Goal: Information Seeking & Learning: Compare options

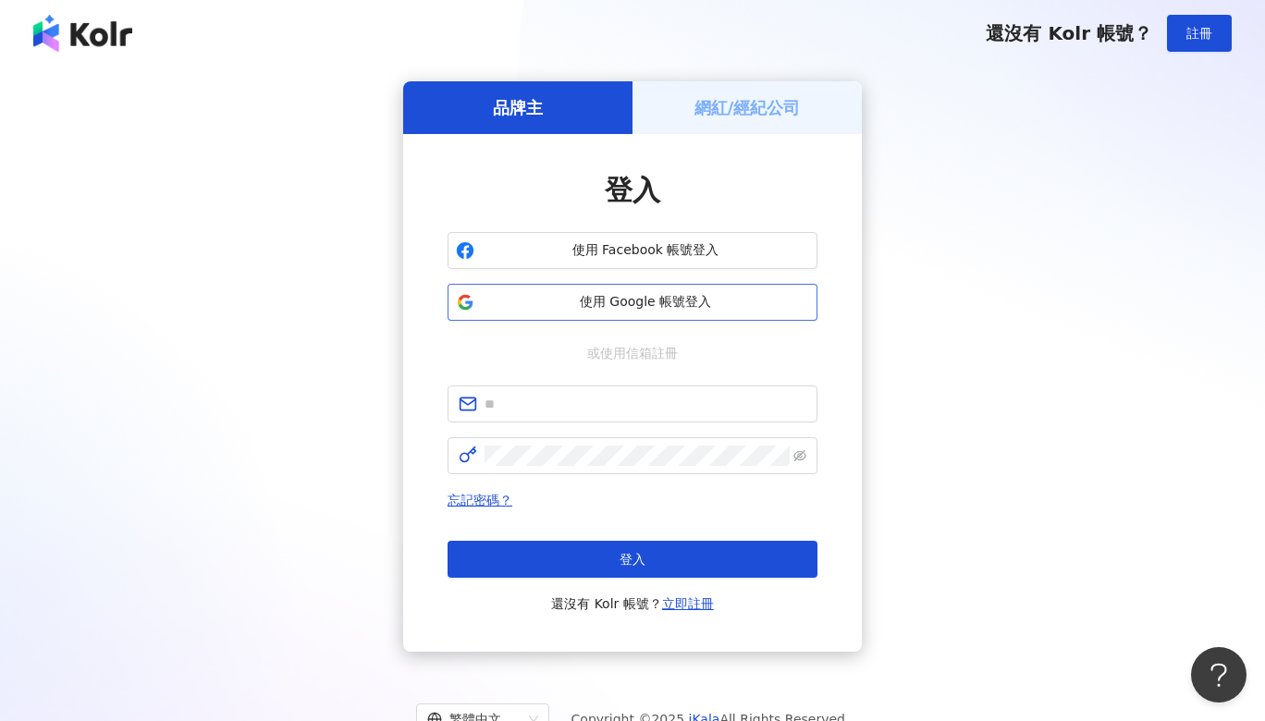
click at [637, 303] on span "使用 Google 帳號登入" at bounding box center [645, 302] width 327 height 18
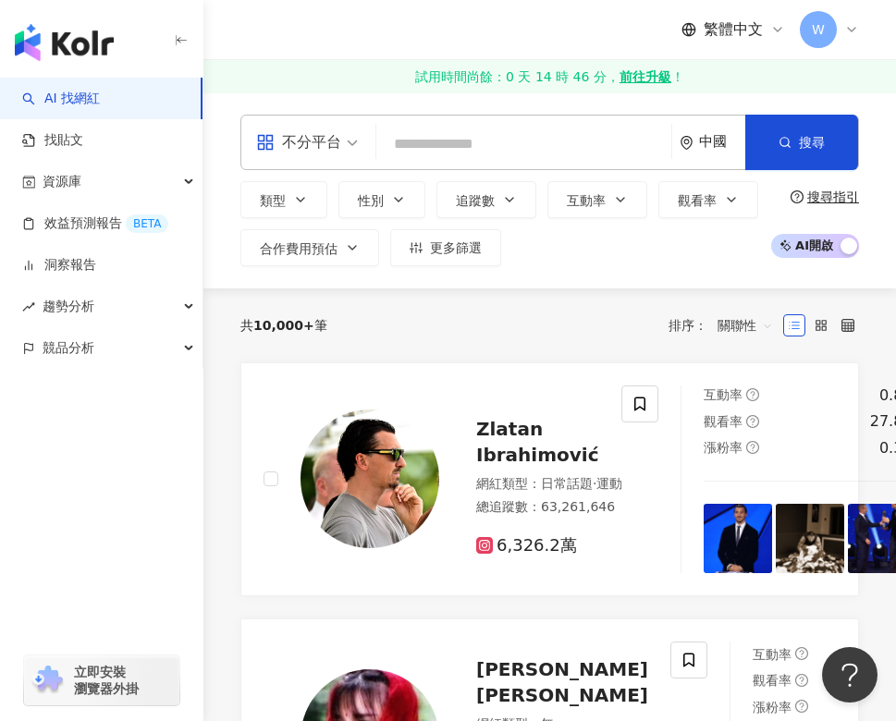
click at [342, 145] on span "不分平台" at bounding box center [307, 143] width 102 height 30
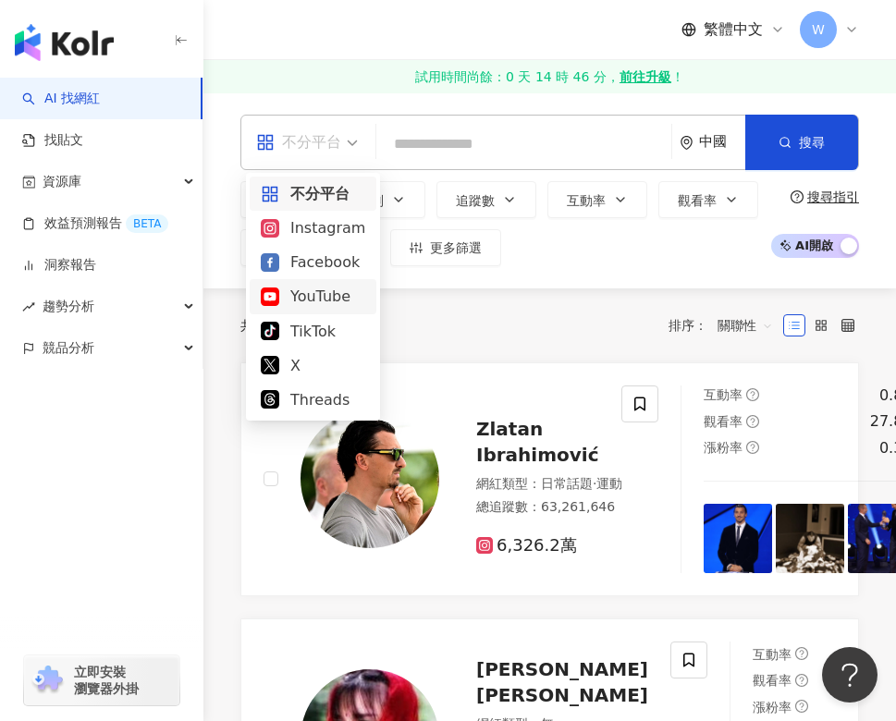
click at [297, 299] on div "YouTube" at bounding box center [313, 296] width 104 height 23
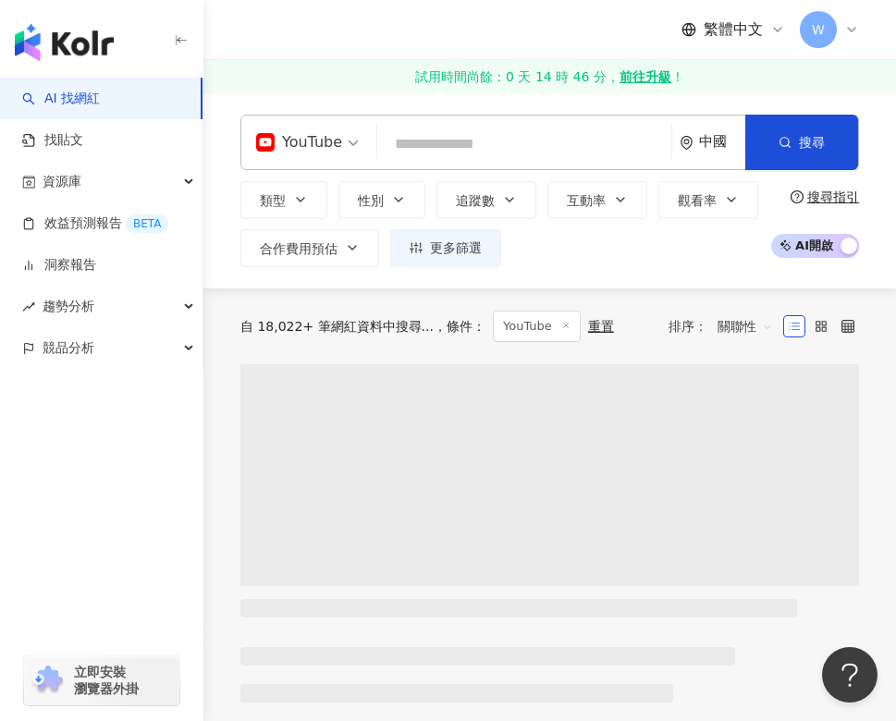
click at [707, 145] on div "中國" at bounding box center [722, 142] width 46 height 16
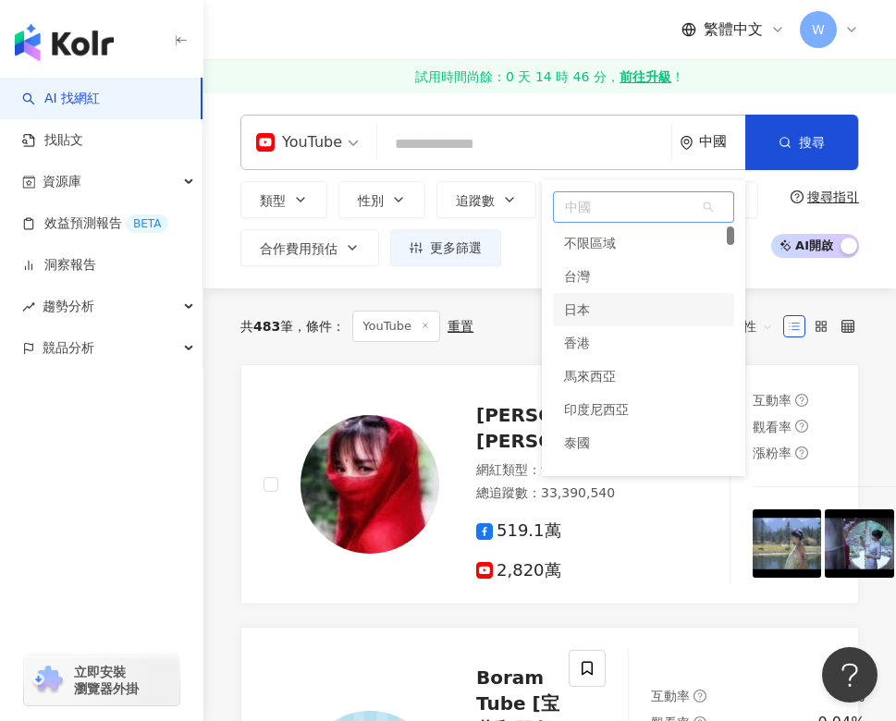
click at [608, 301] on div "日本" at bounding box center [643, 309] width 181 height 33
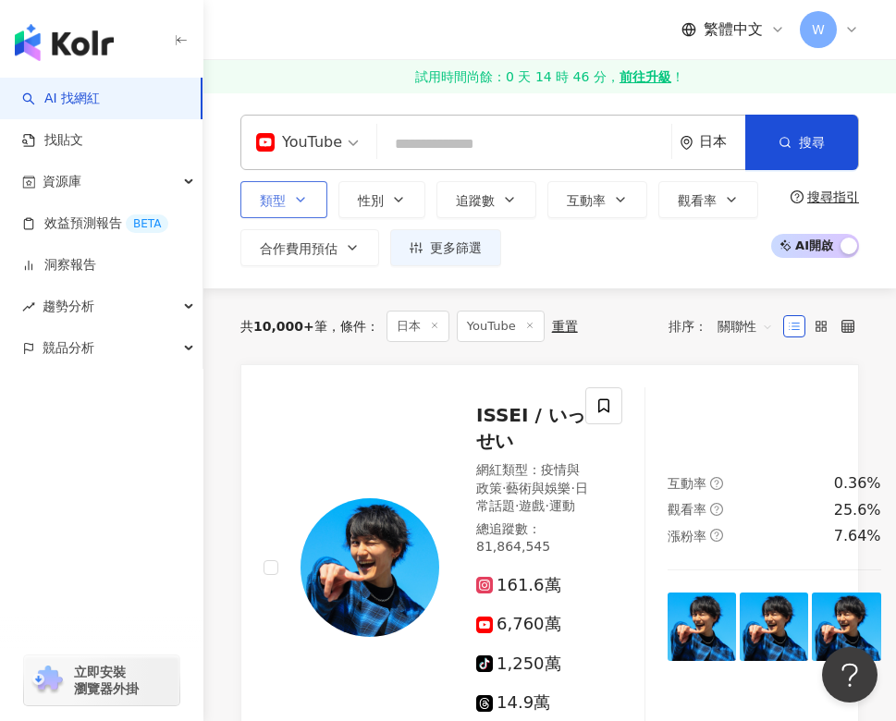
click at [300, 209] on button "類型" at bounding box center [283, 199] width 87 height 37
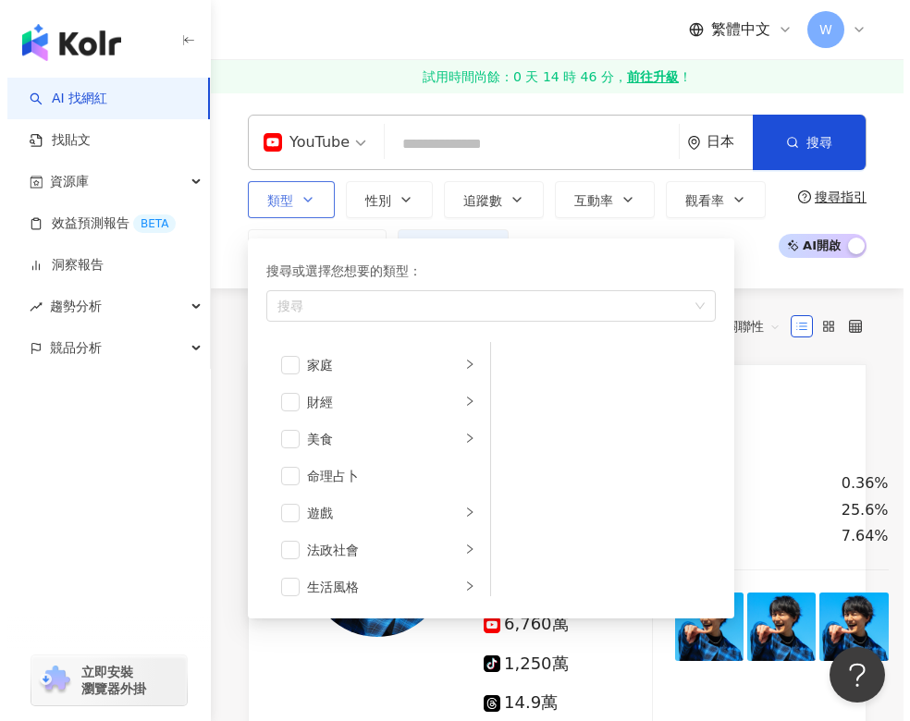
scroll to position [185, 0]
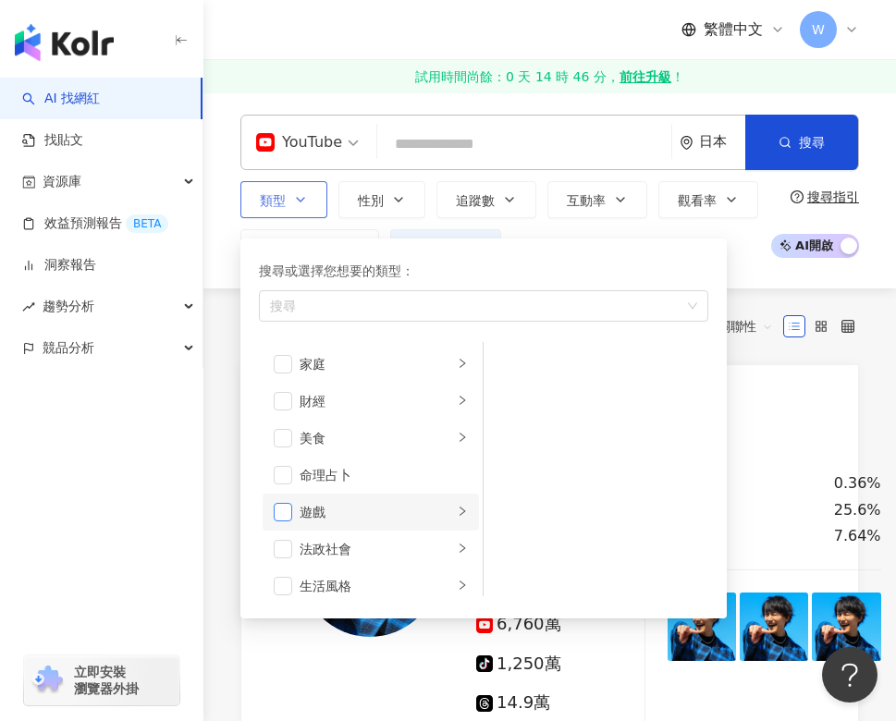
click at [287, 508] on span "button" at bounding box center [283, 512] width 18 height 18
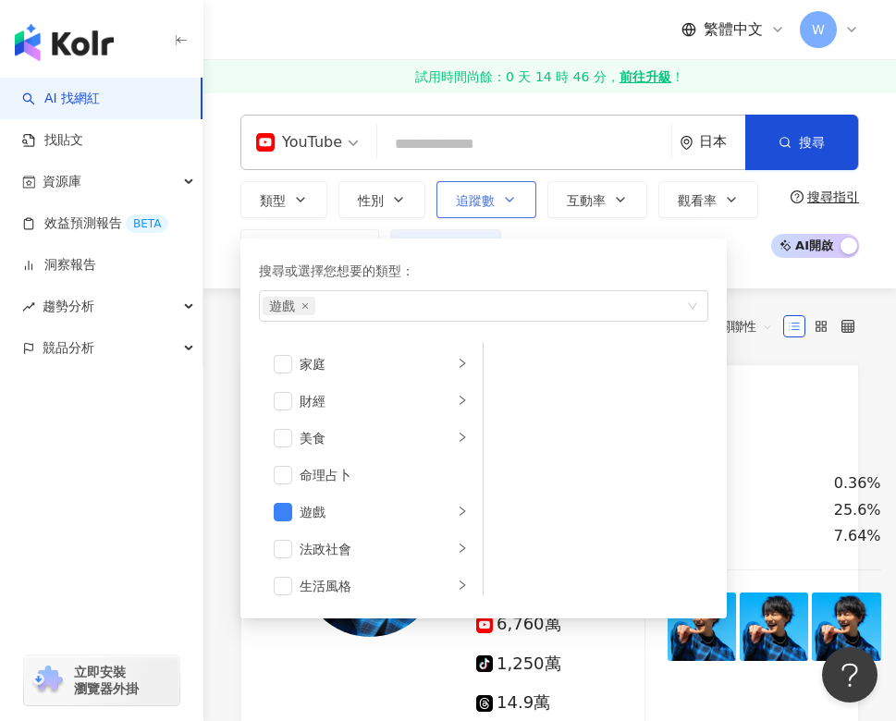
click at [466, 190] on button "追蹤數" at bounding box center [486, 199] width 100 height 37
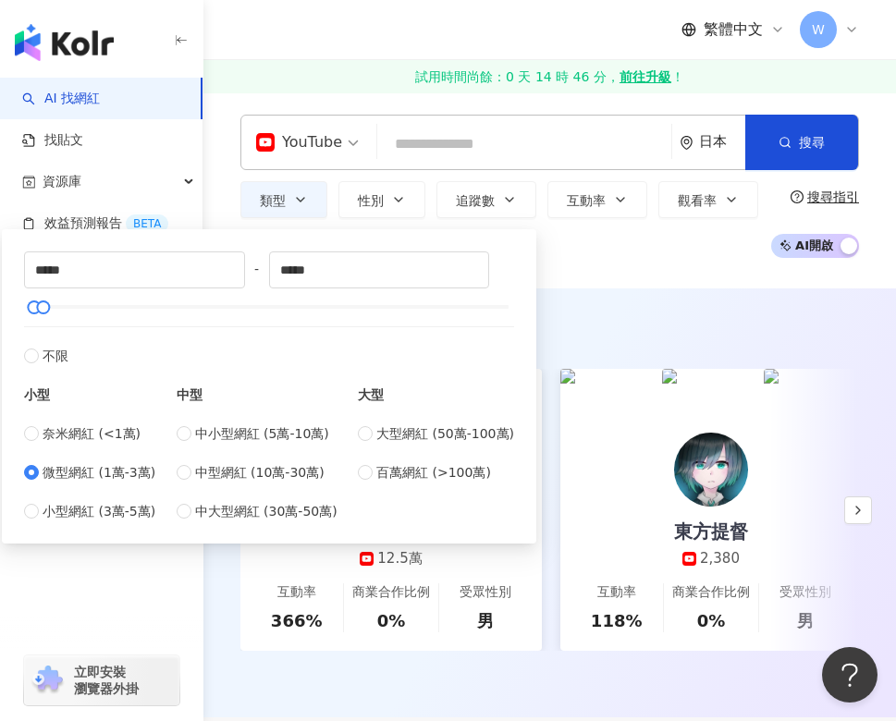
type input "*****"
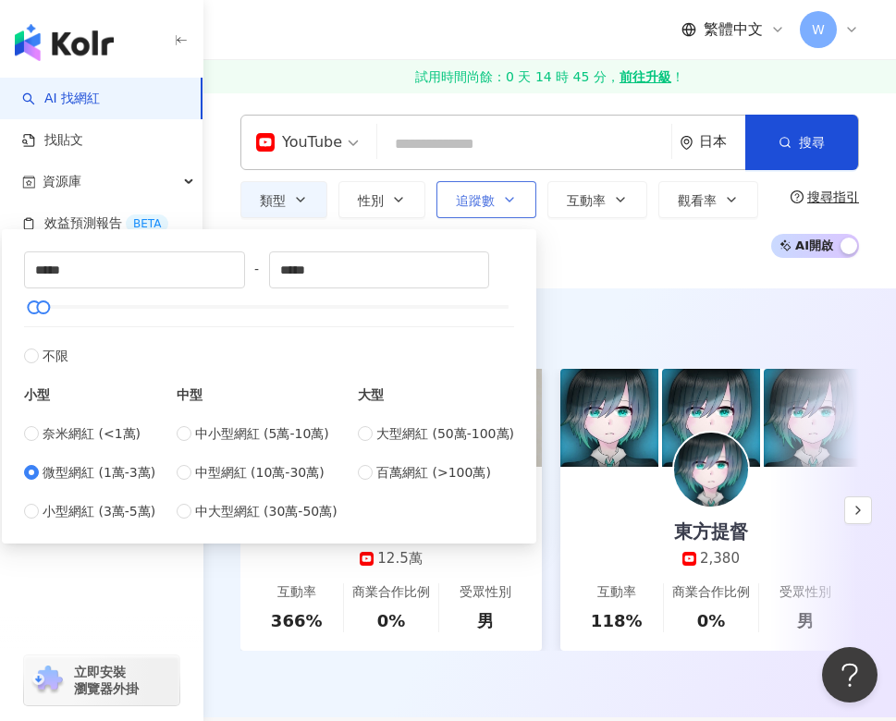
click at [489, 202] on span "追蹤數" at bounding box center [475, 200] width 39 height 15
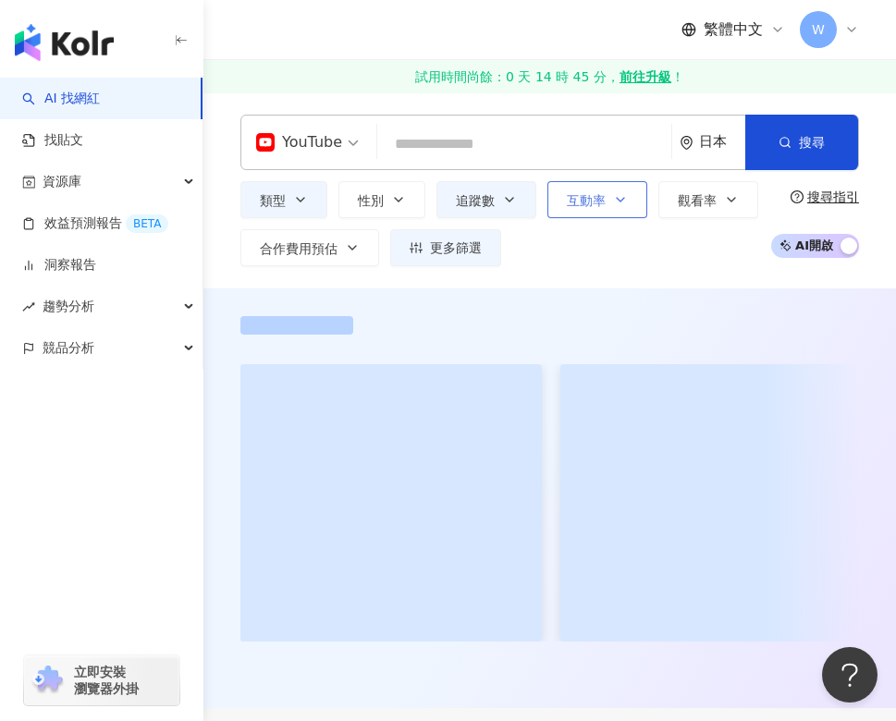
click at [579, 195] on span "互動率" at bounding box center [586, 200] width 39 height 15
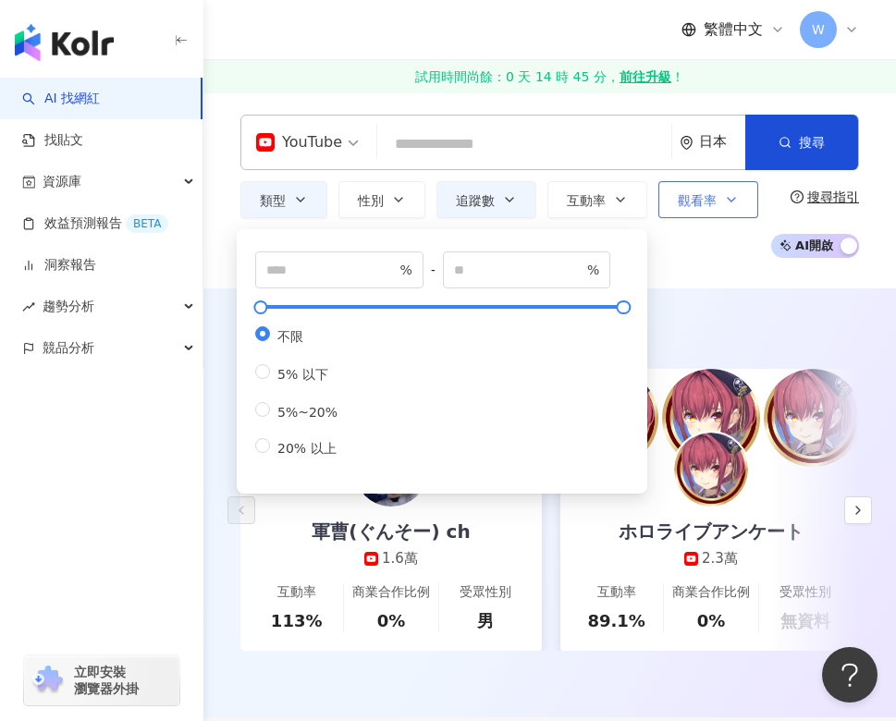
click at [698, 195] on span "觀看率" at bounding box center [697, 200] width 39 height 15
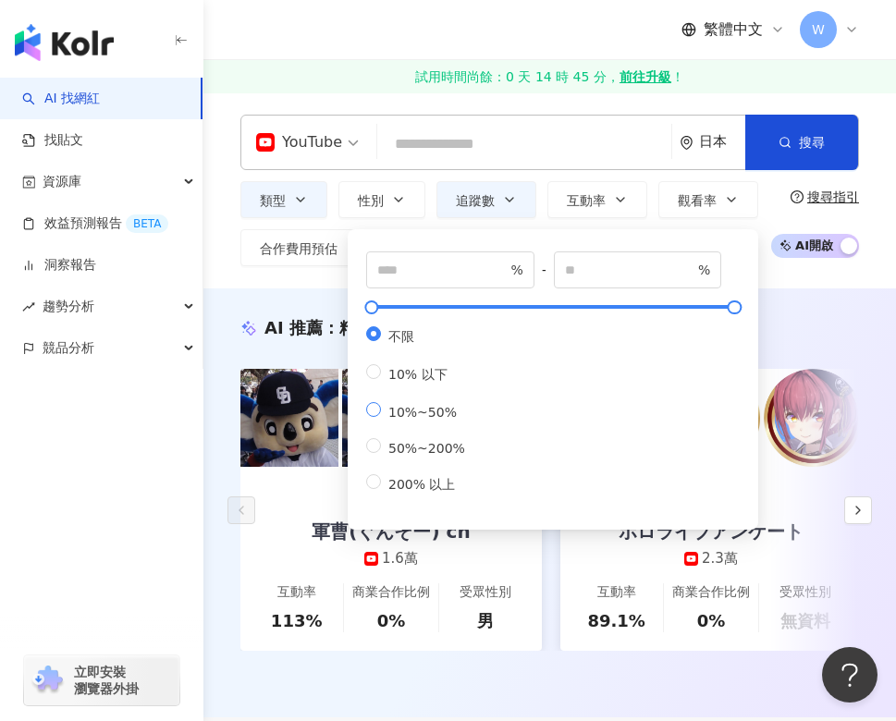
type input "**"
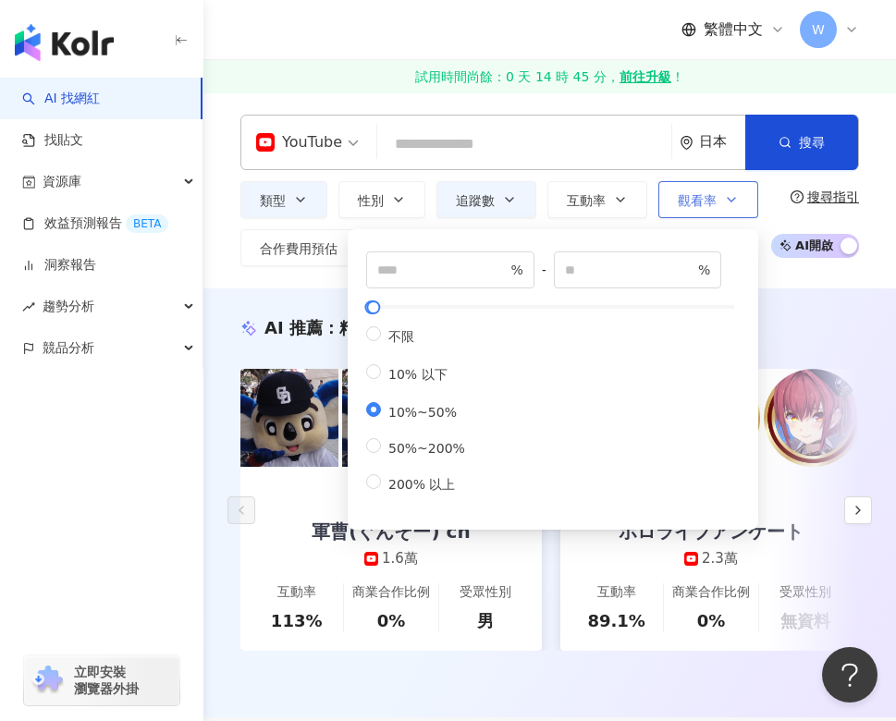
click at [746, 202] on button "觀看率" at bounding box center [708, 199] width 100 height 37
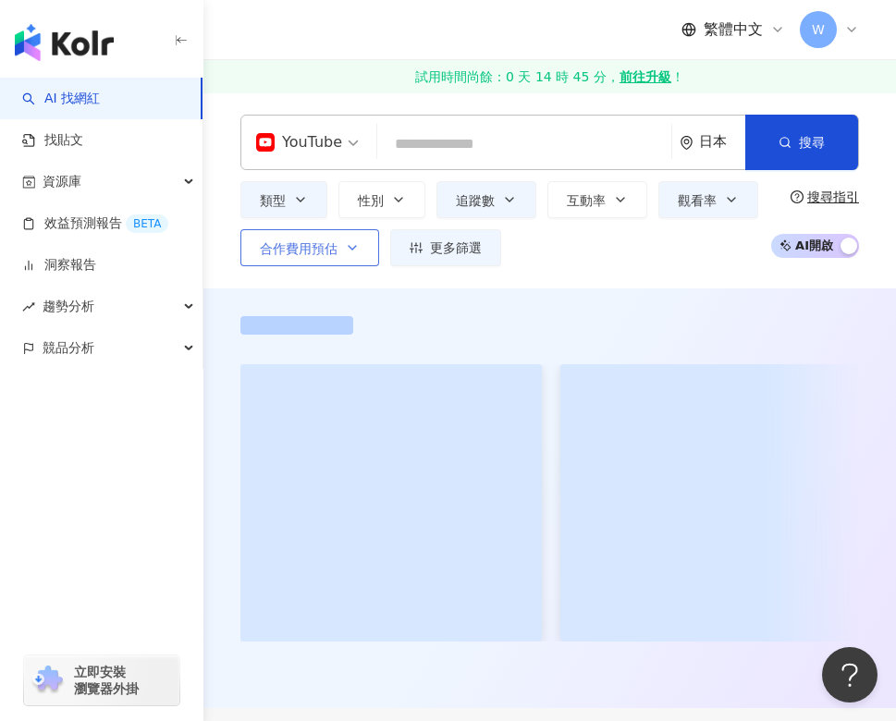
click at [361, 252] on button "合作費用預估" at bounding box center [309, 247] width 139 height 37
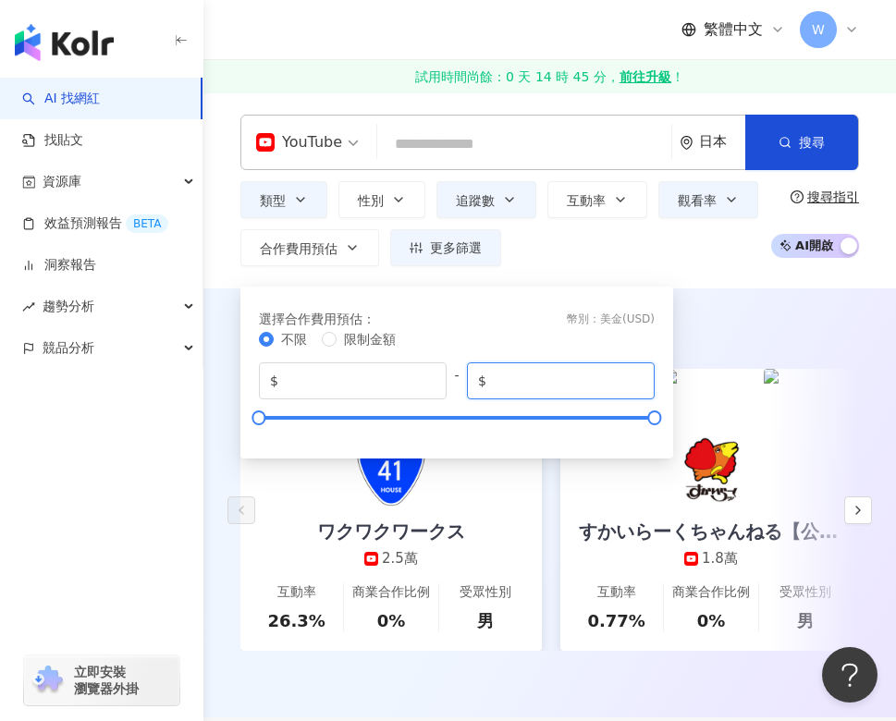
click at [543, 381] on input "*****" at bounding box center [566, 381] width 153 height 20
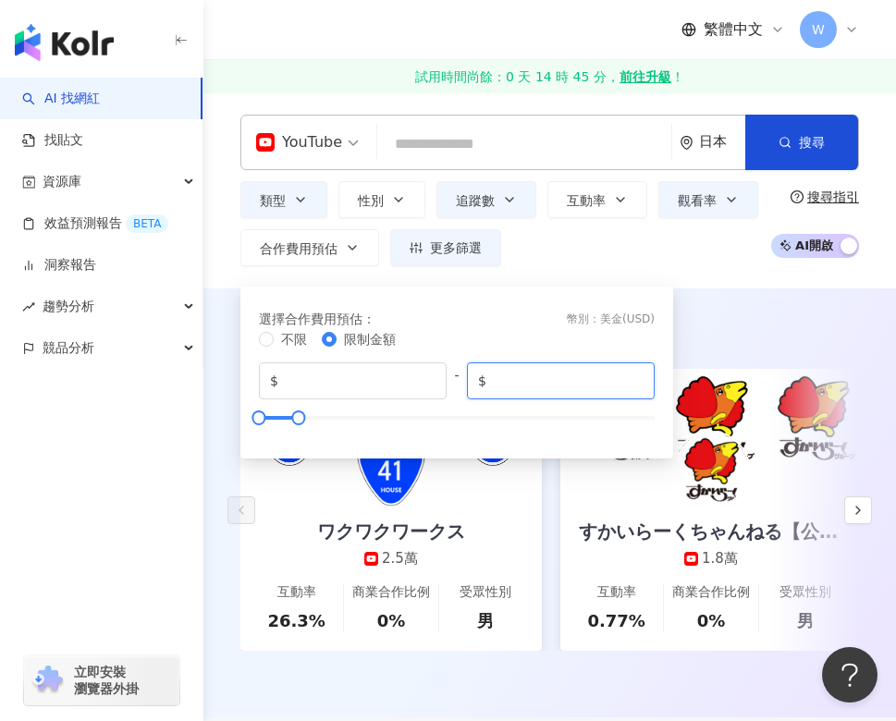
type input "****"
click at [661, 260] on div "類型 性別 追蹤數 互動率 觀看率 合作費用預估 更多篩選 ***** - ***** 不限 小型 奈米網紅 (<1萬) 微型網紅 (1萬-3萬) 小型網紅 …" at bounding box center [500, 223] width 520 height 85
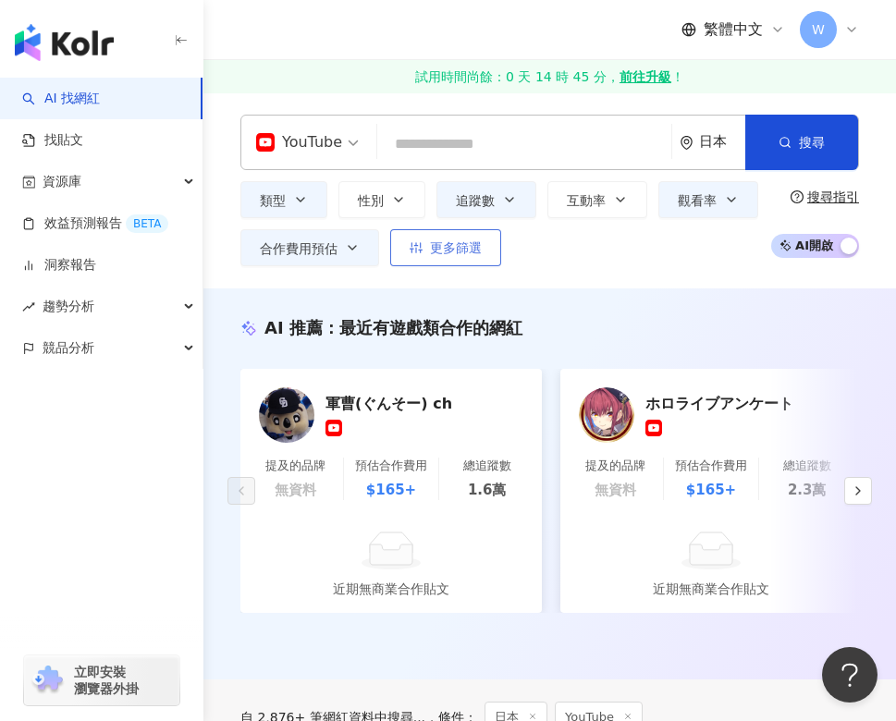
click at [471, 252] on span "更多篩選" at bounding box center [456, 247] width 52 height 15
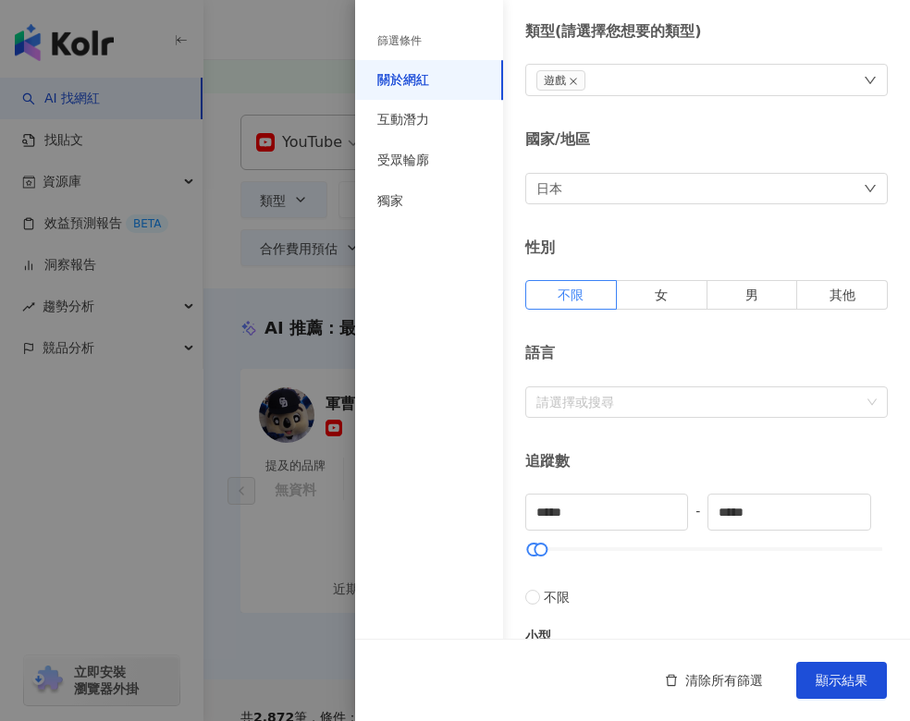
scroll to position [92, 0]
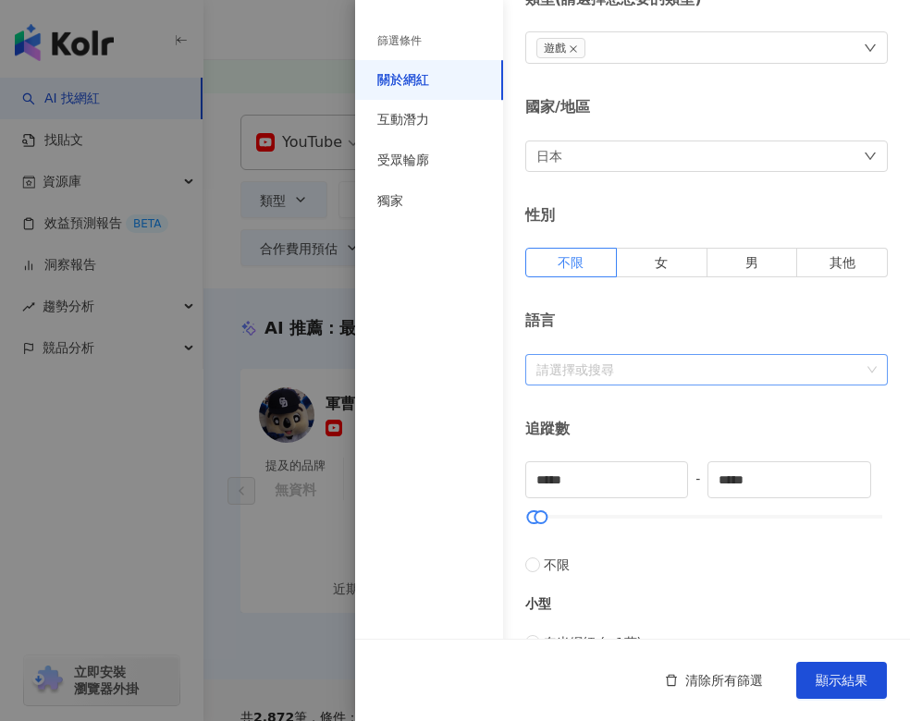
click at [684, 378] on div "請選擇或搜尋" at bounding box center [706, 369] width 362 height 31
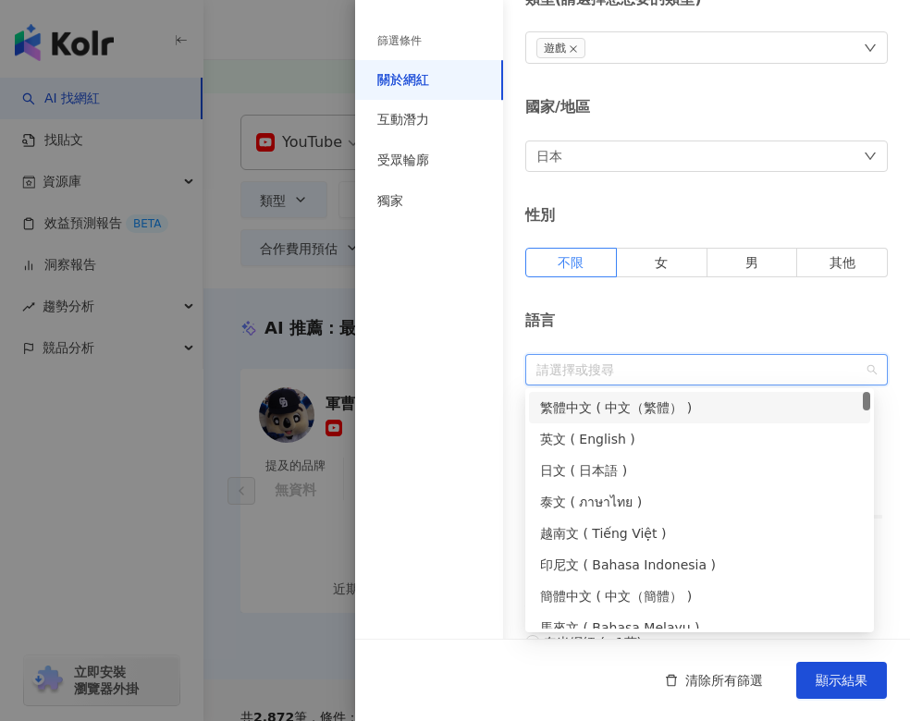
click at [621, 414] on div "繁體中文 ( 中文（繁體） )" at bounding box center [699, 407] width 319 height 20
click at [612, 434] on div "英文 ( English )" at bounding box center [699, 439] width 319 height 20
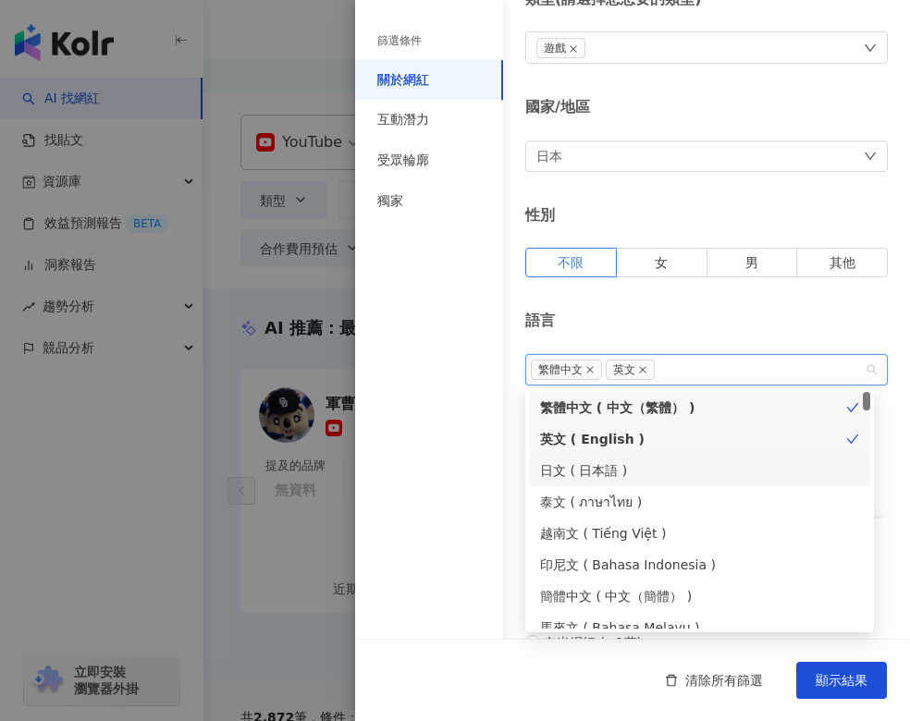
click at [605, 468] on div "日文 ( 日本語 )" at bounding box center [699, 470] width 319 height 20
click at [589, 594] on div "簡體中文 ( 中文（簡體） )" at bounding box center [699, 596] width 319 height 20
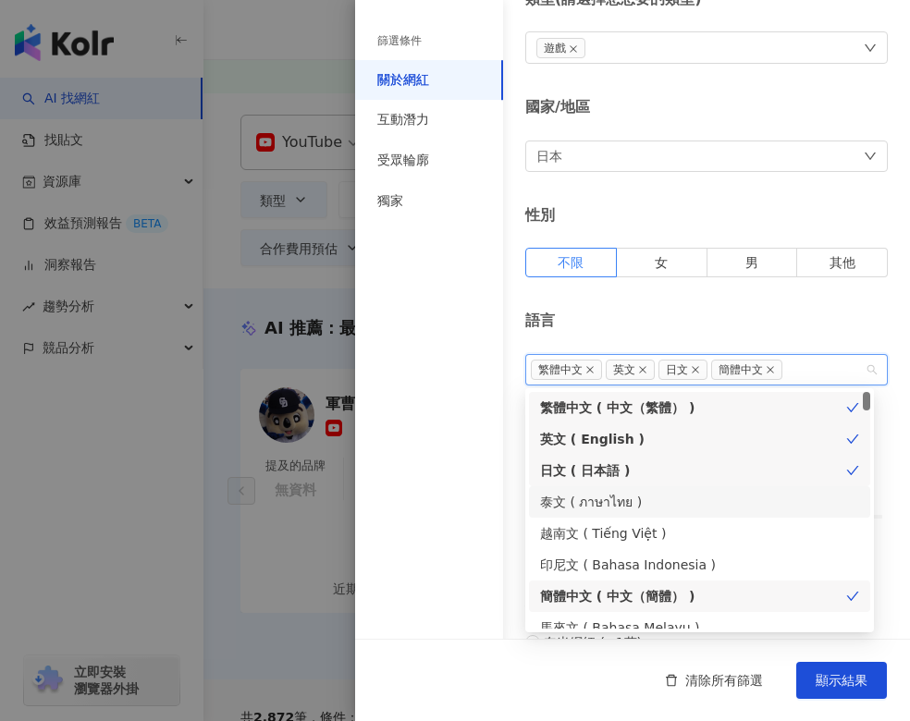
click at [446, 450] on div "篩選條件 關於網紅 互動潛力 受眾輪廓 獨家" at bounding box center [429, 371] width 148 height 699
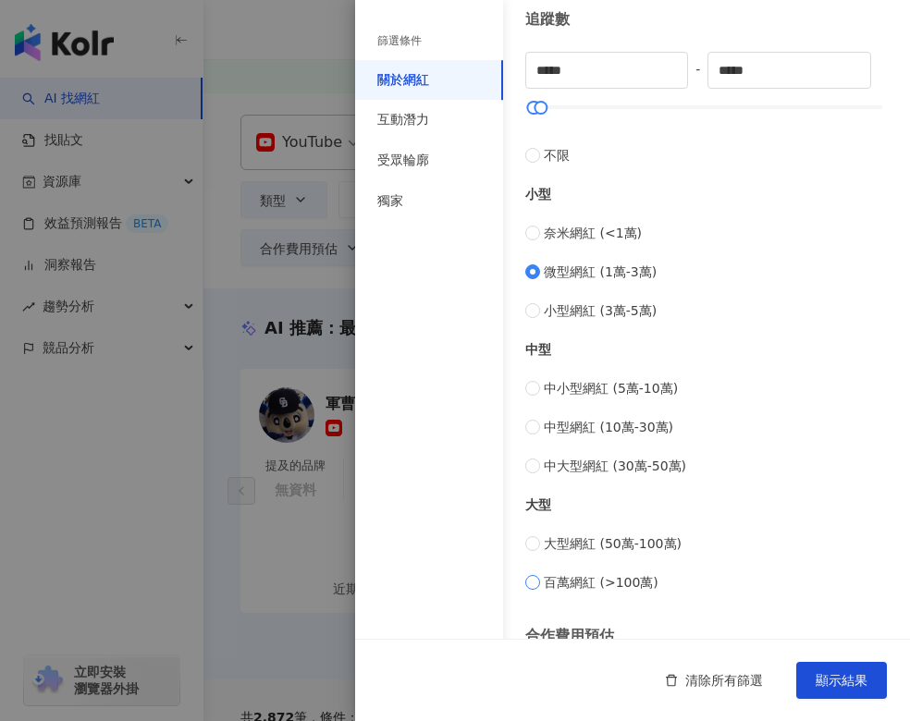
scroll to position [490, 0]
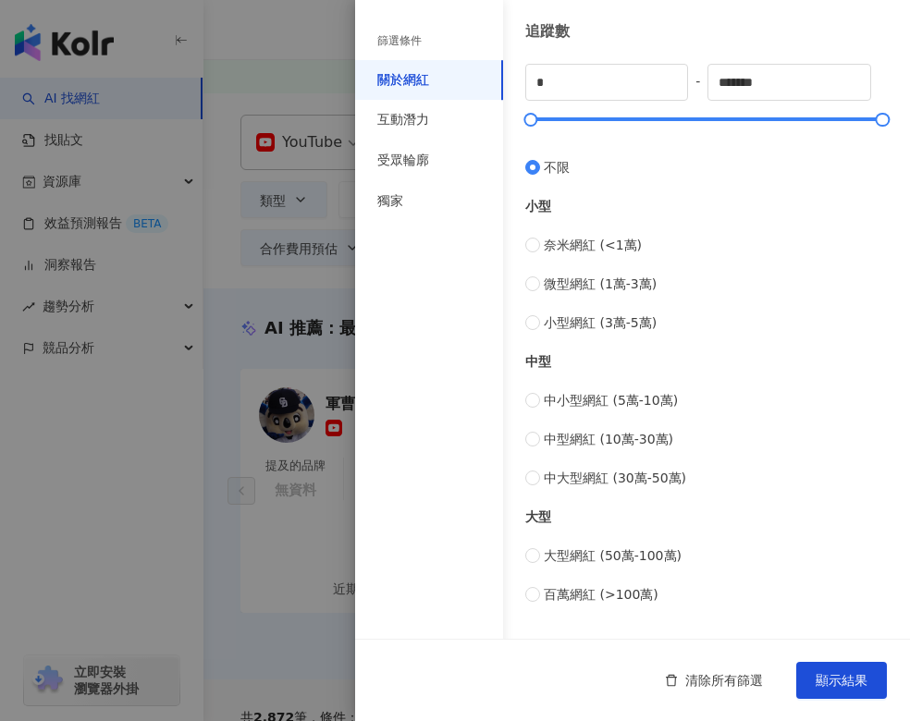
type input "*"
type input "*******"
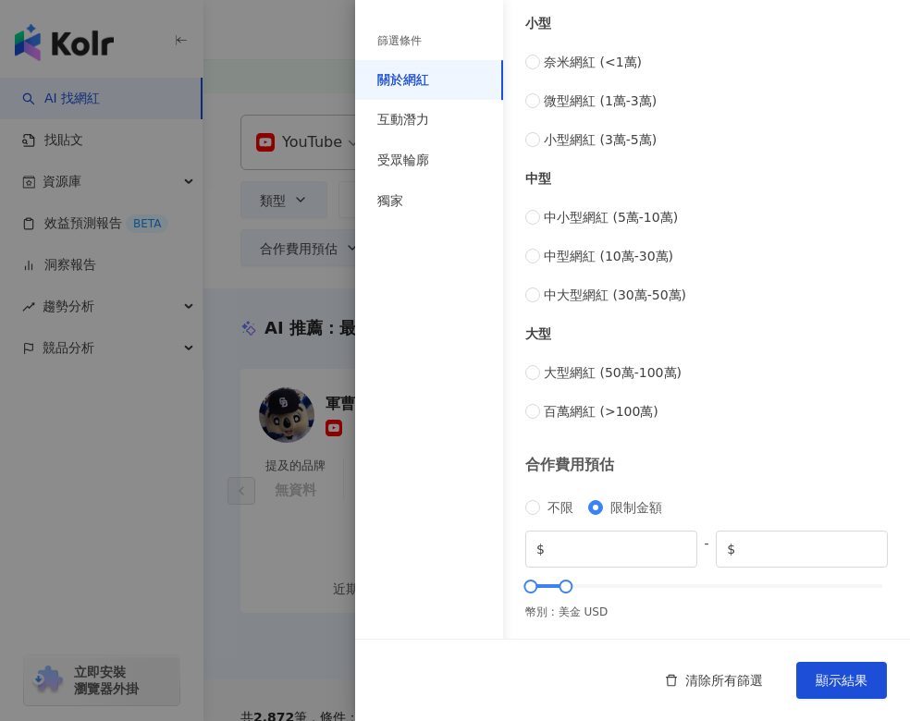
scroll to position [675, 0]
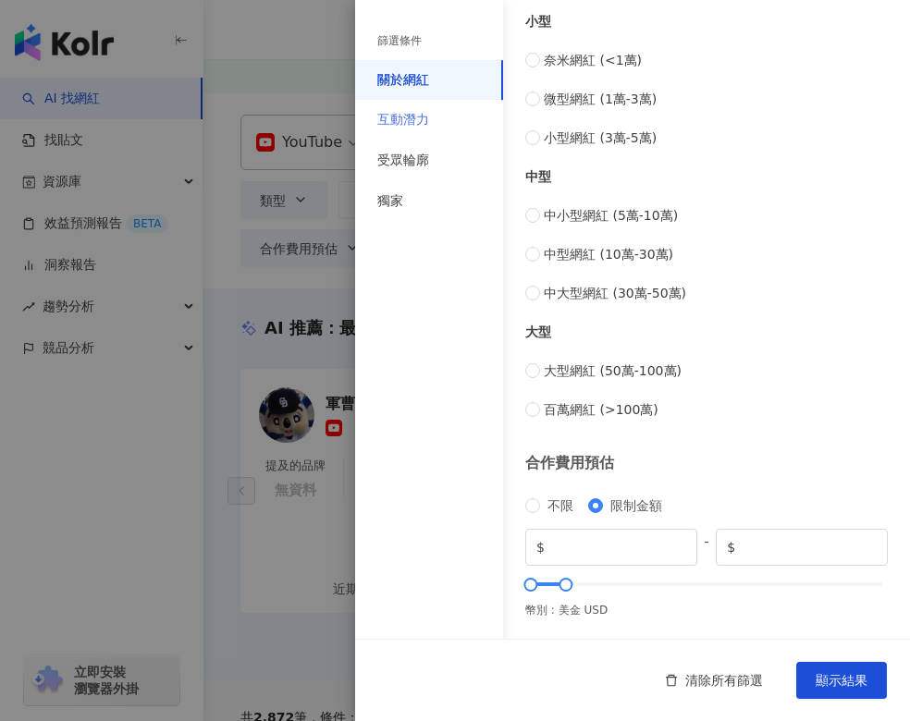
click at [434, 116] on div "互動潛力" at bounding box center [429, 120] width 148 height 41
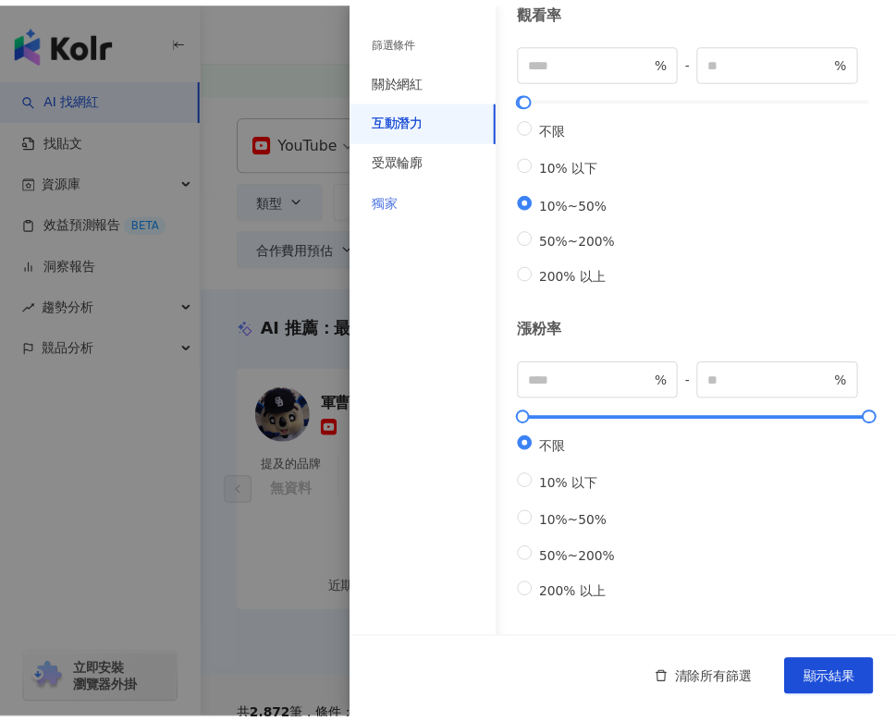
scroll to position [485, 0]
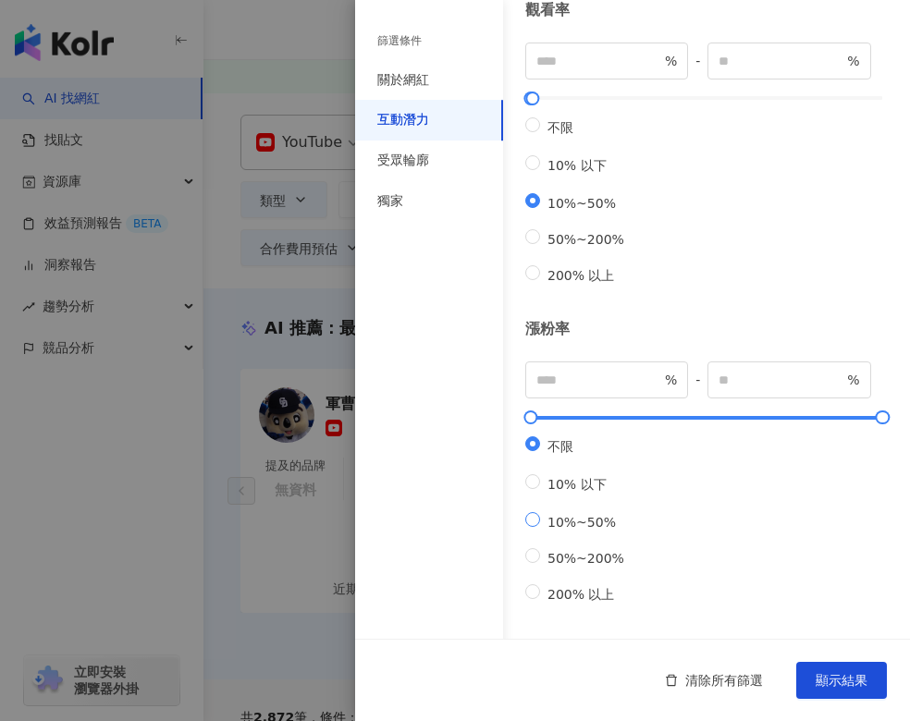
click at [568, 512] on label "10%~50%" at bounding box center [578, 521] width 106 height 18
type input "**"
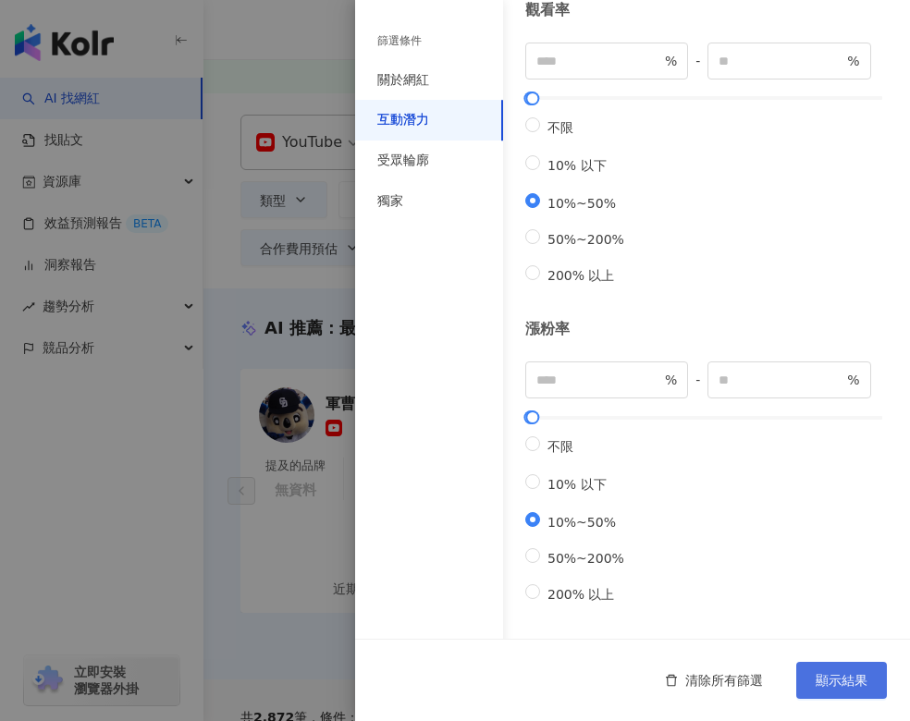
click at [836, 688] on button "顯示結果" at bounding box center [841, 680] width 91 height 37
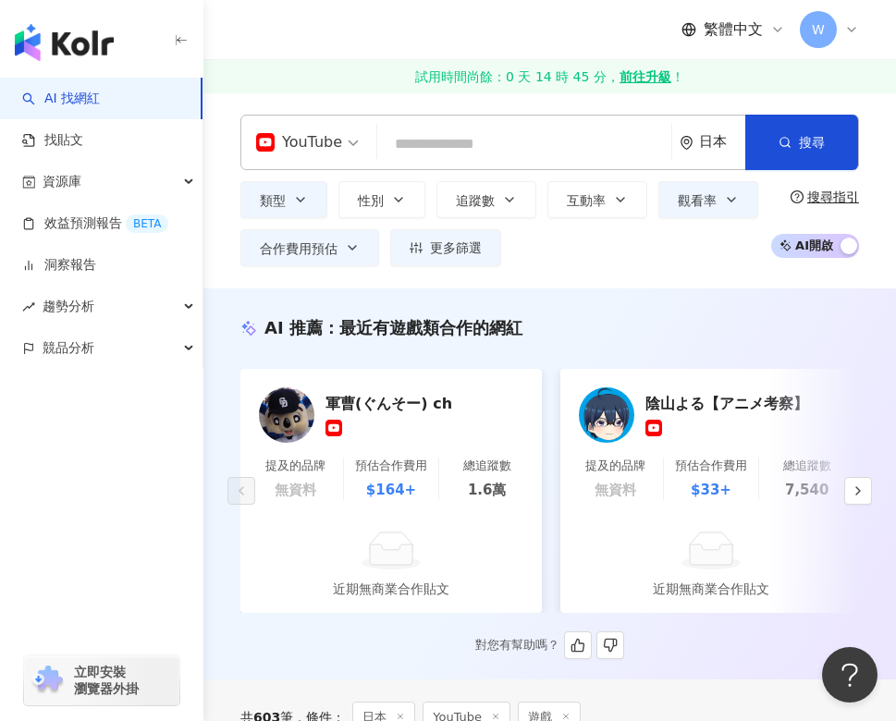
click at [852, 30] on icon at bounding box center [851, 29] width 15 height 15
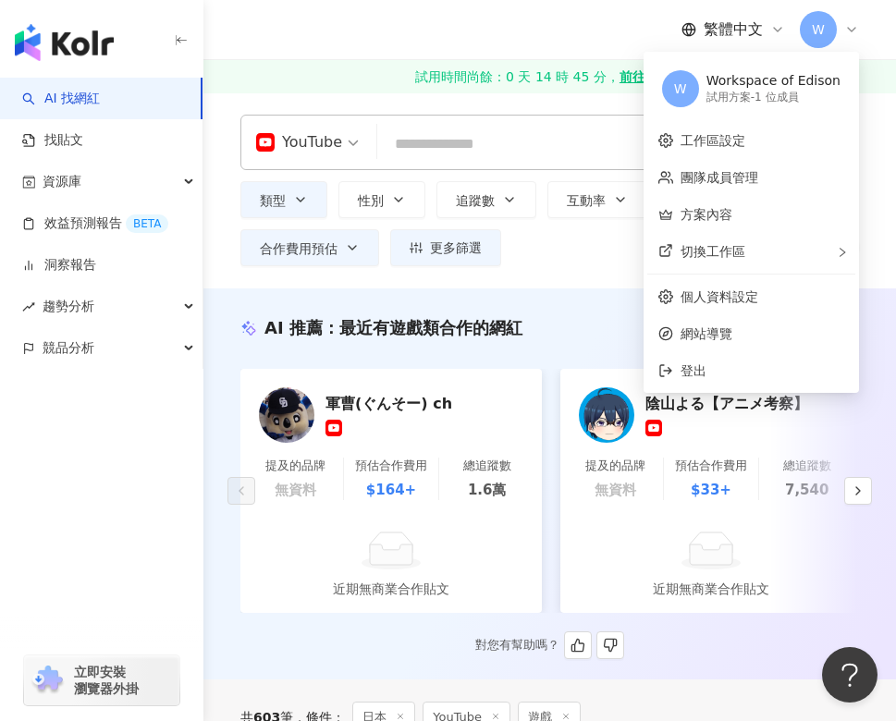
click at [852, 30] on icon at bounding box center [851, 29] width 15 height 15
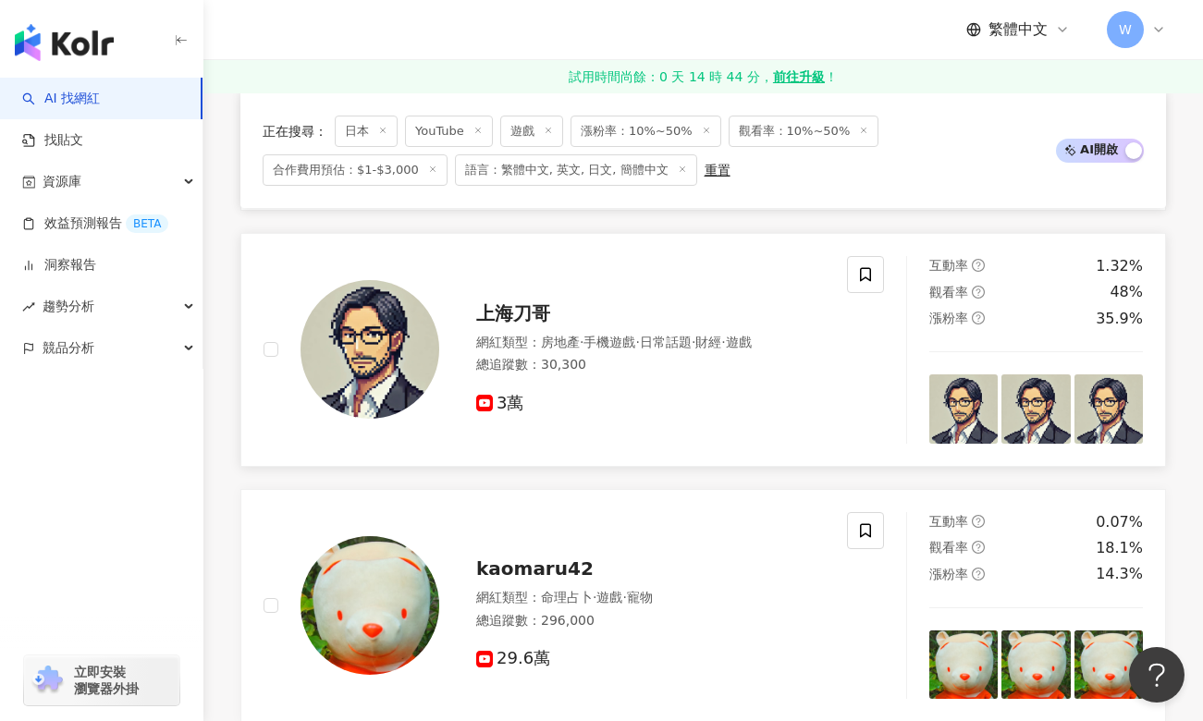
scroll to position [816, 0]
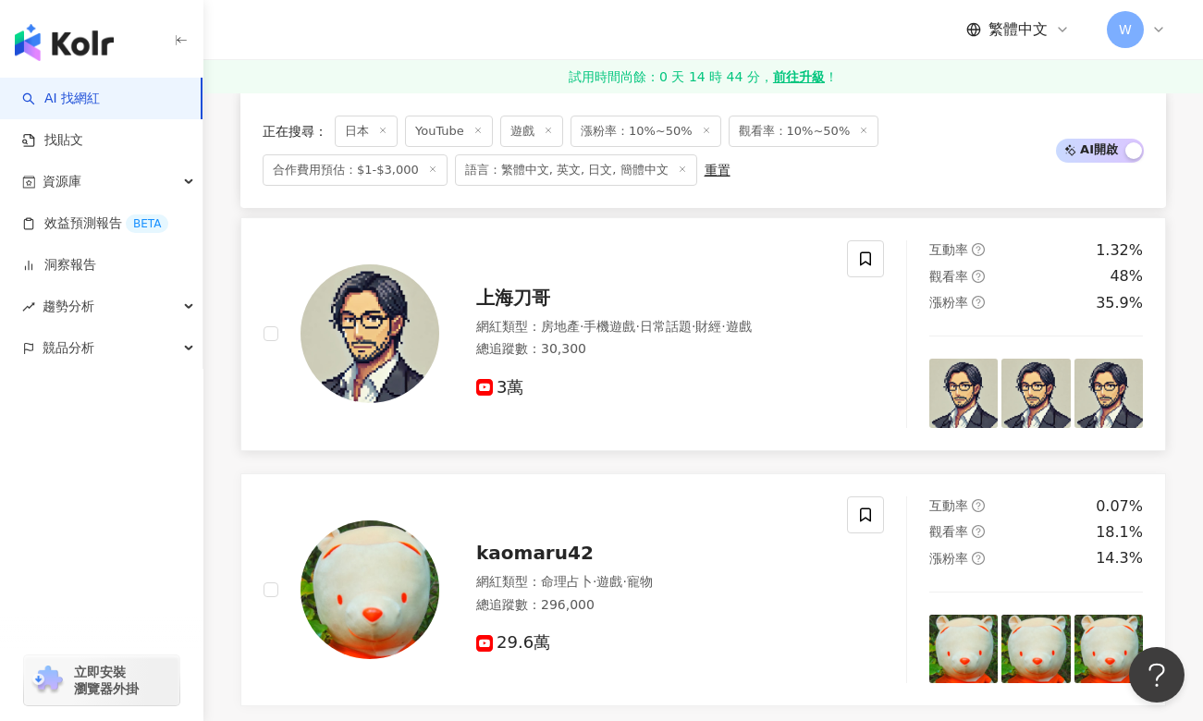
click at [526, 303] on span "上海刀哥" at bounding box center [513, 298] width 74 height 22
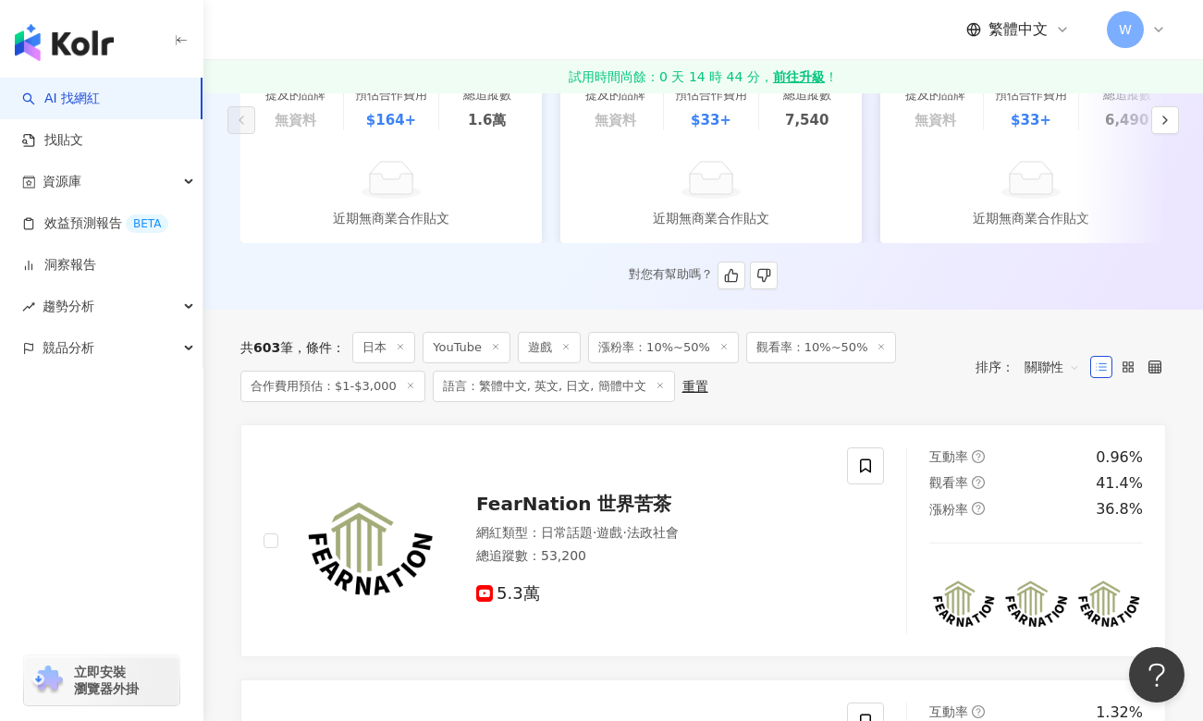
scroll to position [0, 0]
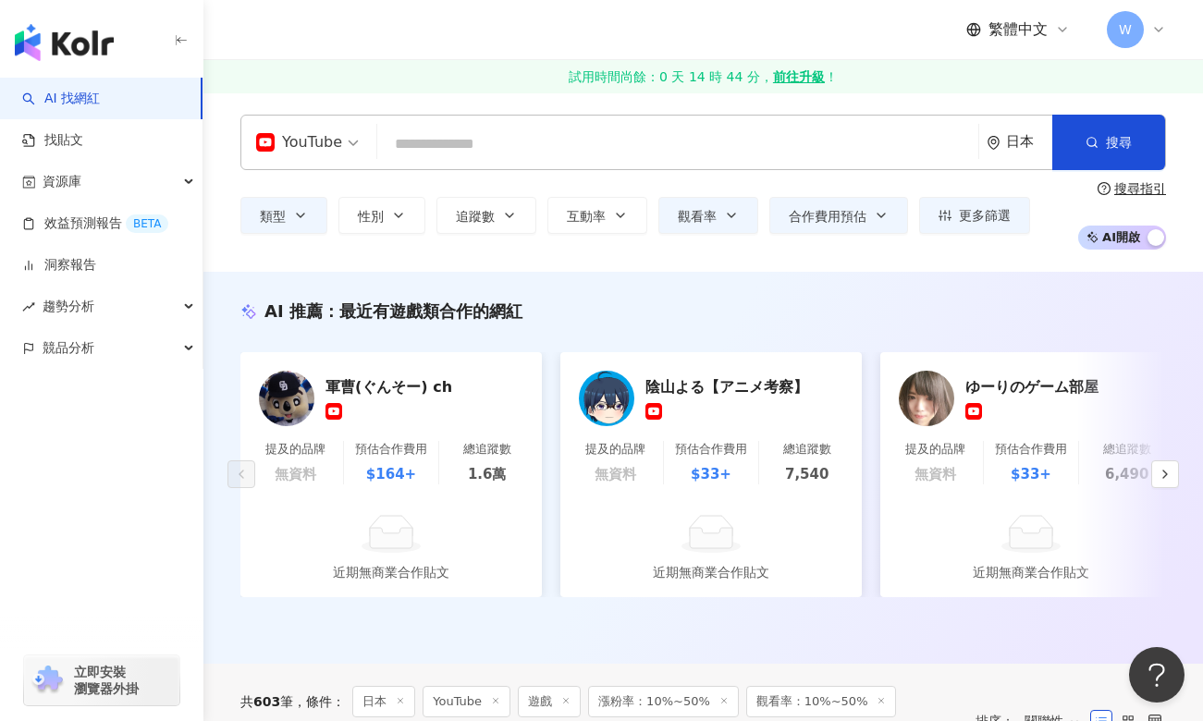
click at [465, 149] on input "search" at bounding box center [678, 144] width 586 height 35
paste input "********"
type input "********"
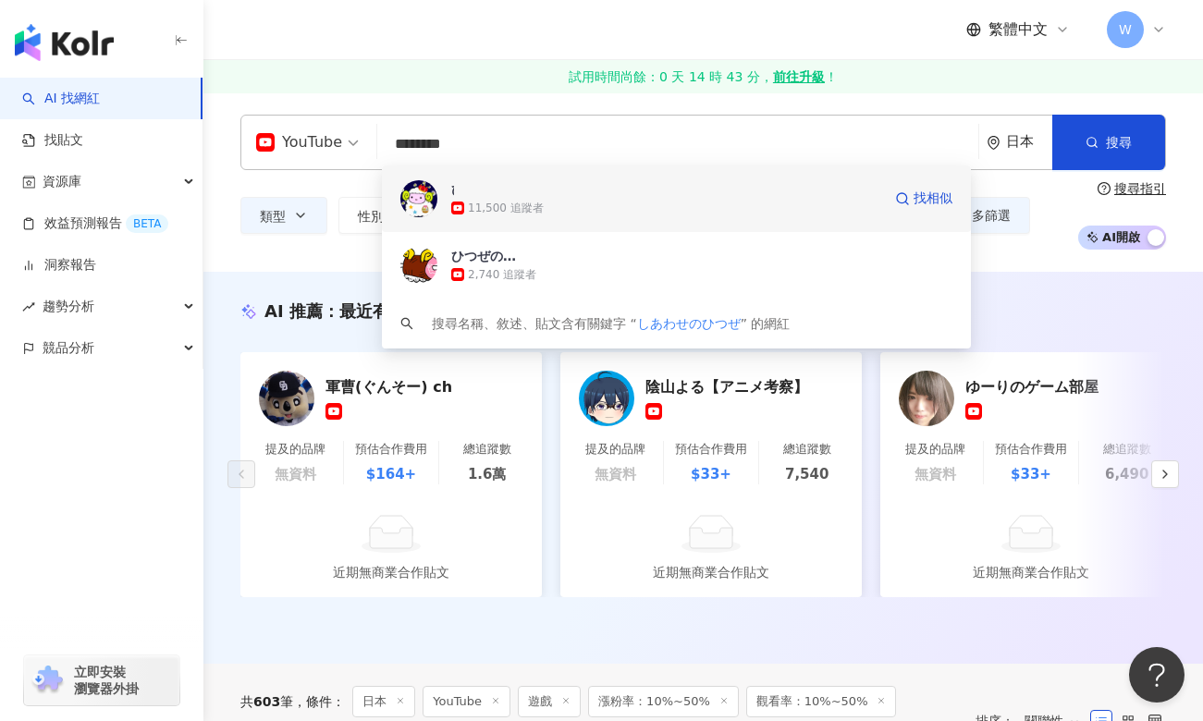
click at [417, 189] on img at bounding box center [418, 198] width 37 height 37
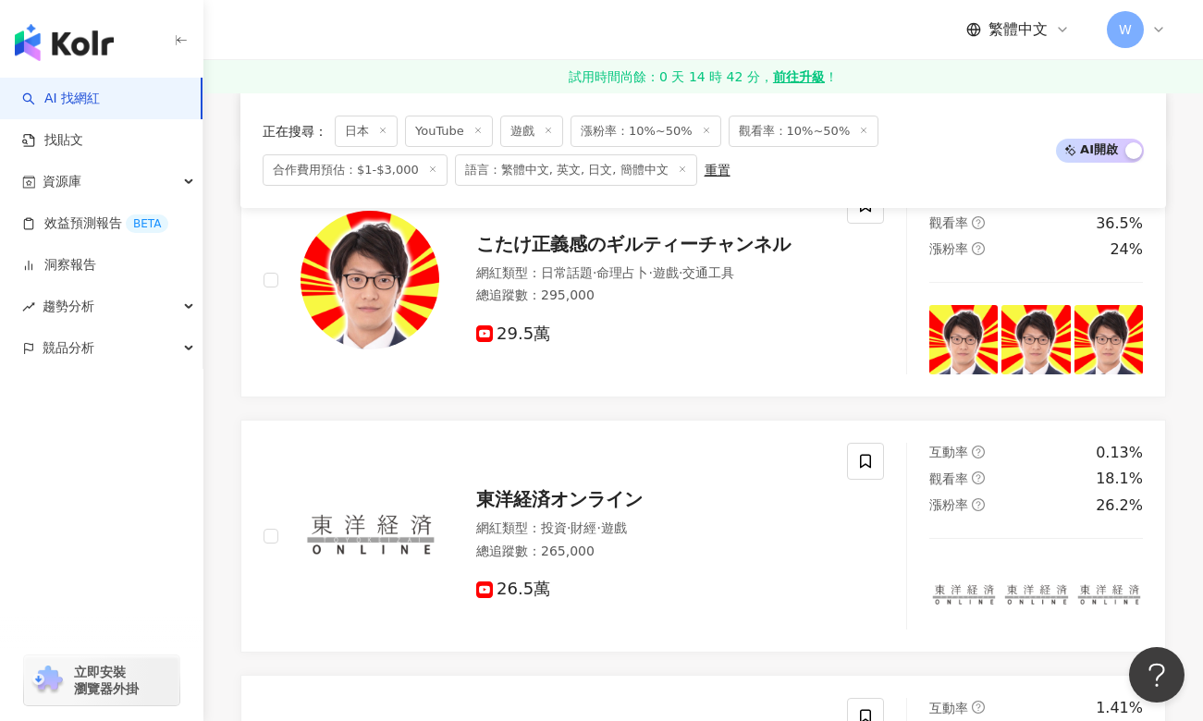
scroll to position [1387, 0]
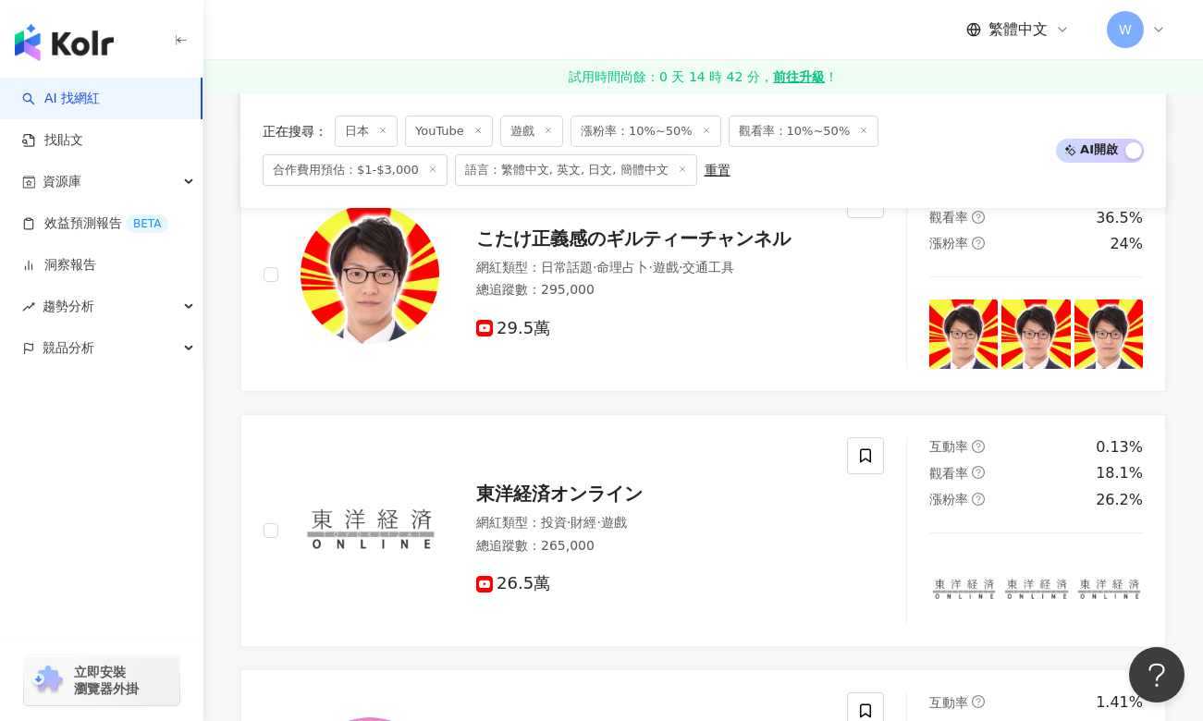
click at [710, 31] on div "繁體中文 W" at bounding box center [702, 29] width 925 height 59
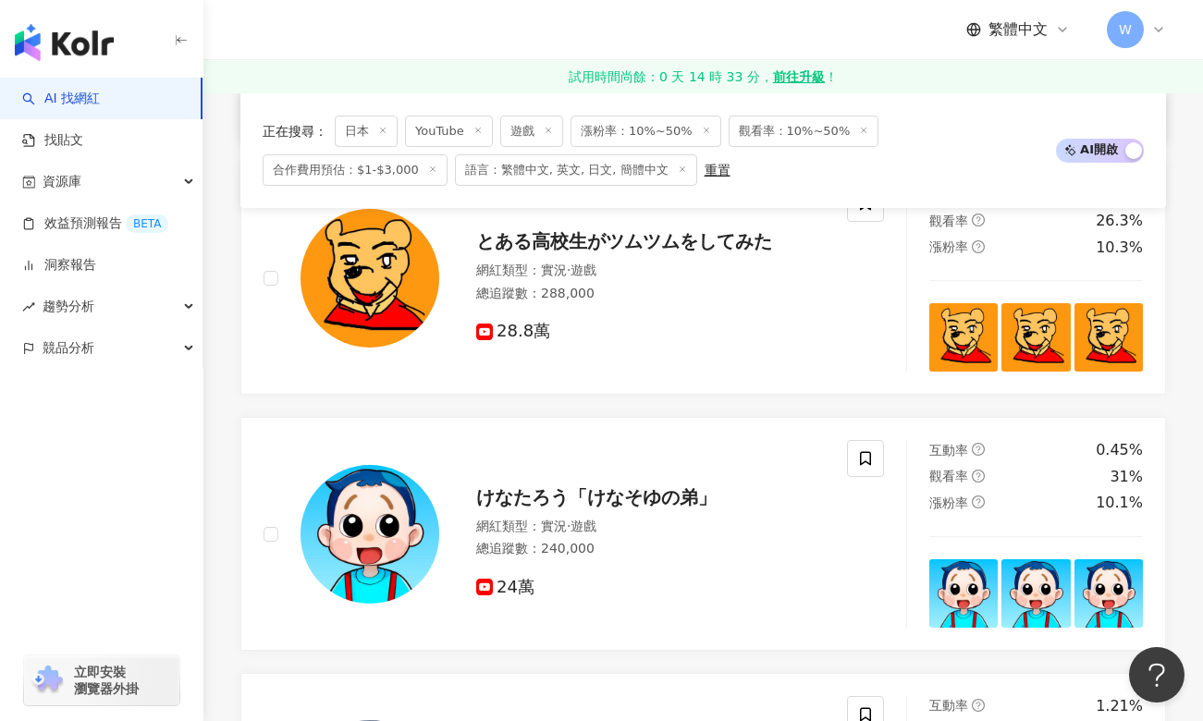
scroll to position [2311, 0]
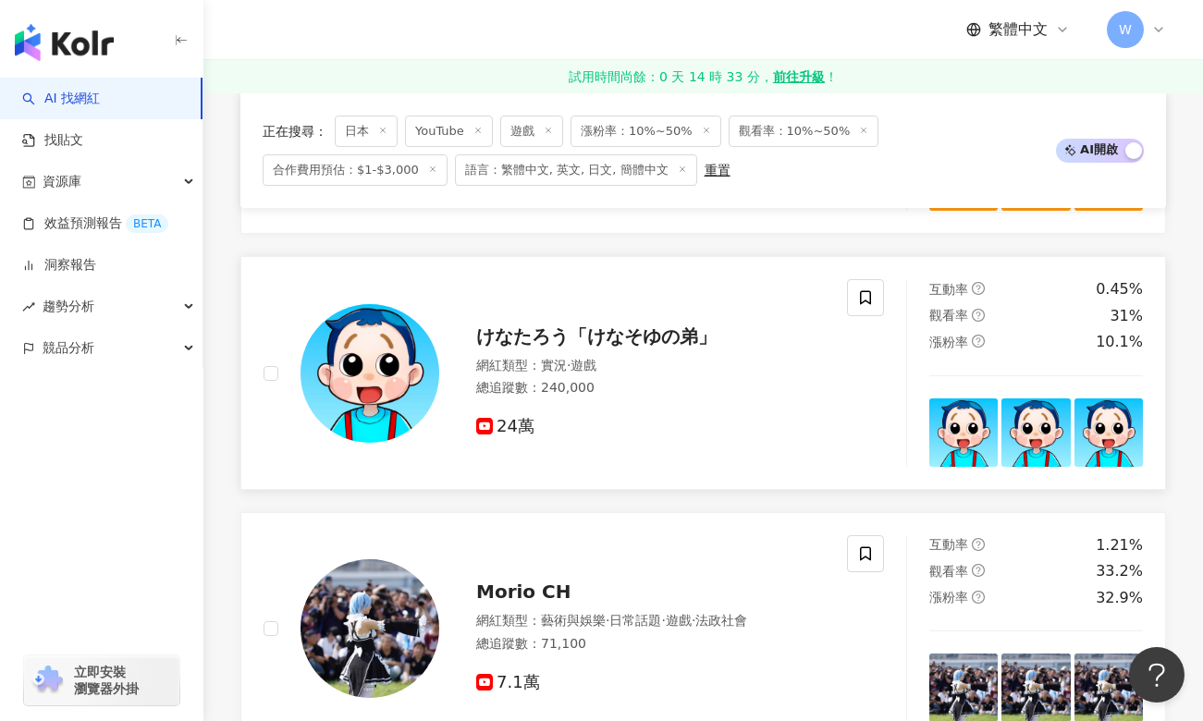
click at [542, 348] on span "けなたろう「けなそゆの弟」" at bounding box center [596, 336] width 240 height 22
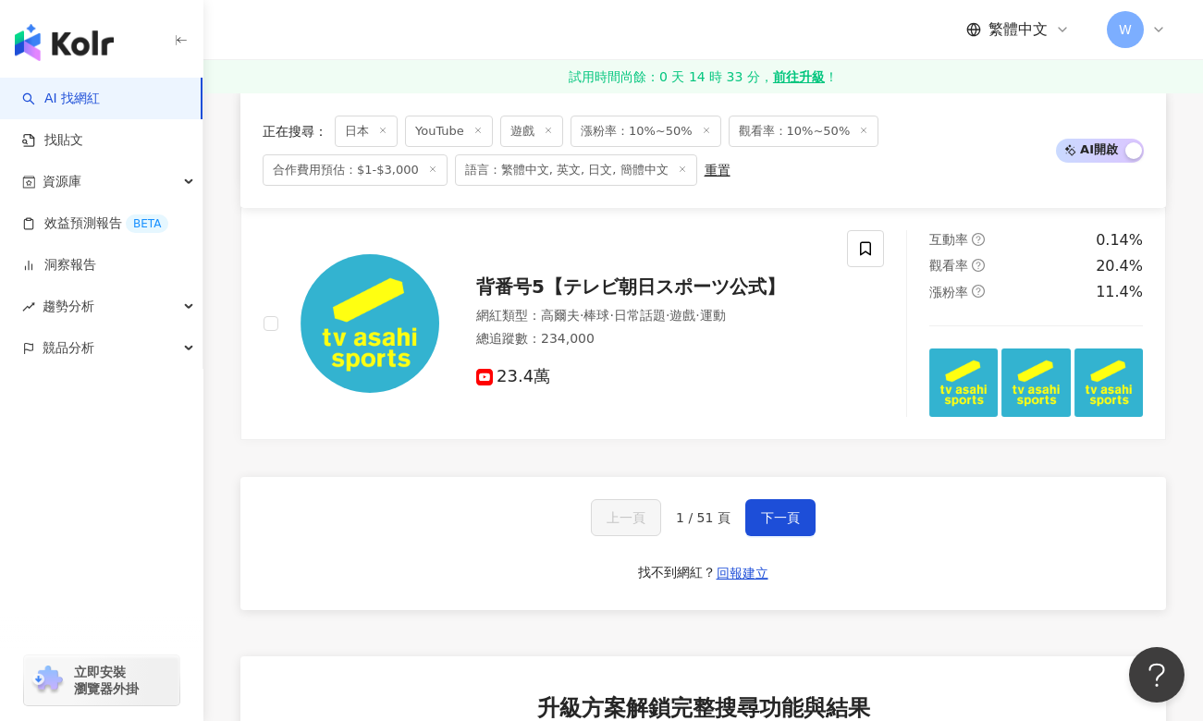
scroll to position [3420, 0]
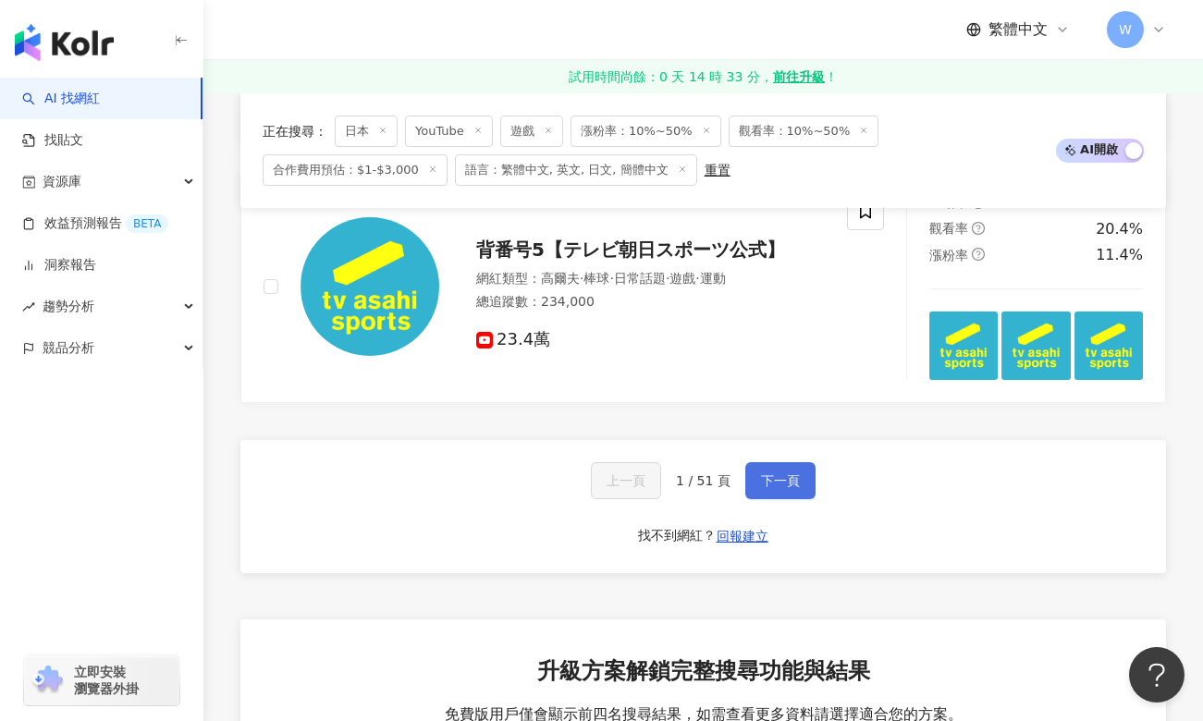
click at [775, 488] on span "下一頁" at bounding box center [780, 480] width 39 height 15
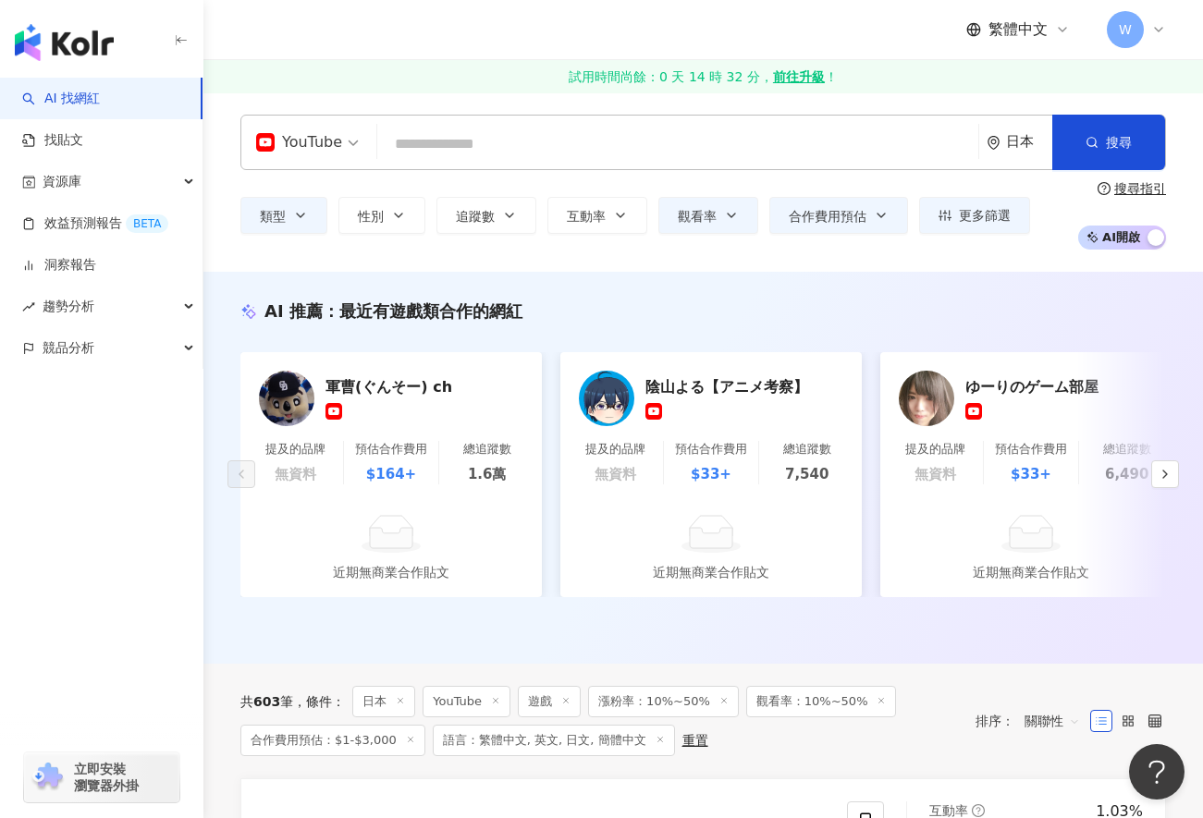
scroll to position [462, 0]
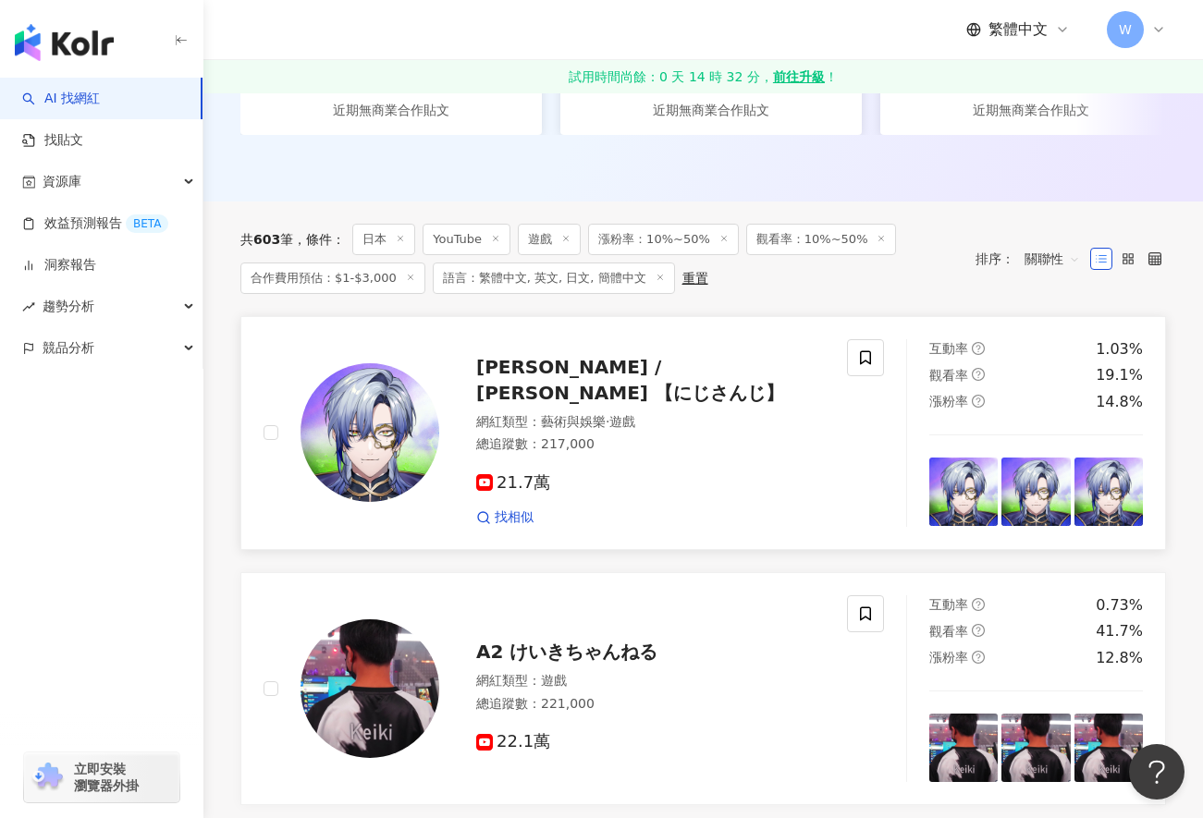
click at [554, 400] on span "ミラン・ケストレル / Milan Kestrel 【にじさんじ】" at bounding box center [630, 380] width 308 height 48
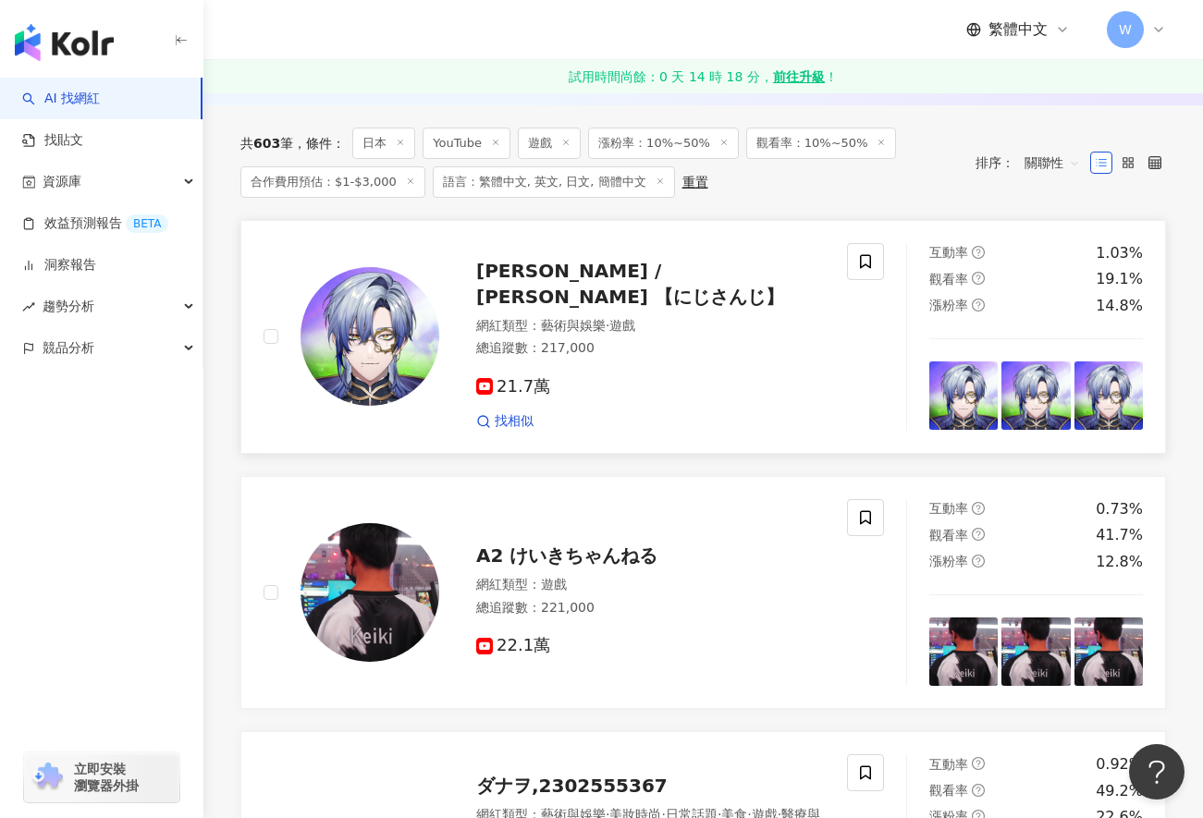
scroll to position [647, 0]
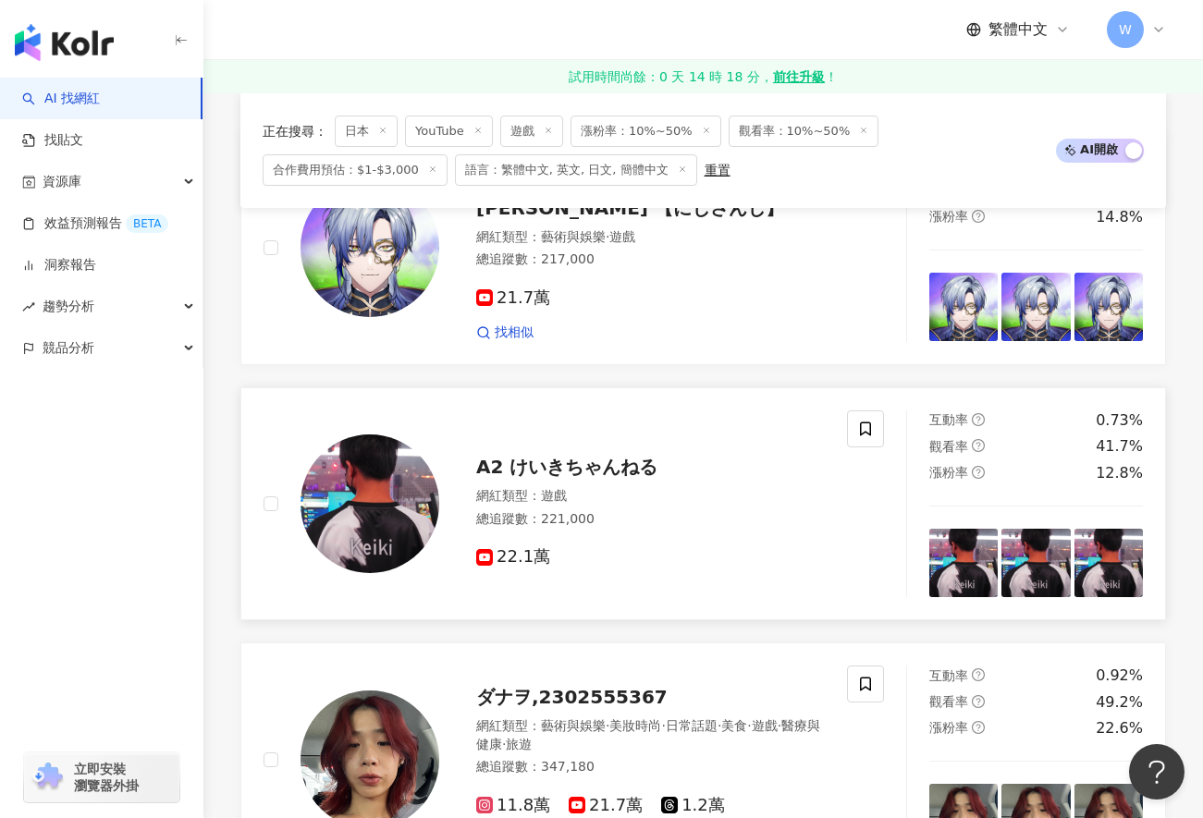
click at [552, 478] on span "A2 けいきちゃんねる" at bounding box center [566, 467] width 181 height 22
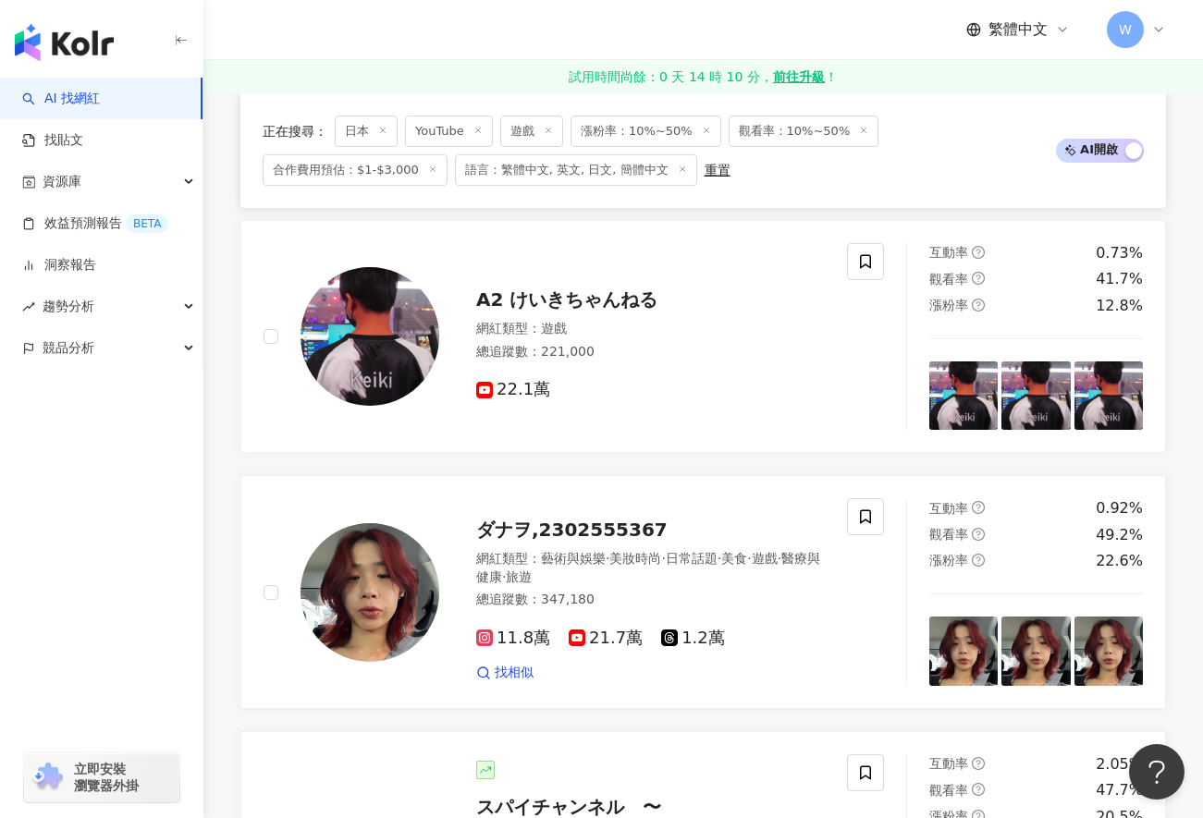
scroll to position [832, 0]
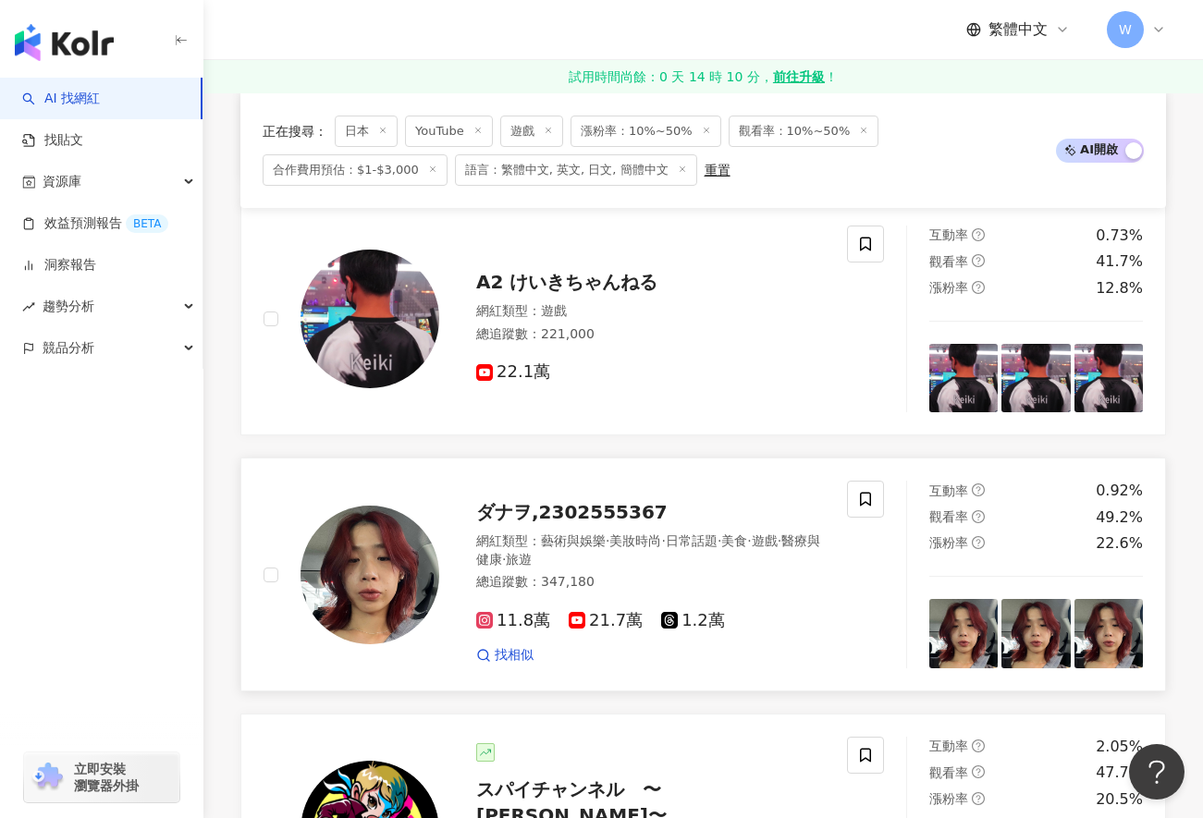
click at [528, 523] on span "ダナヲ,2302555367" at bounding box center [571, 512] width 191 height 22
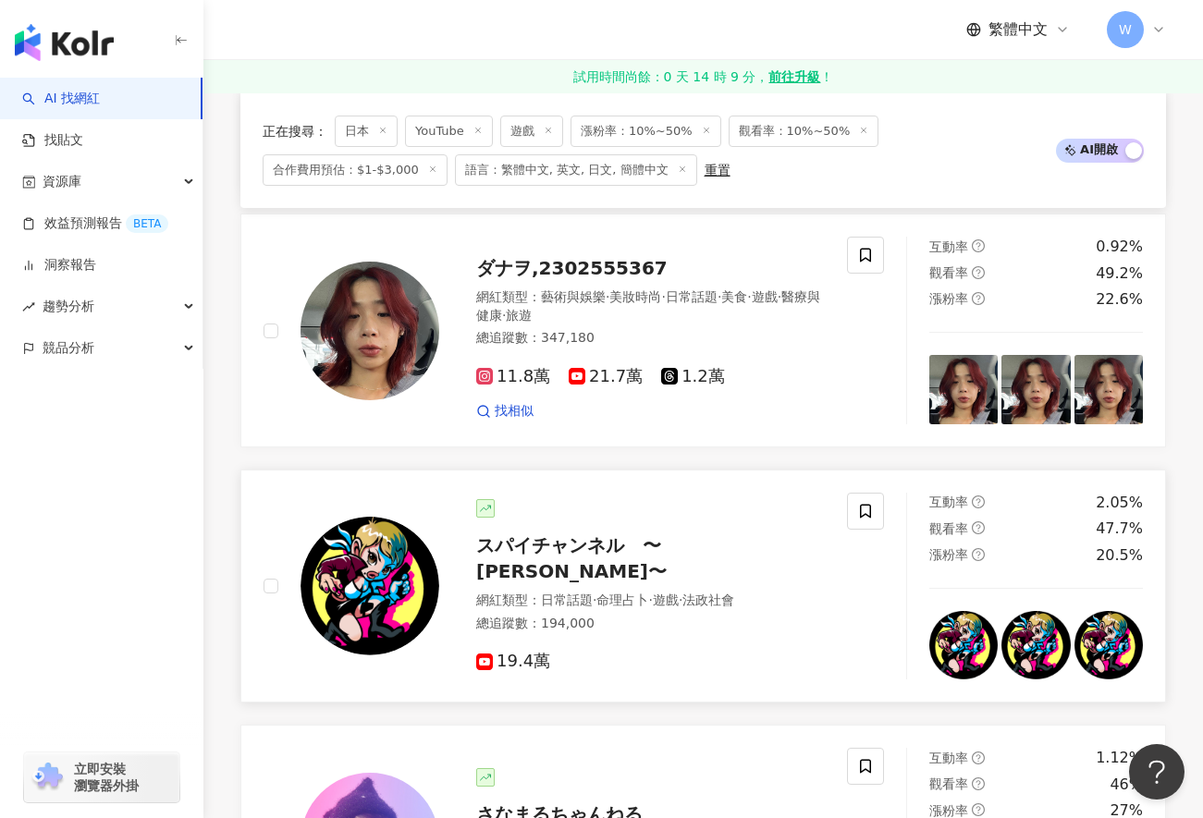
scroll to position [1109, 0]
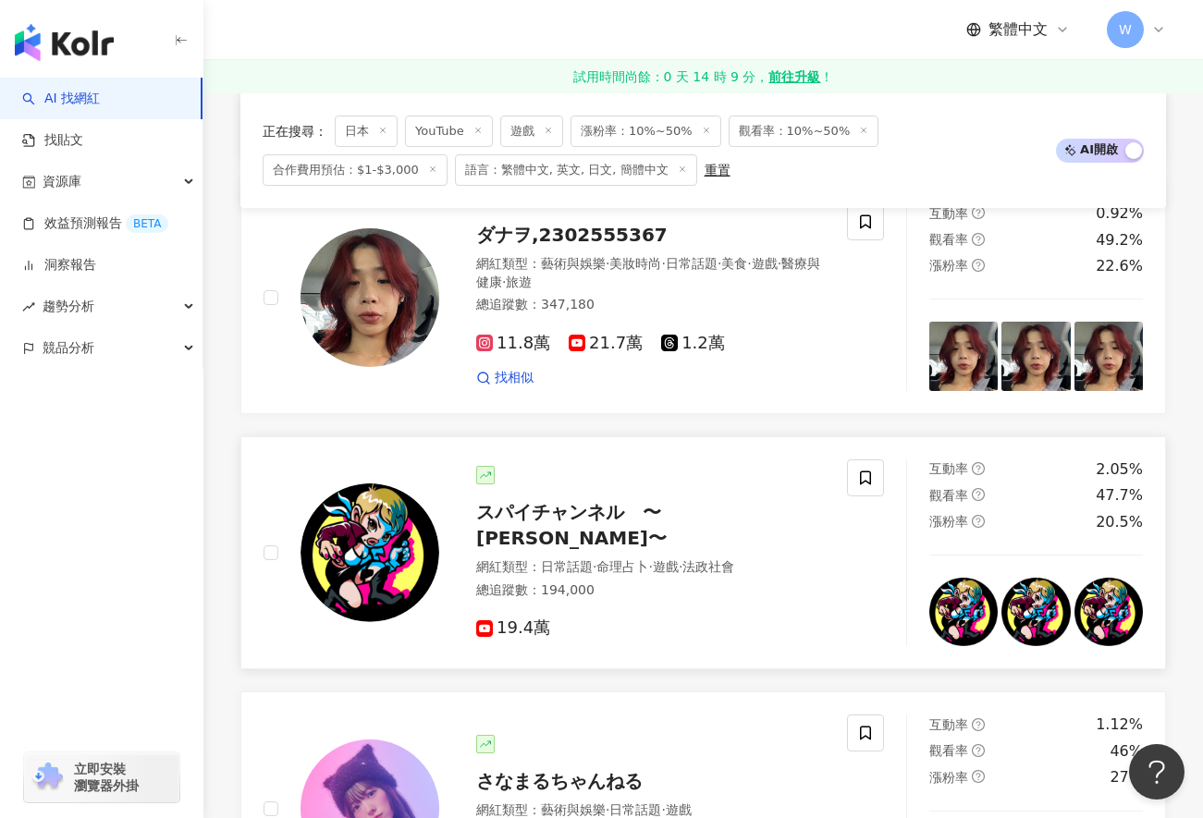
click at [611, 542] on span "スパイチャンネル　〜山田敏弘〜" at bounding box center [571, 525] width 190 height 48
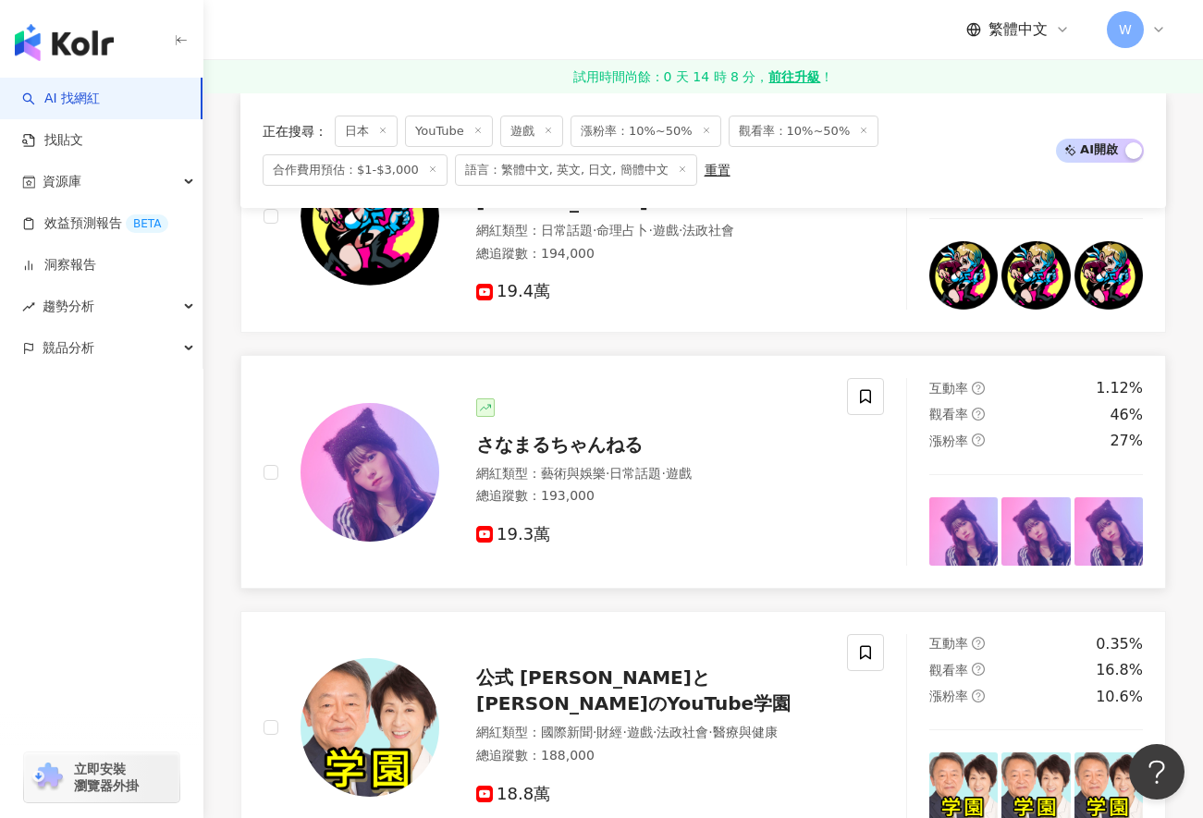
scroll to position [1479, 0]
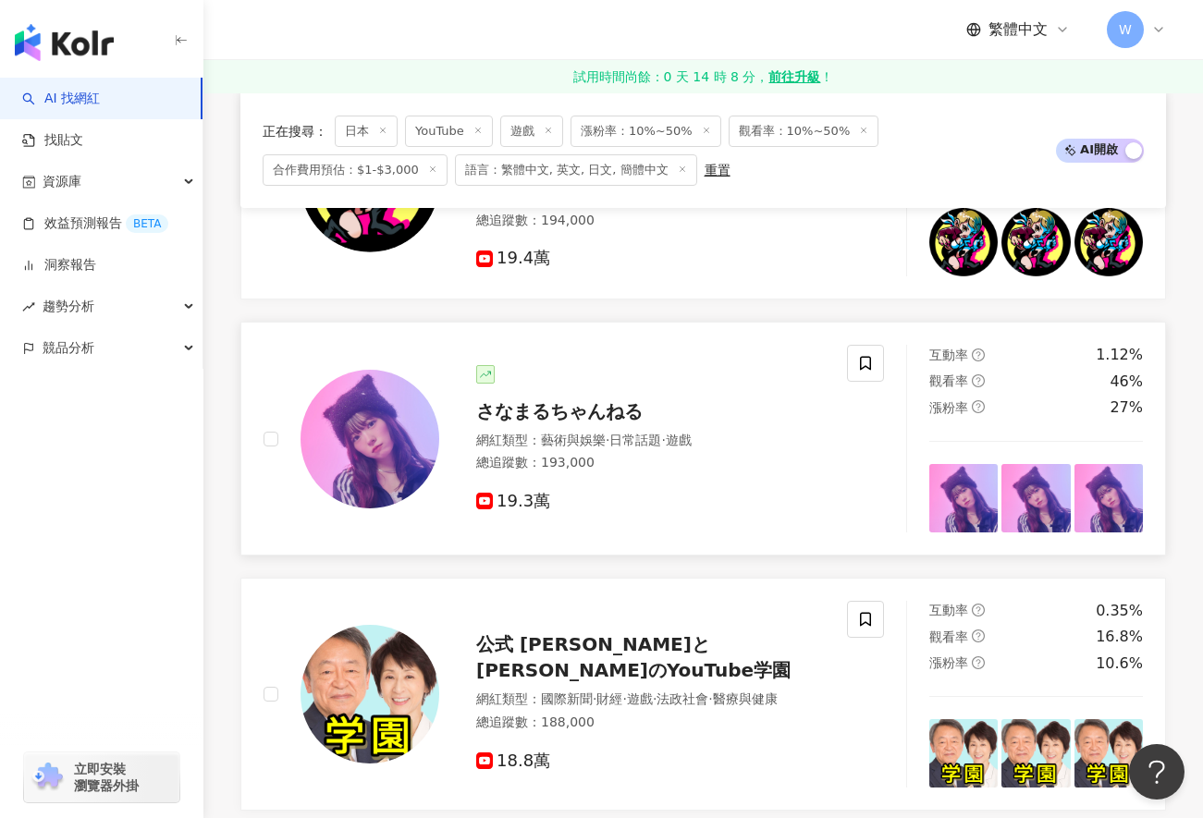
click at [540, 422] on span "さなまるちゃんねる" at bounding box center [559, 411] width 166 height 22
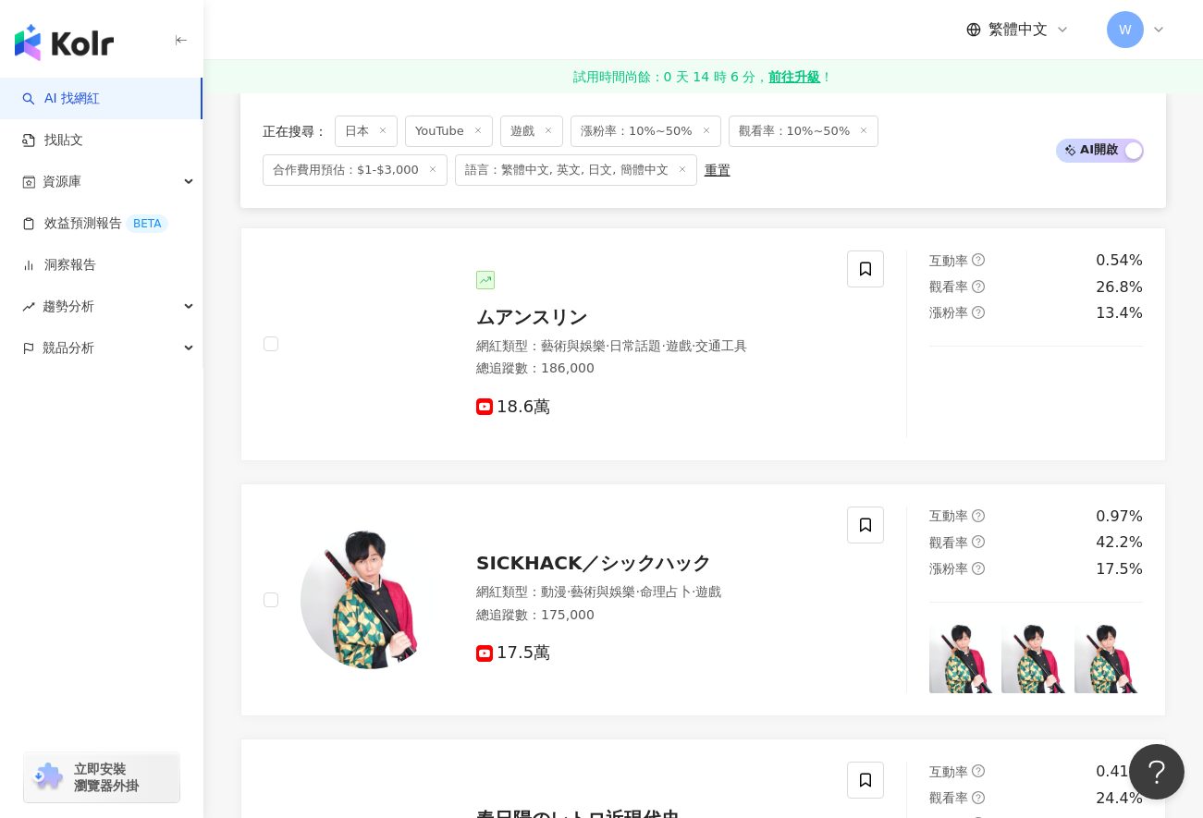
scroll to position [3328, 0]
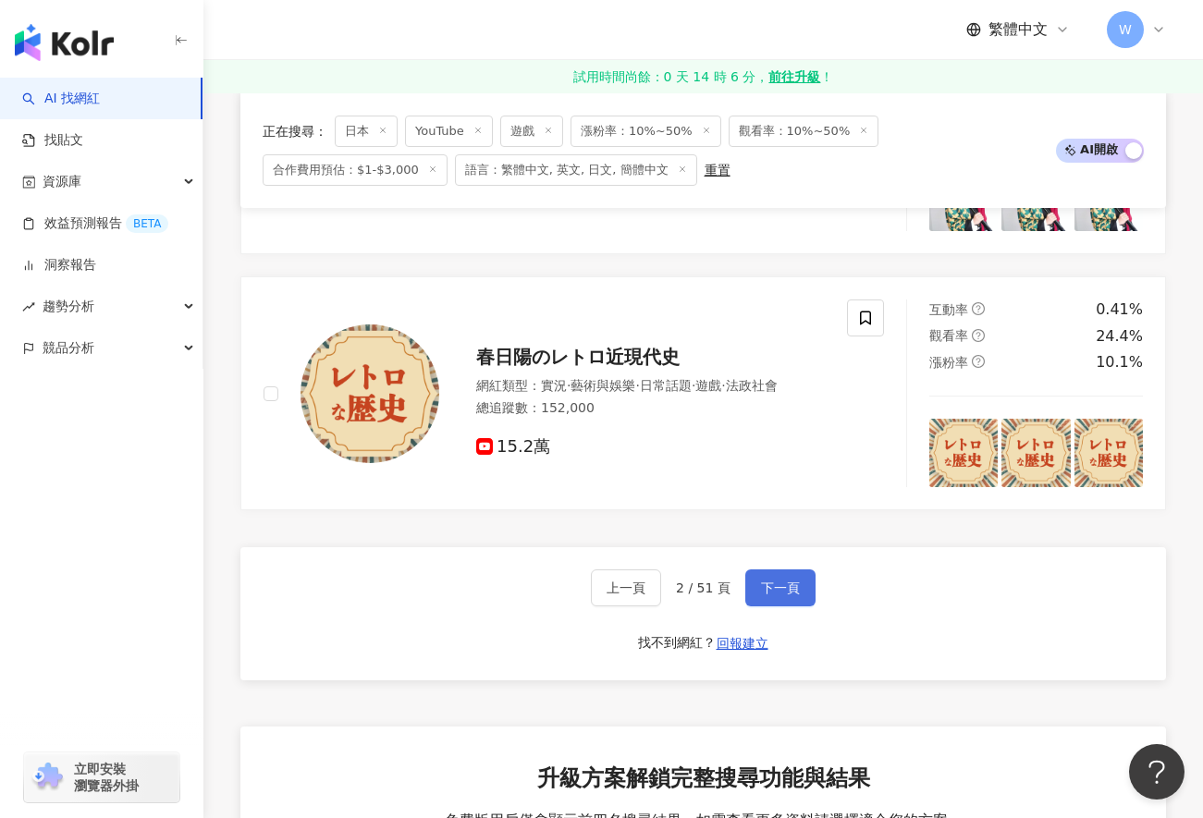
click at [776, 582] on span "下一頁" at bounding box center [780, 587] width 39 height 15
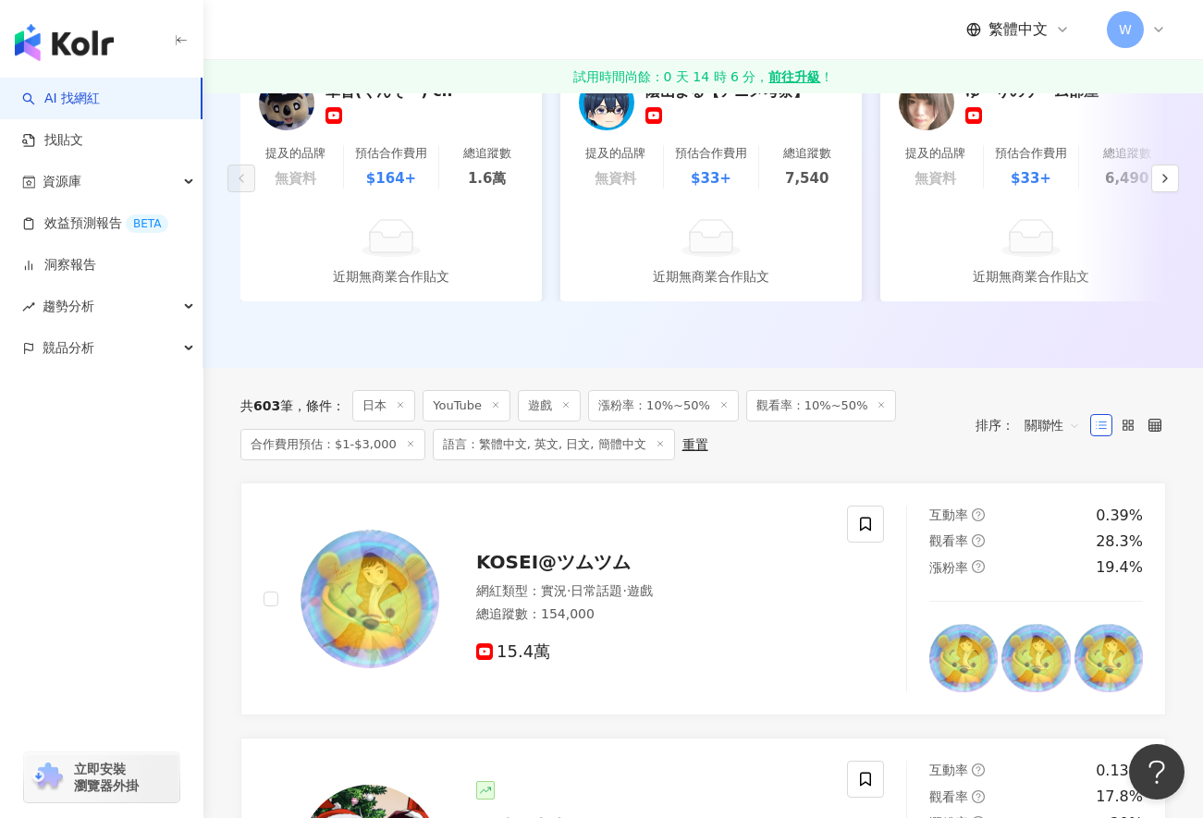
scroll to position [553, 0]
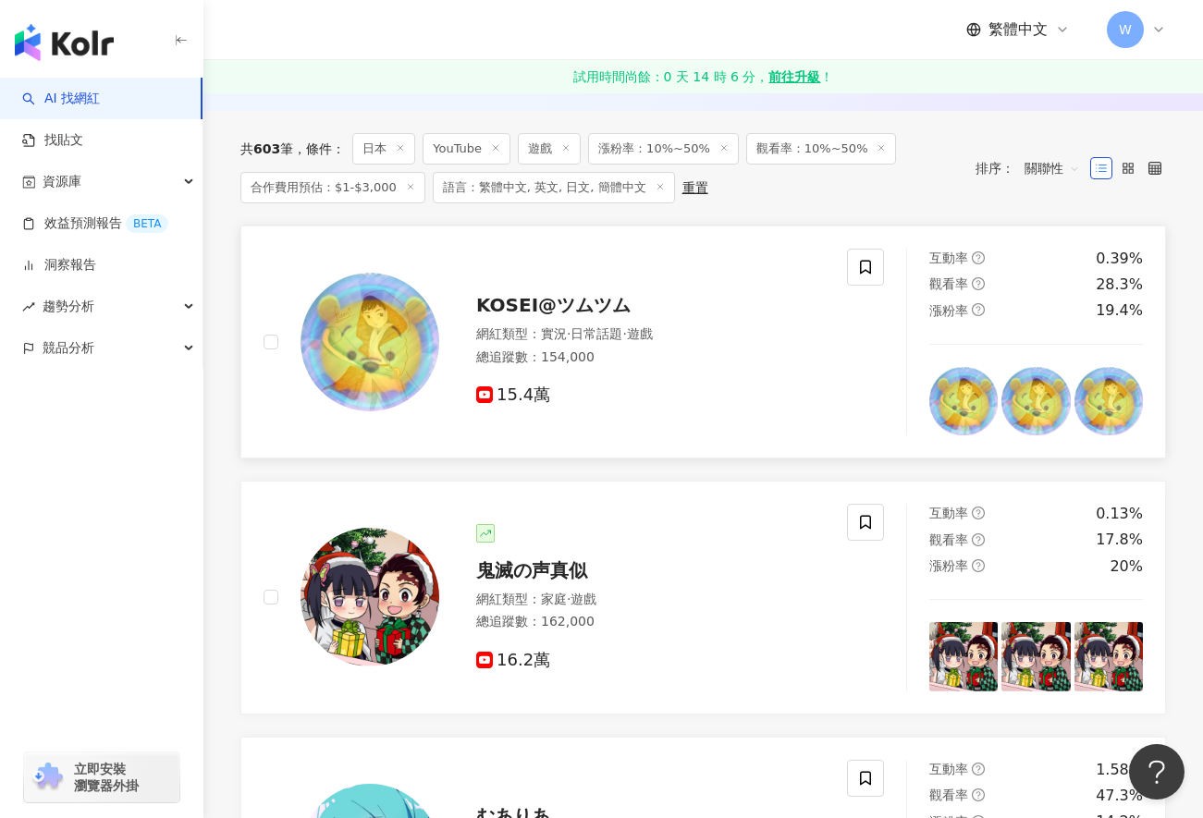
click at [537, 316] on span "KOSEI@ツムツム" at bounding box center [553, 305] width 154 height 22
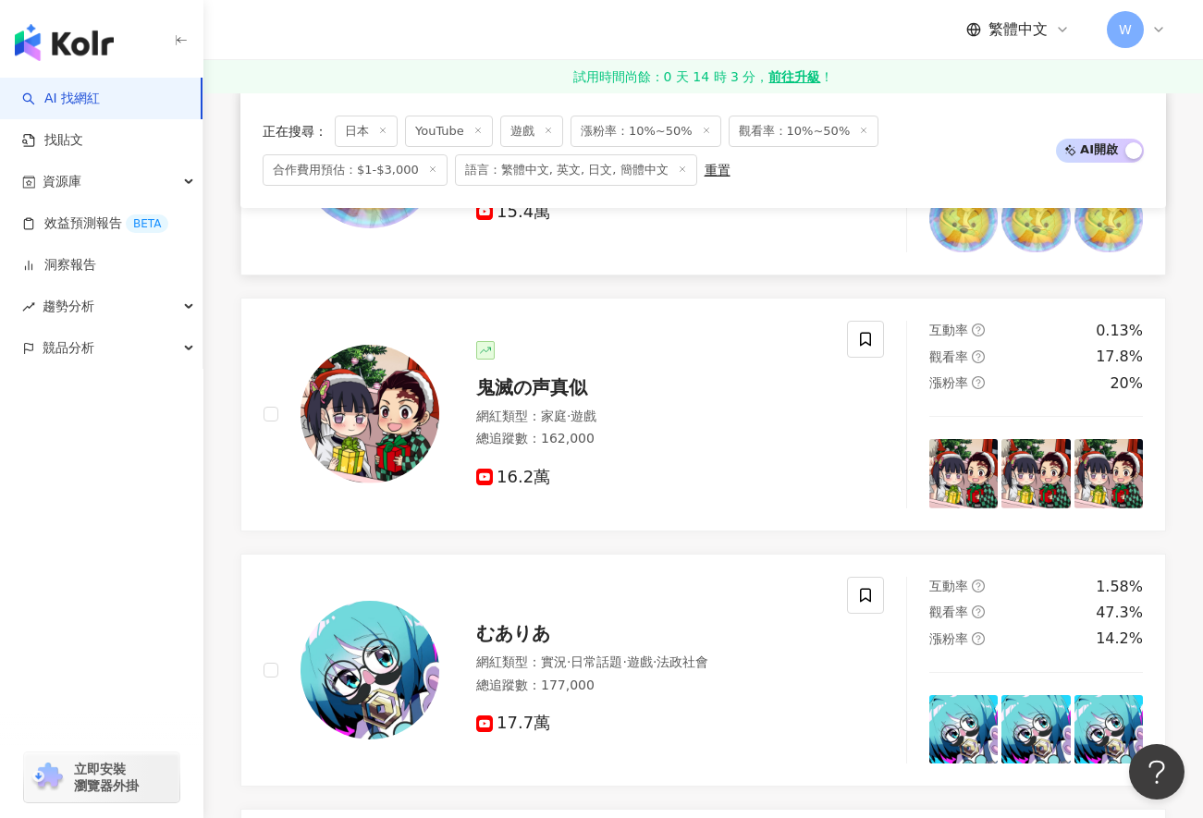
scroll to position [738, 0]
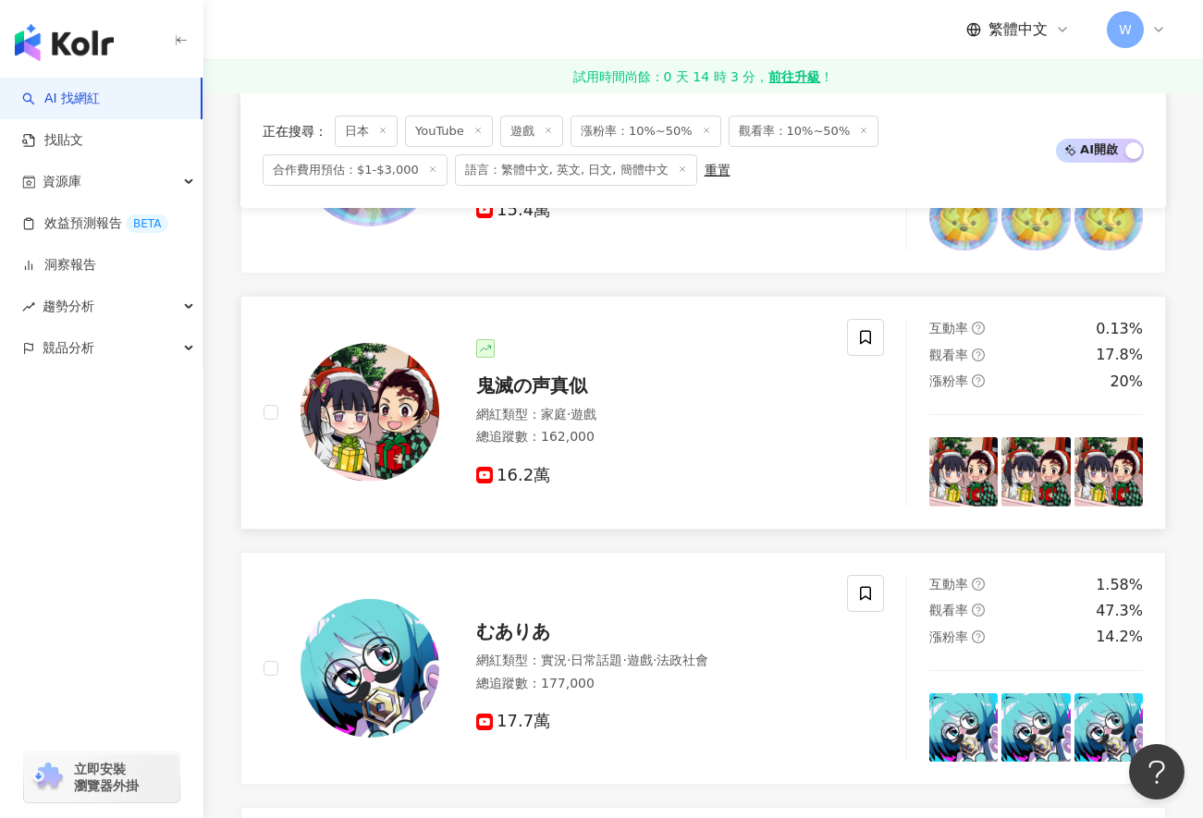
click at [533, 397] on span "鬼滅の声真似" at bounding box center [531, 385] width 111 height 22
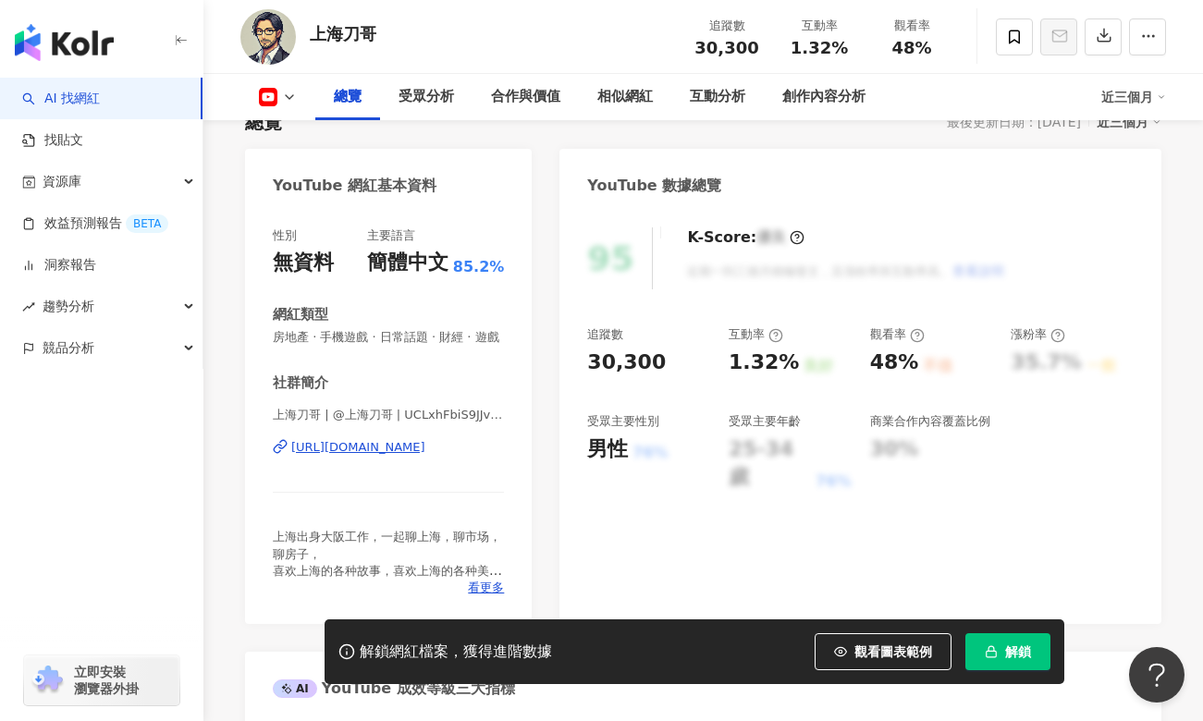
scroll to position [185, 0]
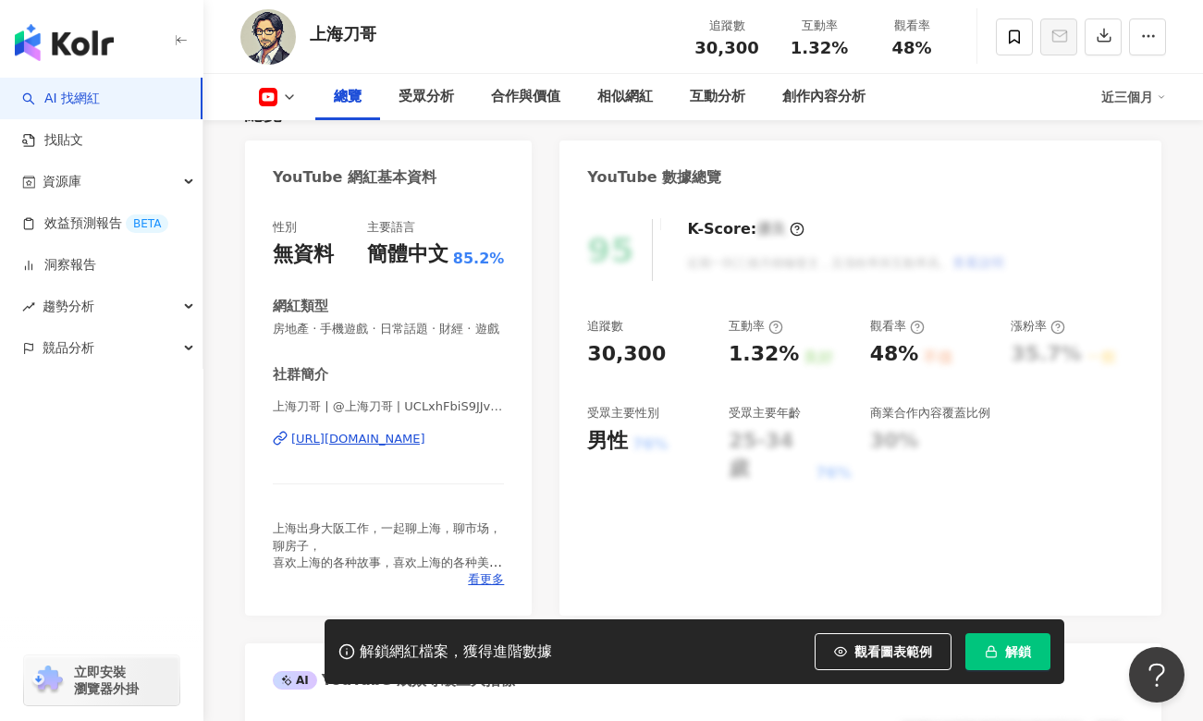
click at [373, 440] on div "https://www.youtube.com/channel/UCLxhFbiS9JJvNVFxOT_Hwtw" at bounding box center [358, 439] width 134 height 17
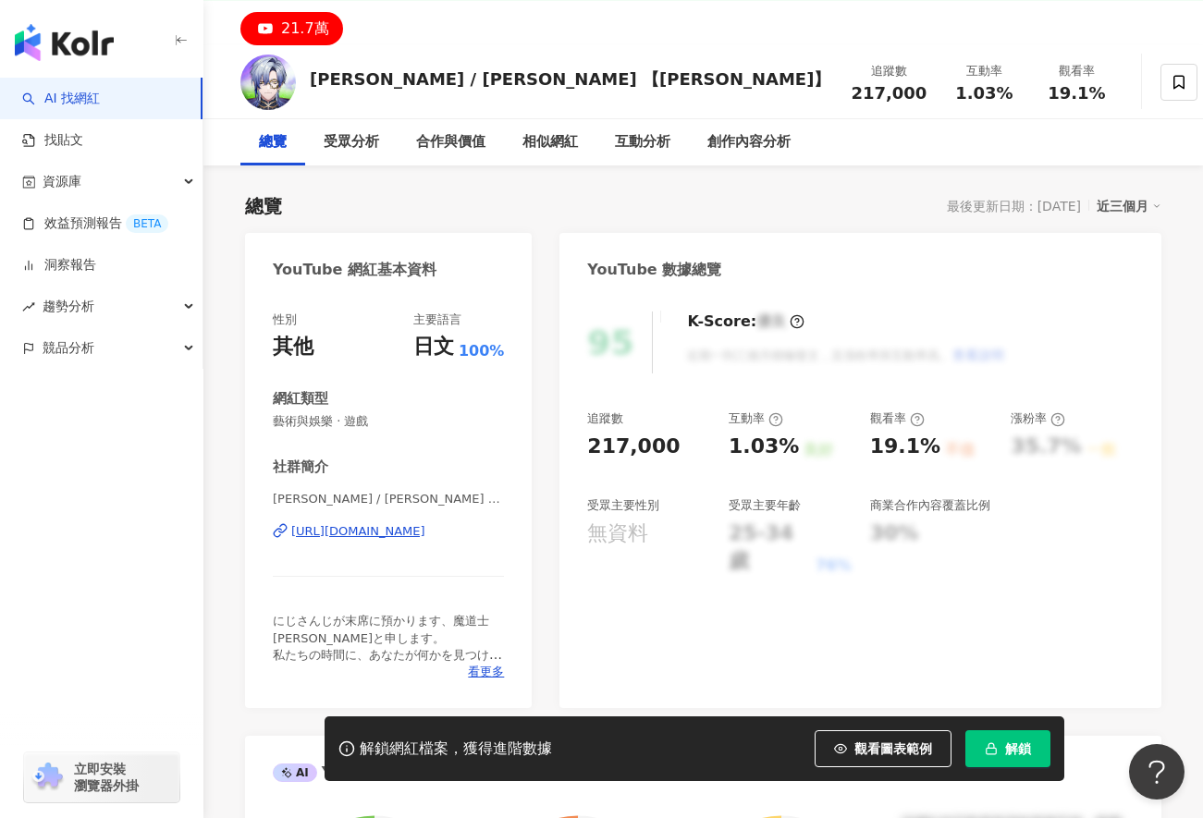
click at [425, 527] on div "https://www.youtube.com/channel/UCFtyinR2ZdvKK_Xgy07qXUg" at bounding box center [358, 531] width 134 height 17
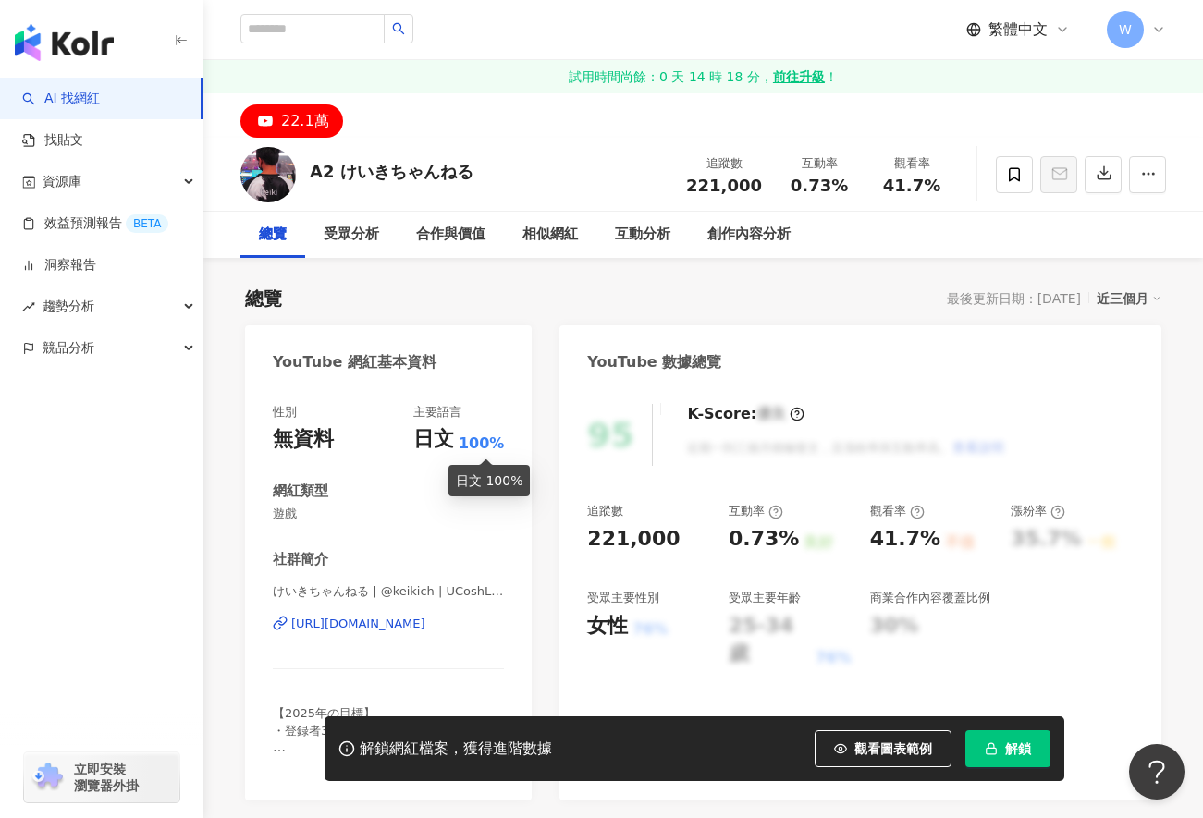
scroll to position [92, 0]
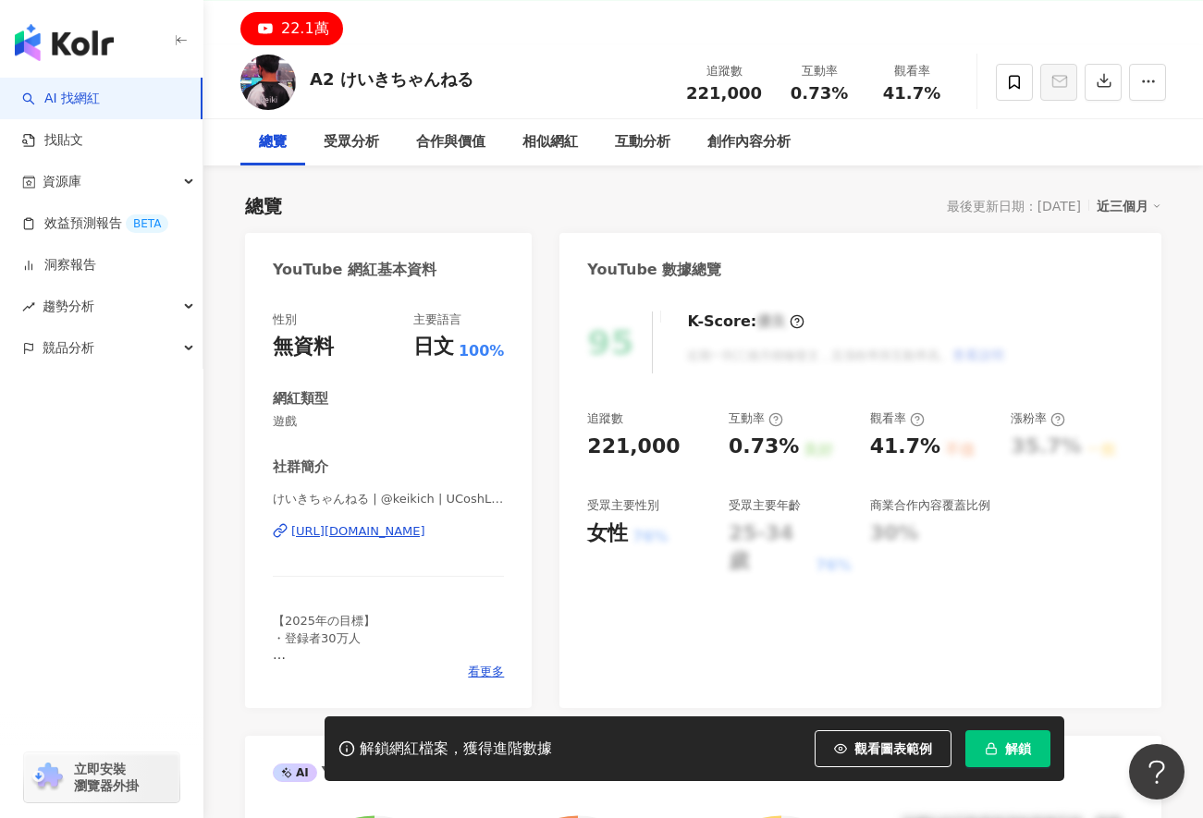
click at [418, 526] on div "https://www.youtube.com/channel/UCoshLrMqXNr9ML94UK50Z3A" at bounding box center [358, 531] width 134 height 17
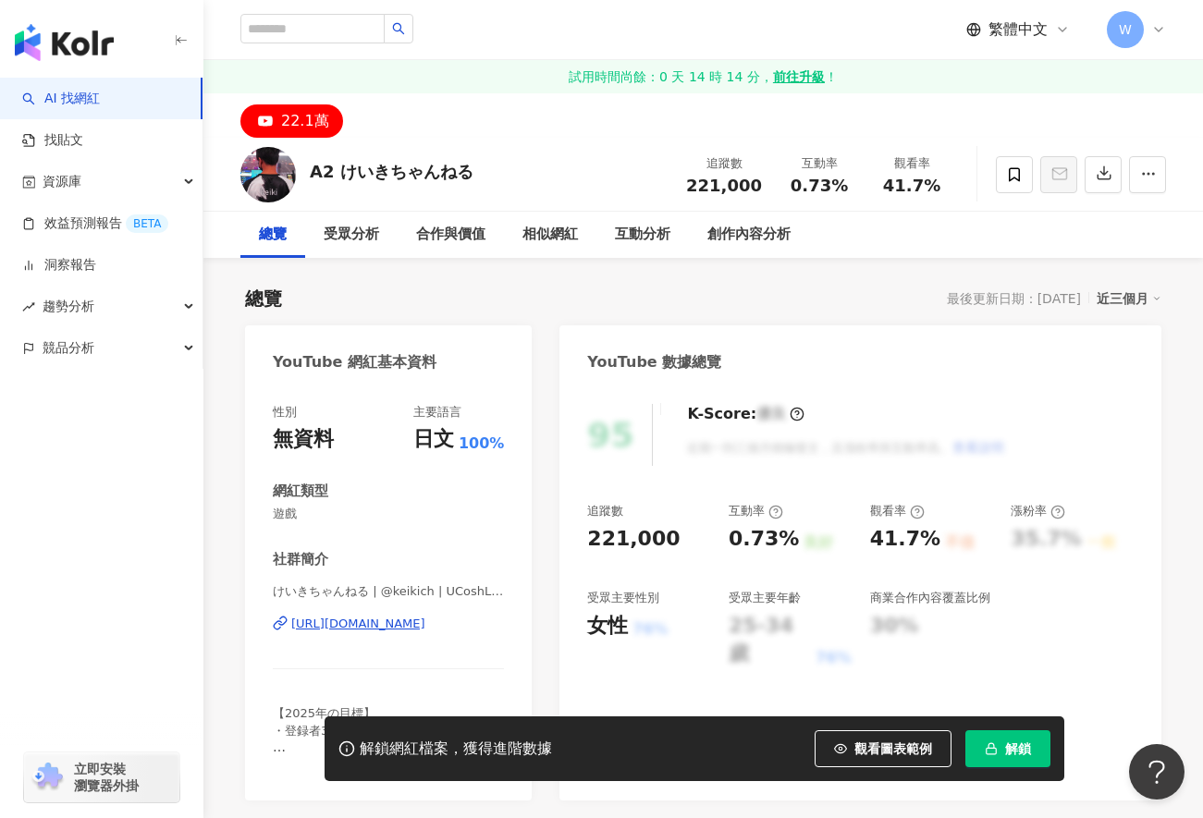
click at [863, 287] on div "總覽 最後更新日期：2025/9/17 近三個月" at bounding box center [703, 299] width 916 height 26
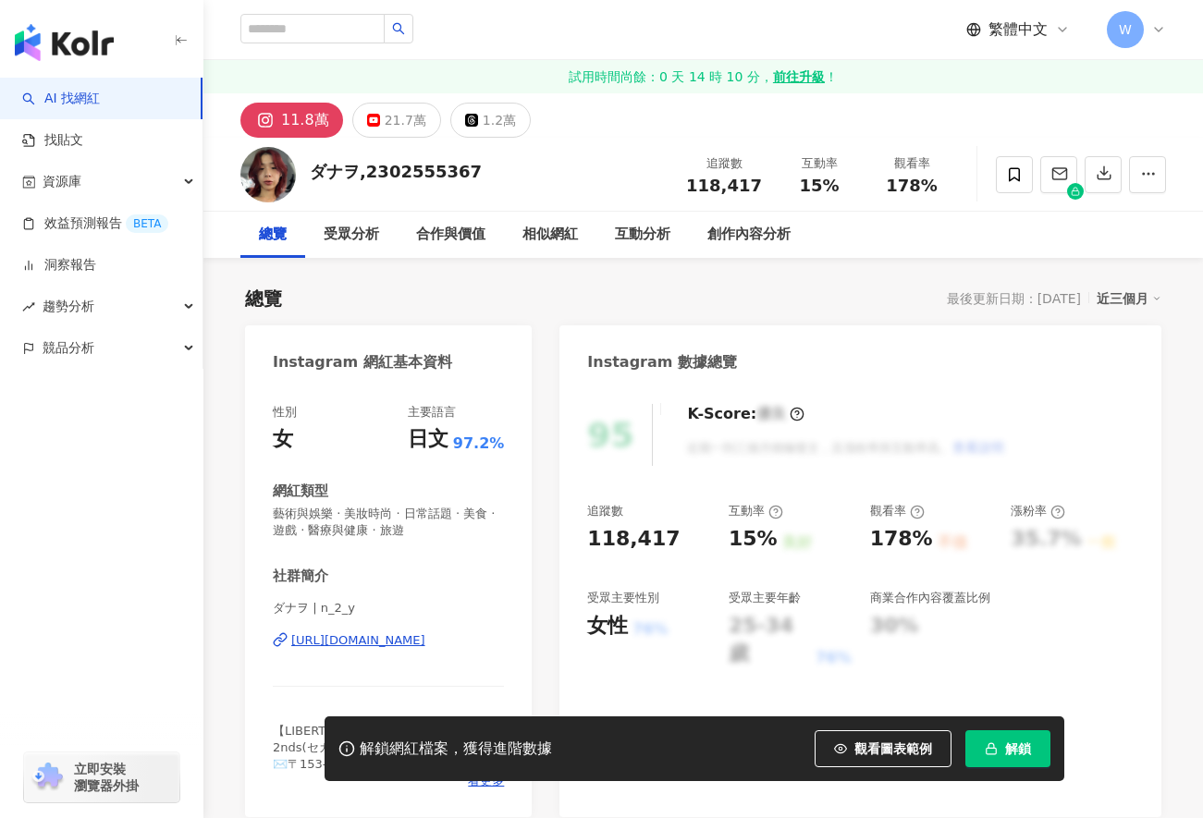
click at [397, 640] on div "[URL][DOMAIN_NAME]" at bounding box center [358, 640] width 134 height 17
click at [393, 114] on div "21.7萬" at bounding box center [406, 120] width 42 height 26
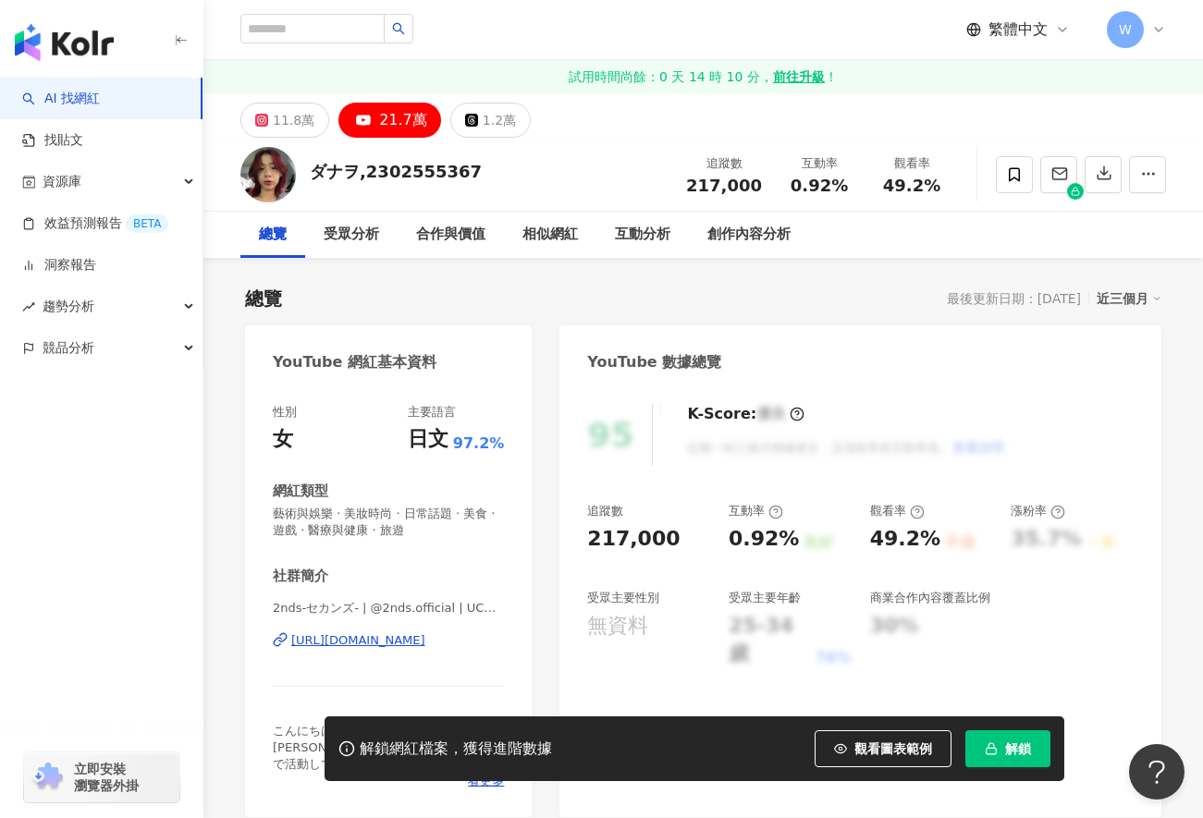
click at [381, 644] on div "https://www.youtube.com/channel/UCOgVSmUlTfINkFNEUEFeuSQ" at bounding box center [358, 640] width 134 height 17
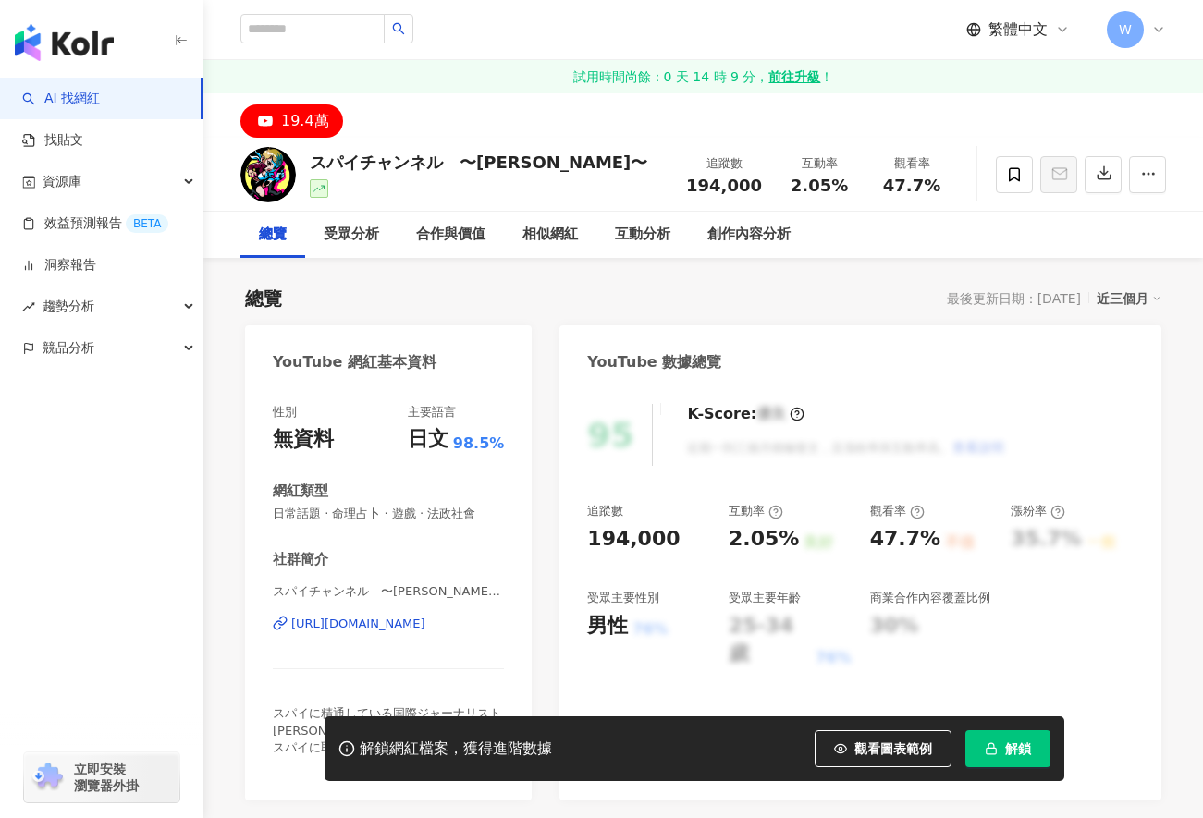
click at [362, 620] on div "https://www.youtube.com/channel/UCVITNlkbLneMV-C9FxzMmEA" at bounding box center [358, 624] width 134 height 17
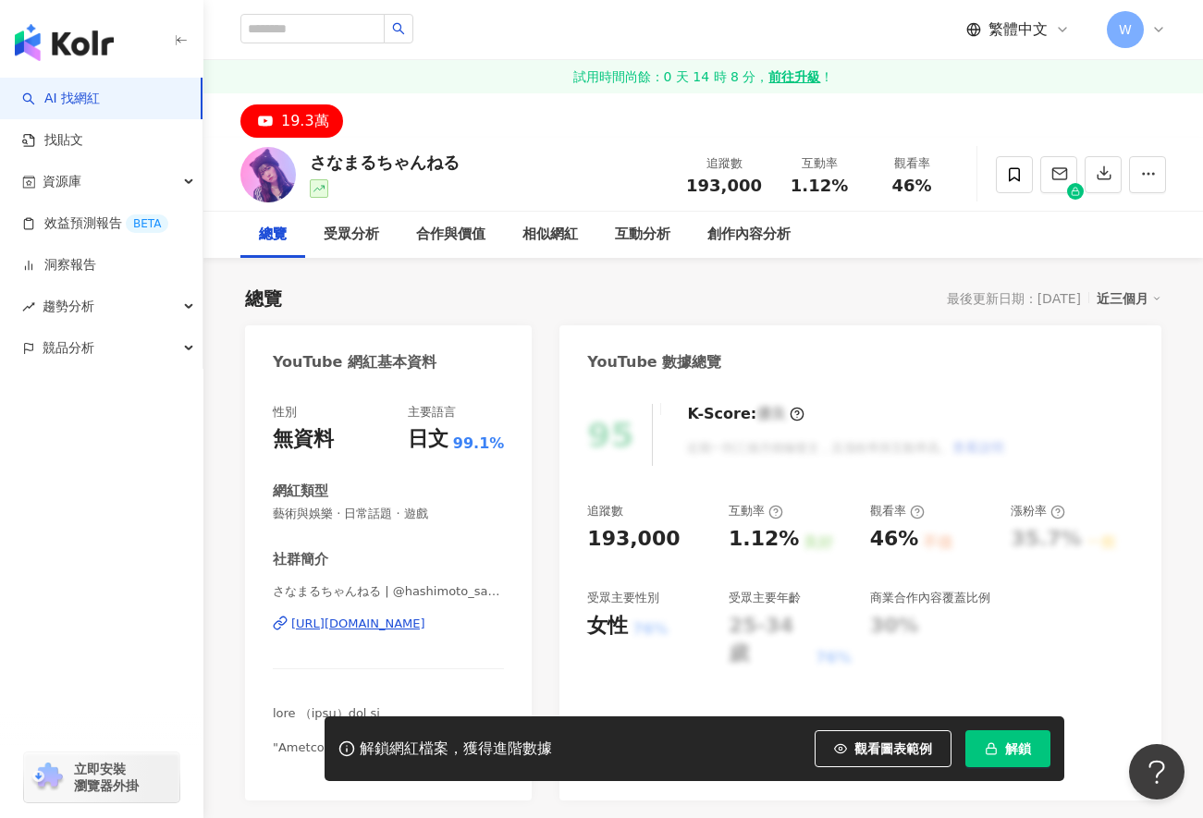
click at [341, 617] on div "[URL][DOMAIN_NAME]" at bounding box center [358, 624] width 134 height 17
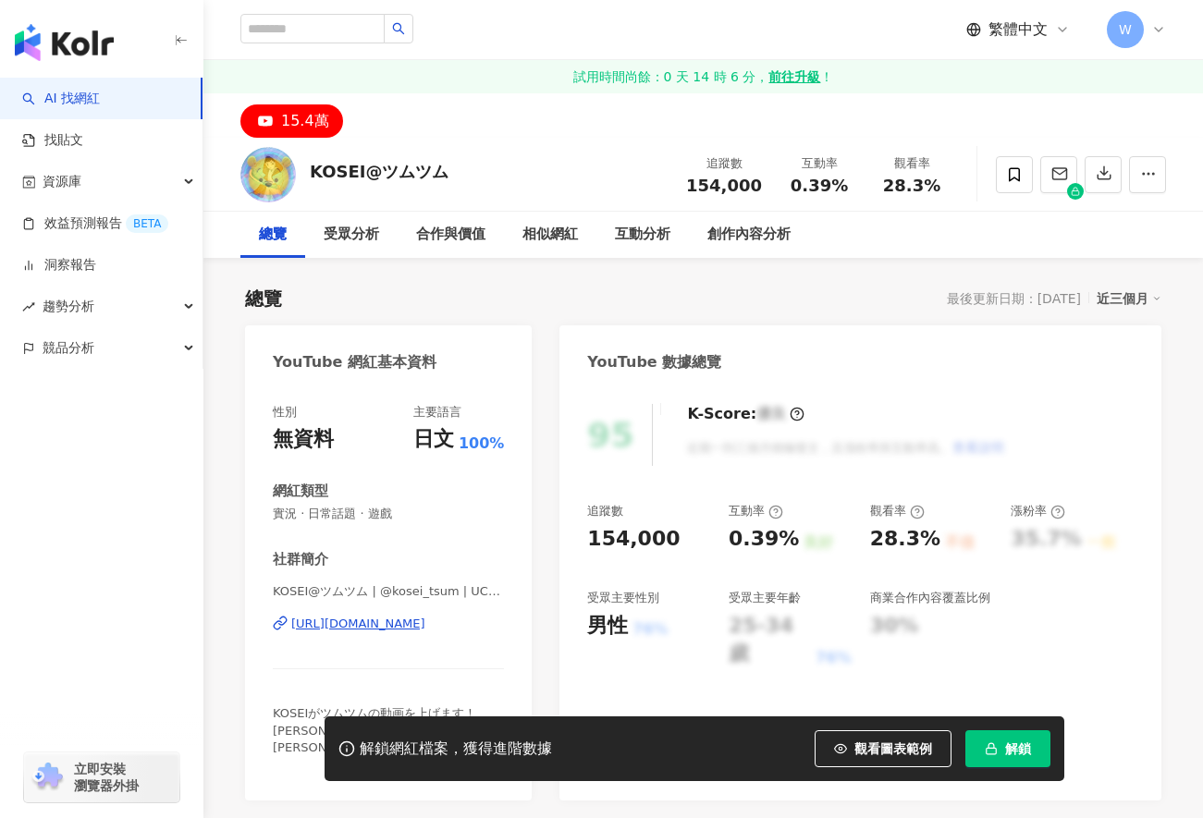
scroll to position [92, 0]
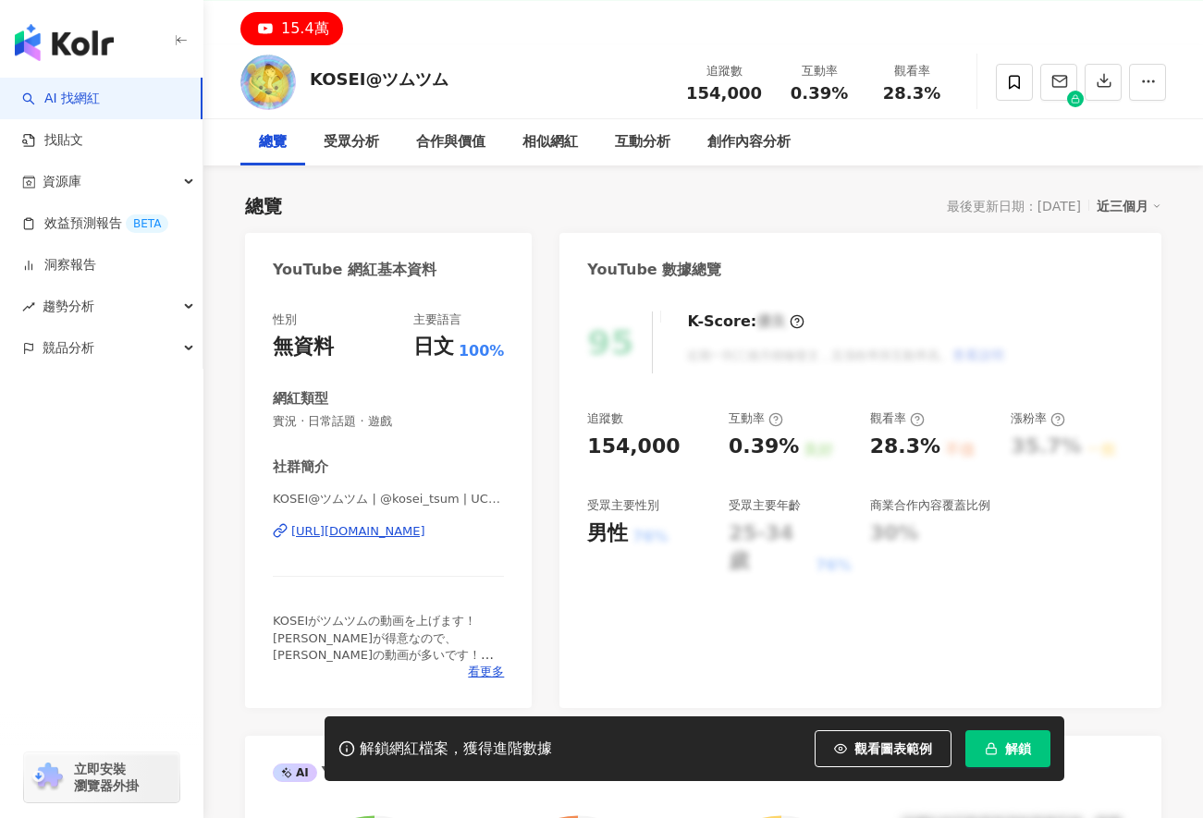
click at [424, 537] on div "https://www.youtube.com/channel/UCEnu84JCrw1NZzfy_GZlasA" at bounding box center [358, 531] width 134 height 17
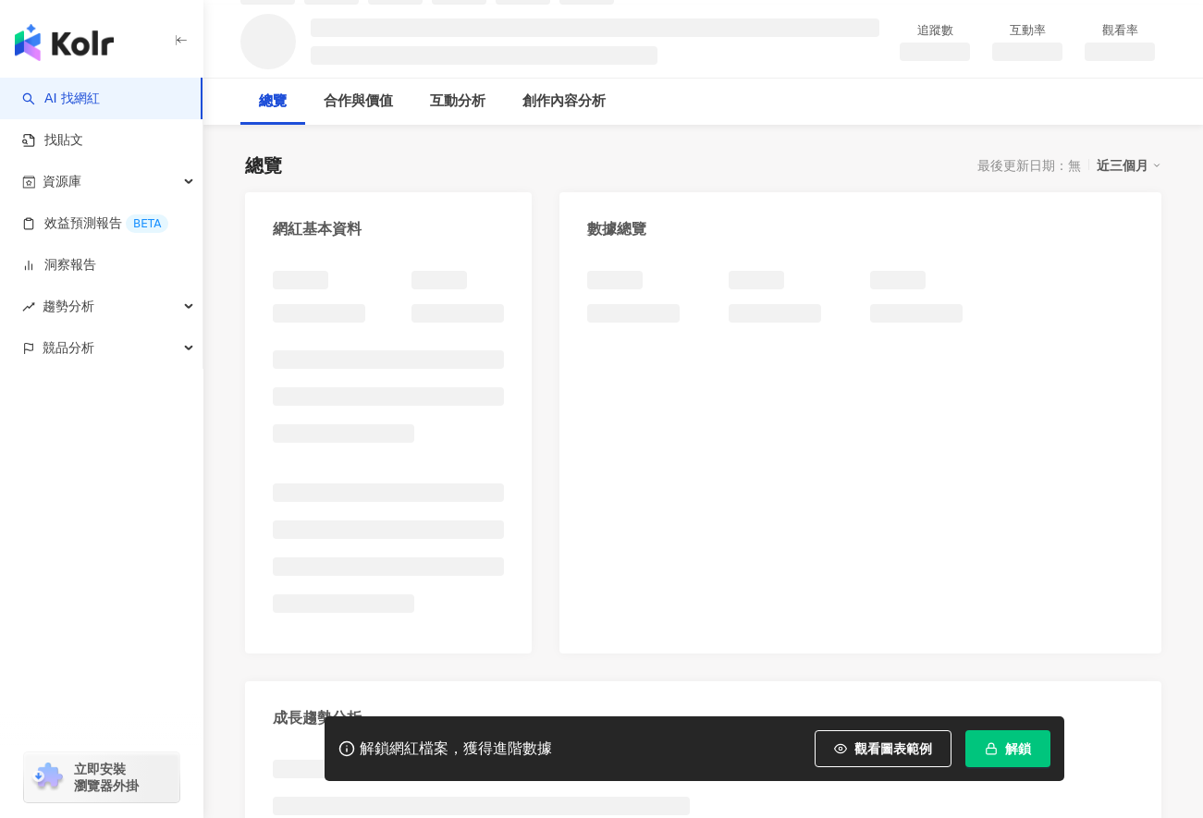
scroll to position [185, 0]
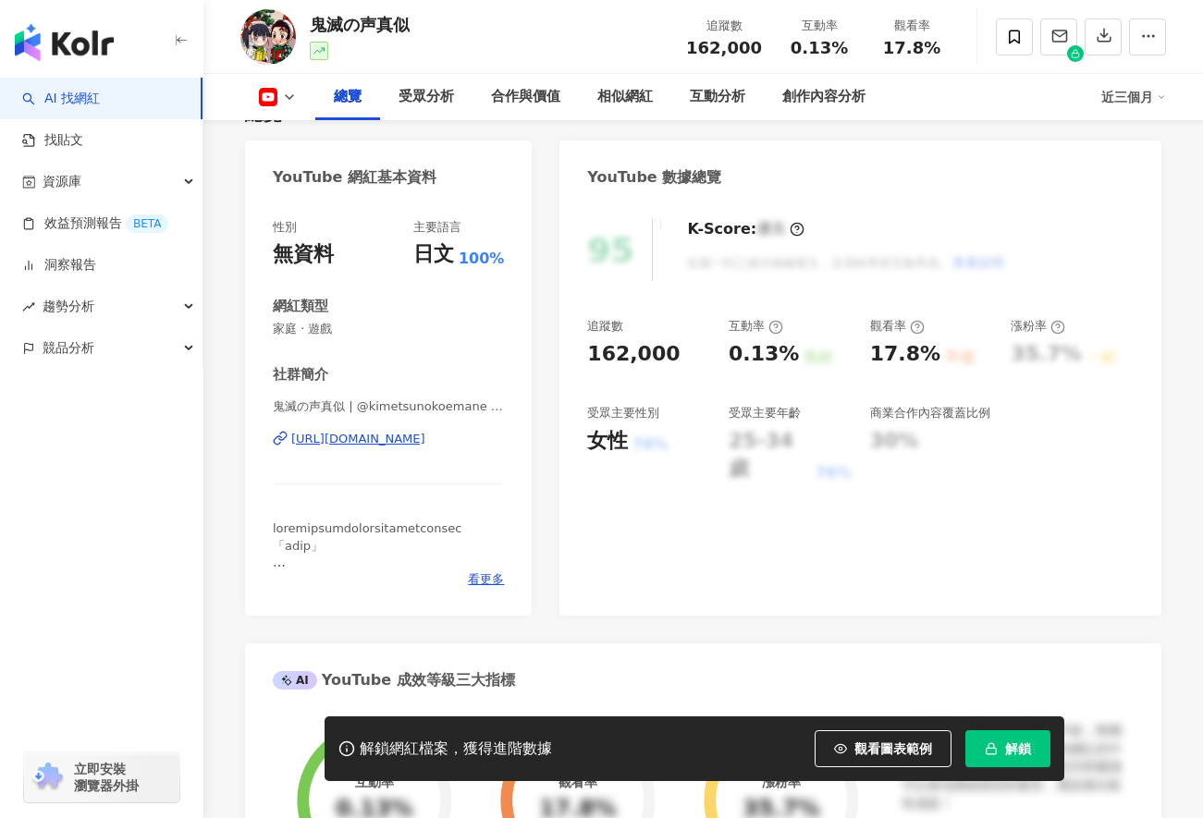
click at [410, 435] on div "https://www.youtube.com/channel/UCzetsFLuqJlUzJsZ-40PHpg" at bounding box center [358, 439] width 134 height 17
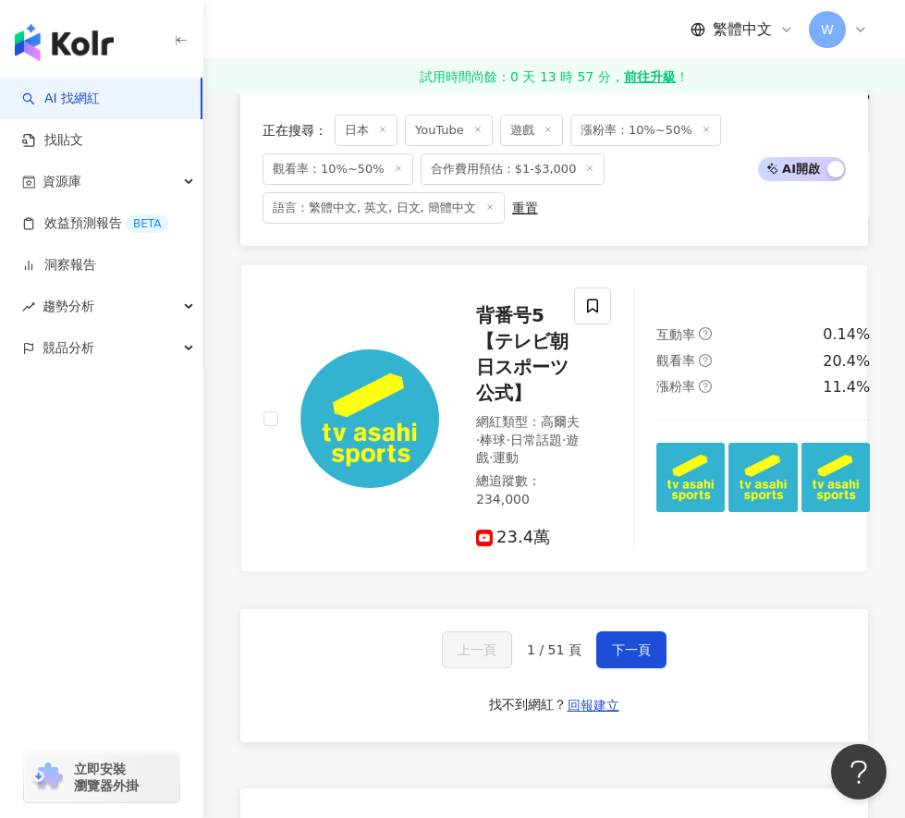
scroll to position [3790, 0]
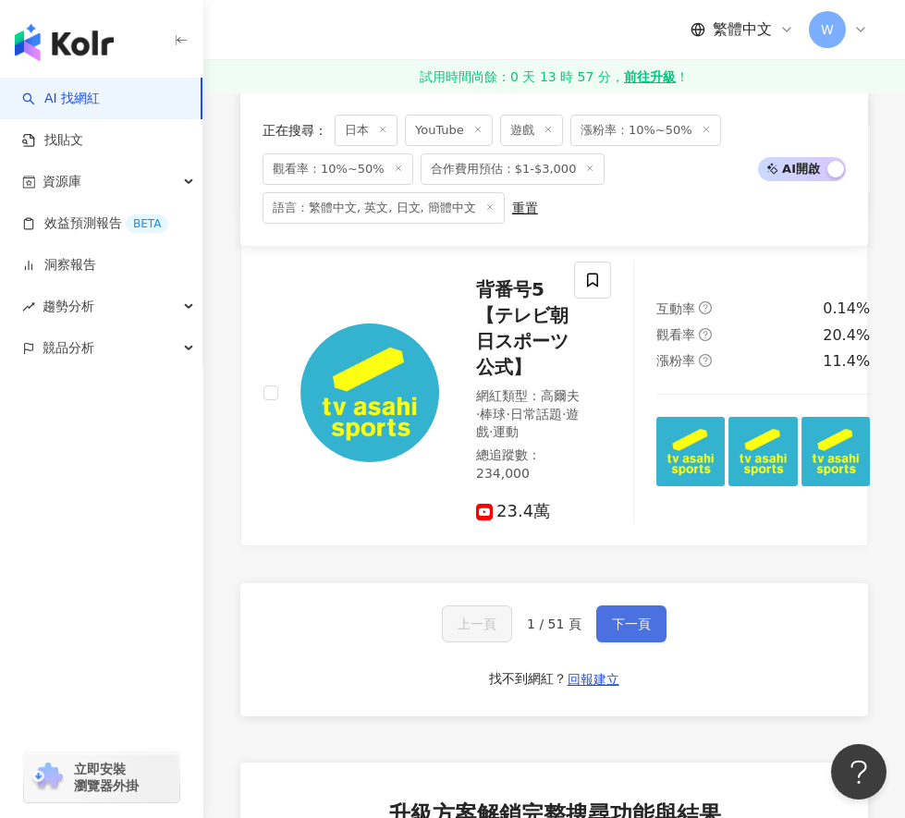
click at [631, 631] on span "下一頁" at bounding box center [631, 624] width 39 height 15
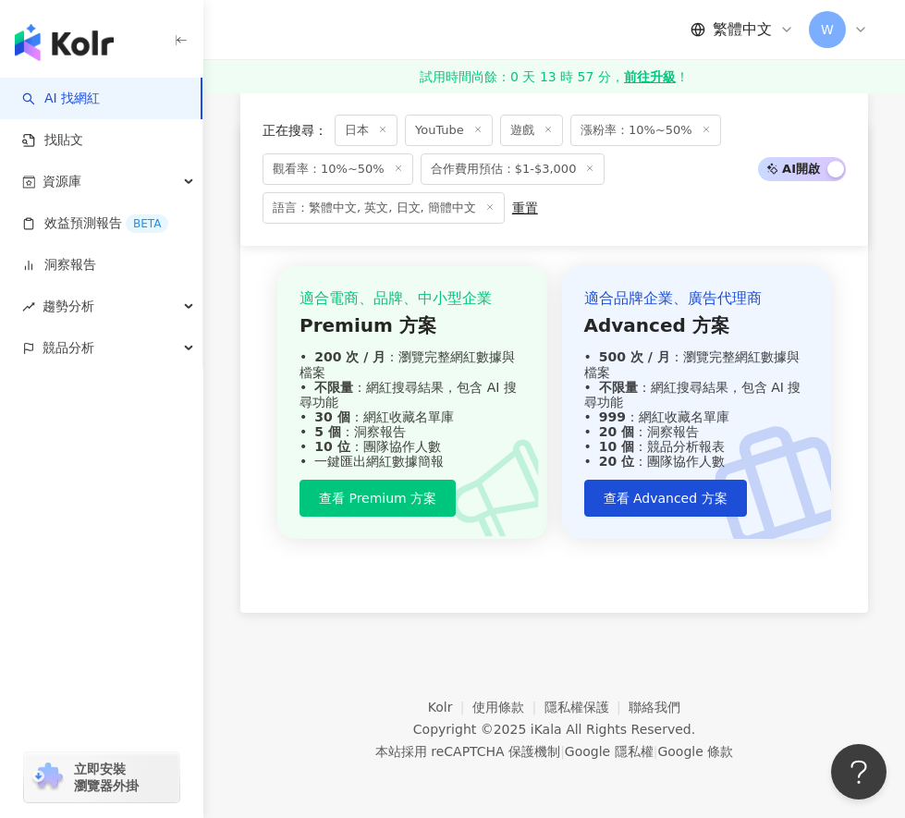
scroll to position [4545, 0]
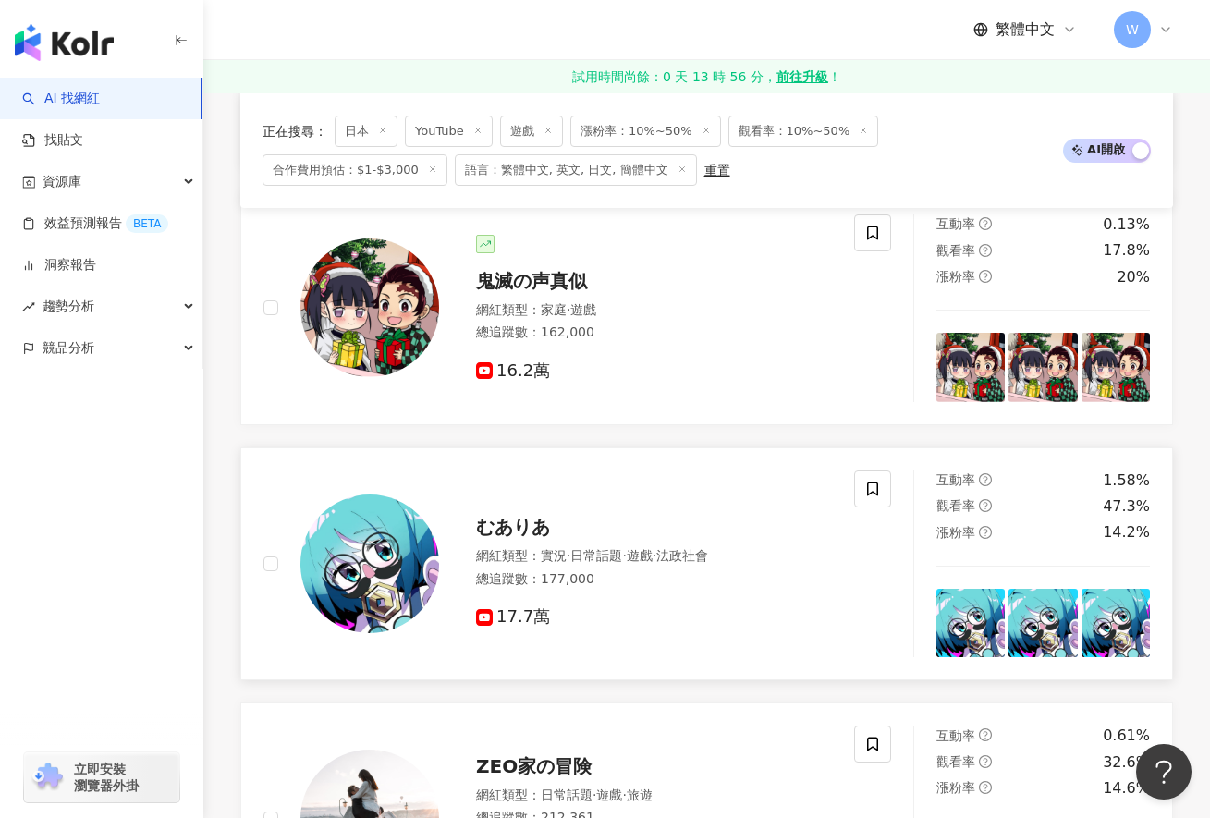
scroll to position [935, 0]
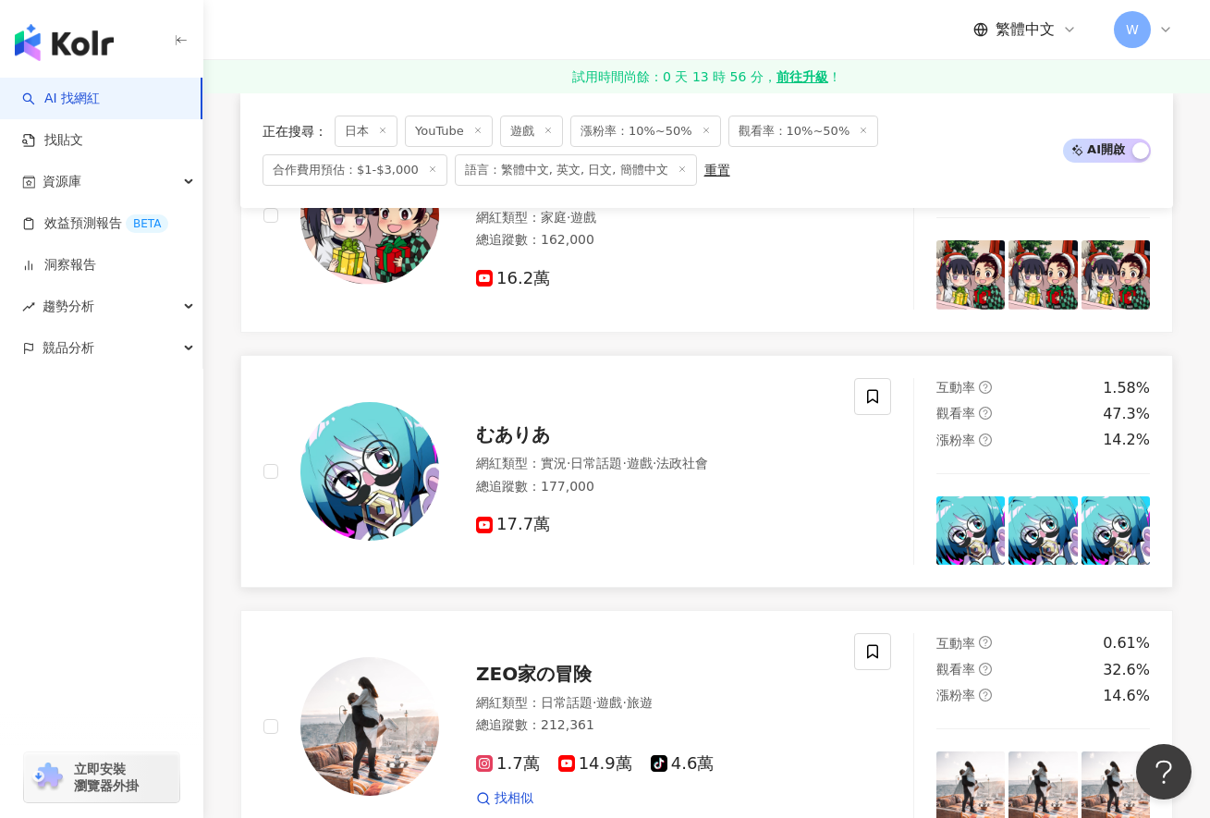
click at [514, 461] on div "むありあ 網紅類型 ： 實況 · 日常話題 · 遊戲 · 法政社會 總追蹤數 ： 177,000 17.7萬" at bounding box center [635, 471] width 393 height 129
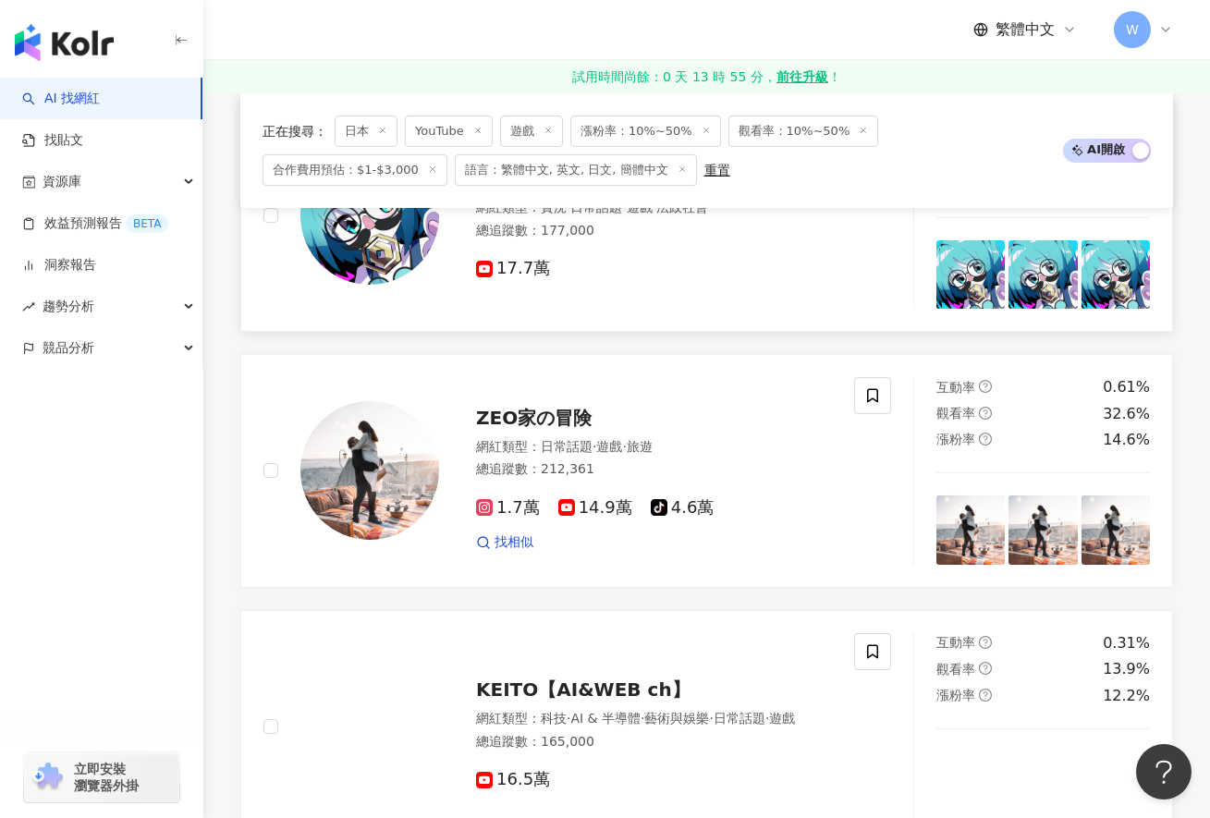
scroll to position [1304, 0]
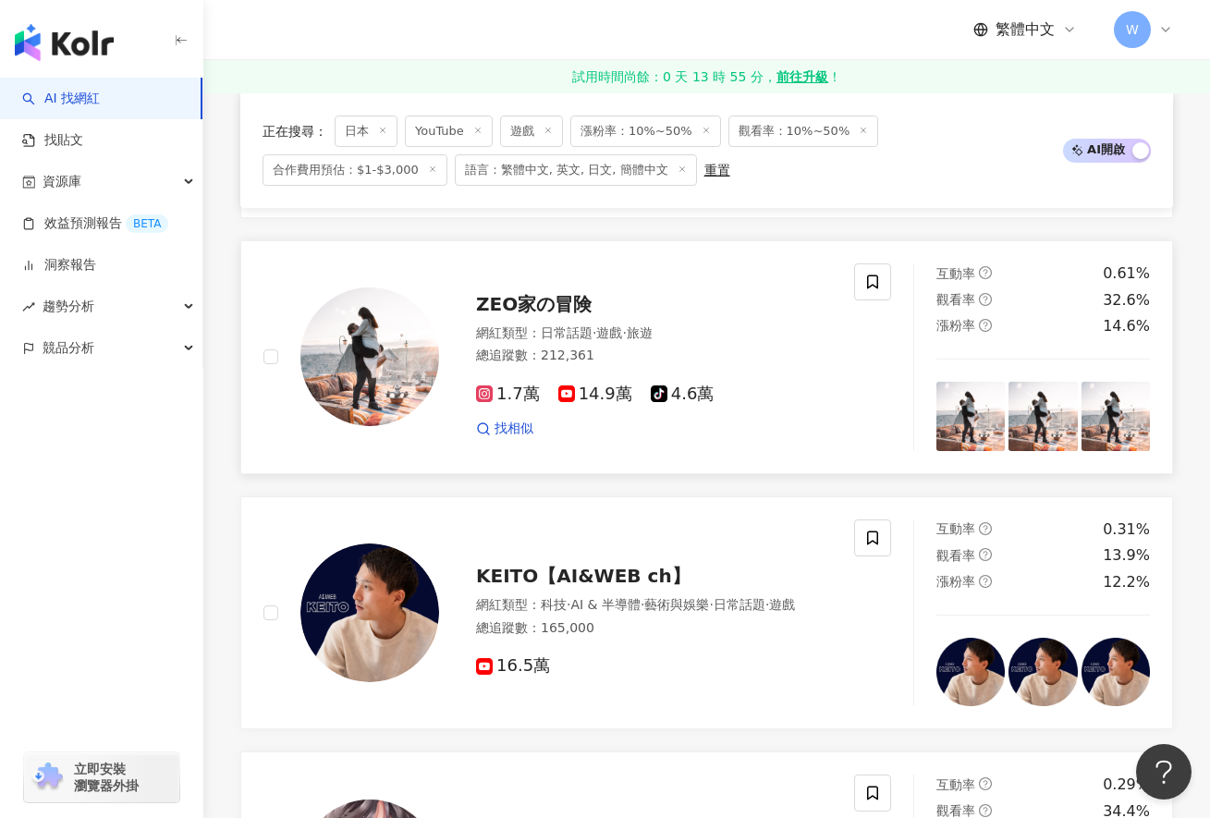
click at [544, 312] on span "ZEO家の冒険" at bounding box center [534, 304] width 116 height 22
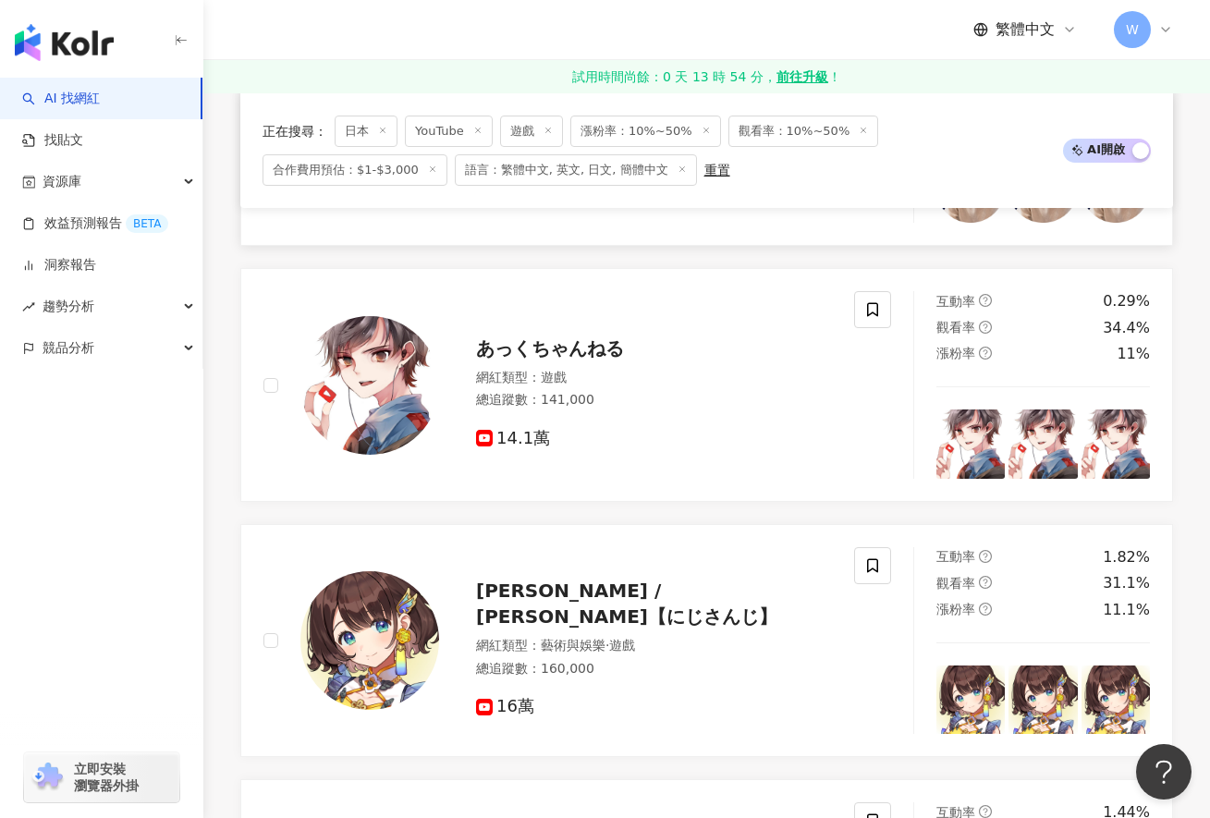
scroll to position [1859, 0]
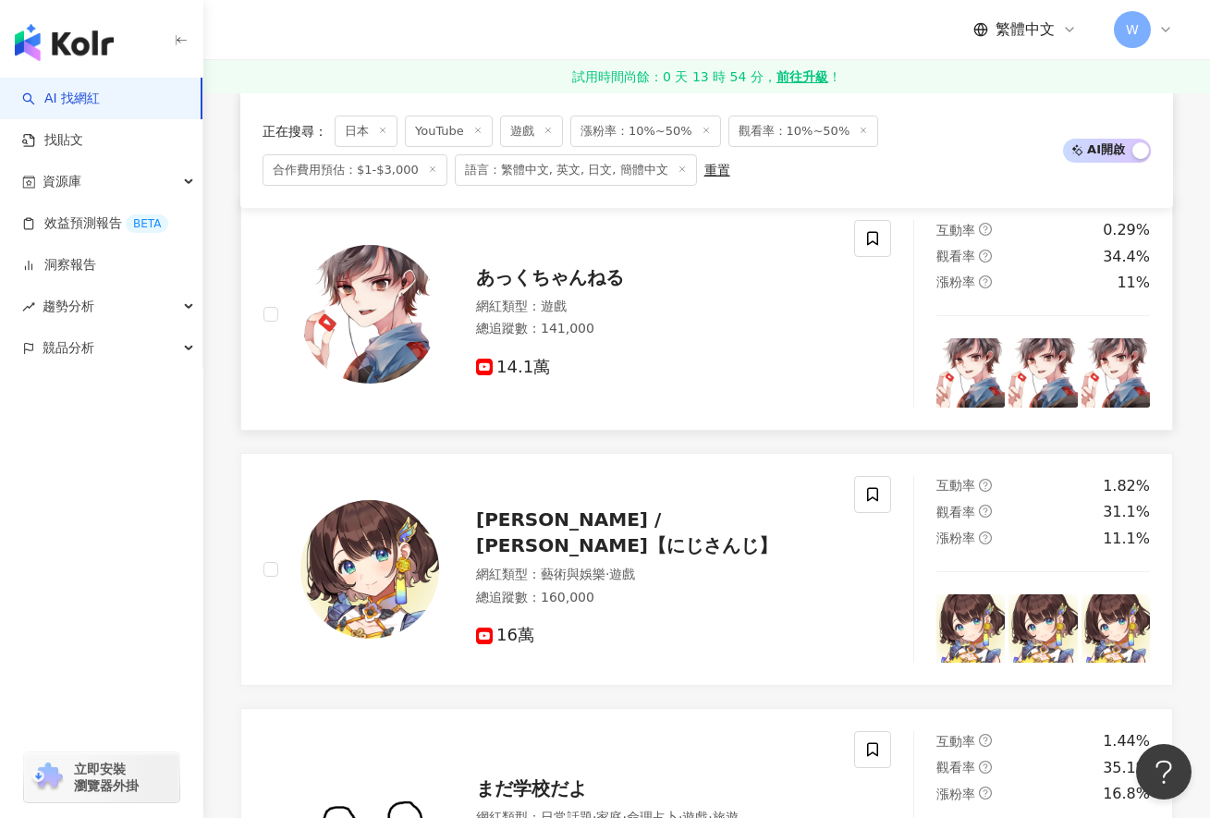
click at [519, 275] on div "あっくちゃんねる 網紅類型 ： 遊戲 總追蹤數 ： 141,000 14.1萬" at bounding box center [635, 314] width 393 height 129
click at [544, 539] on span "司賀りこ / Shiga Riko【にじさんじ】" at bounding box center [626, 532] width 301 height 48
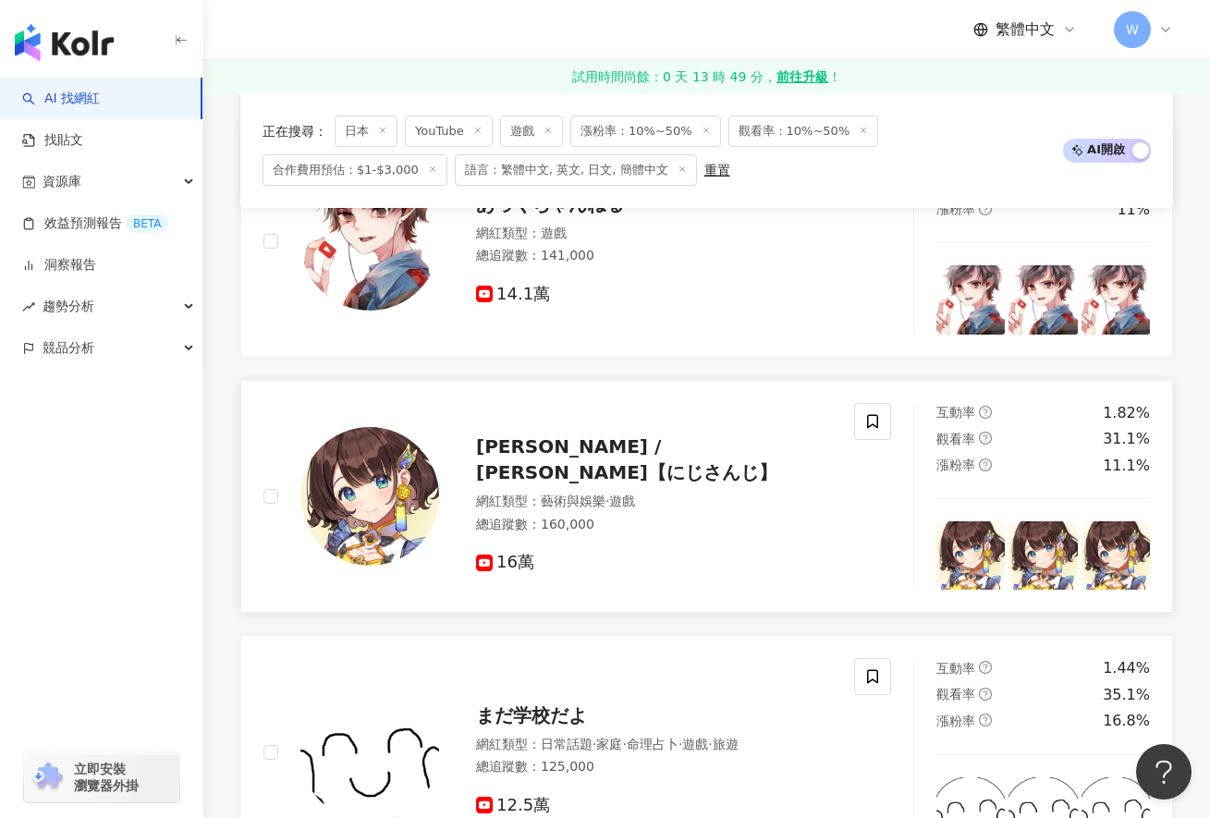
scroll to position [2229, 0]
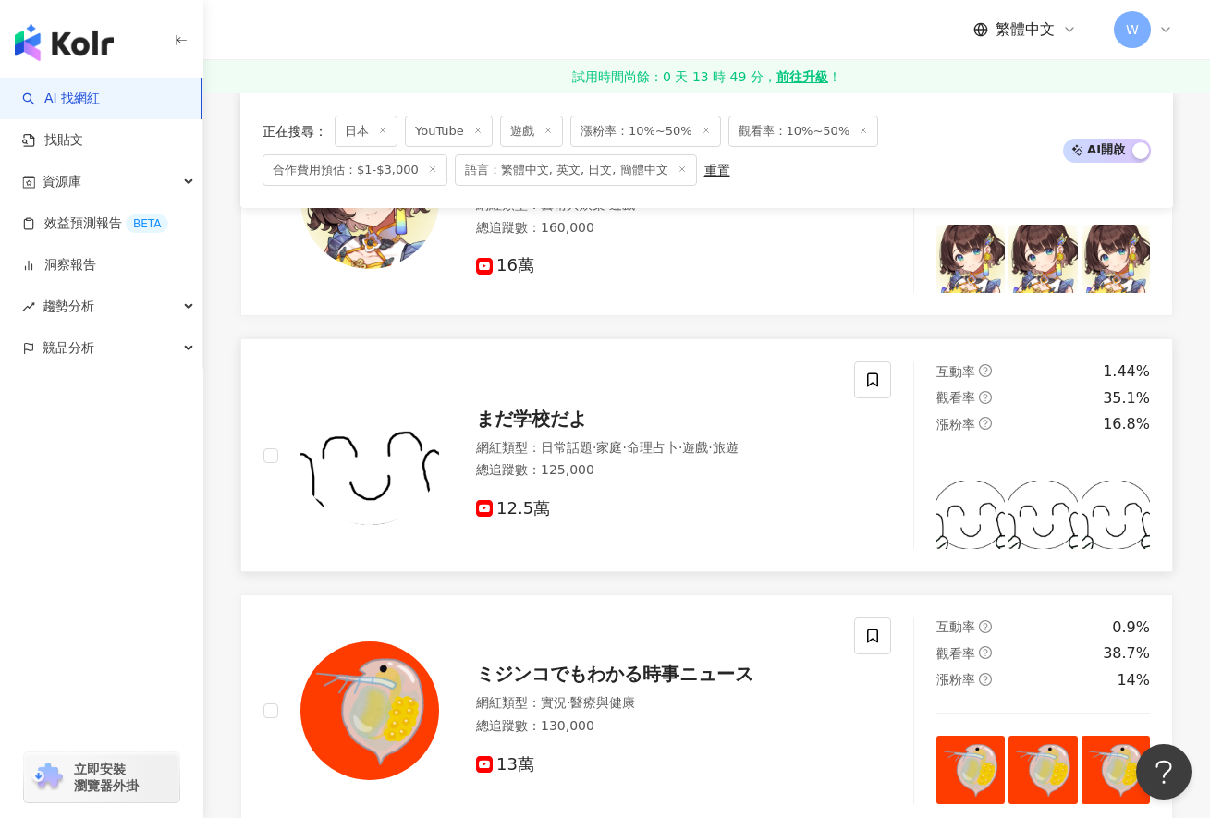
click at [522, 430] on span "まだ学校だよ" at bounding box center [531, 419] width 111 height 22
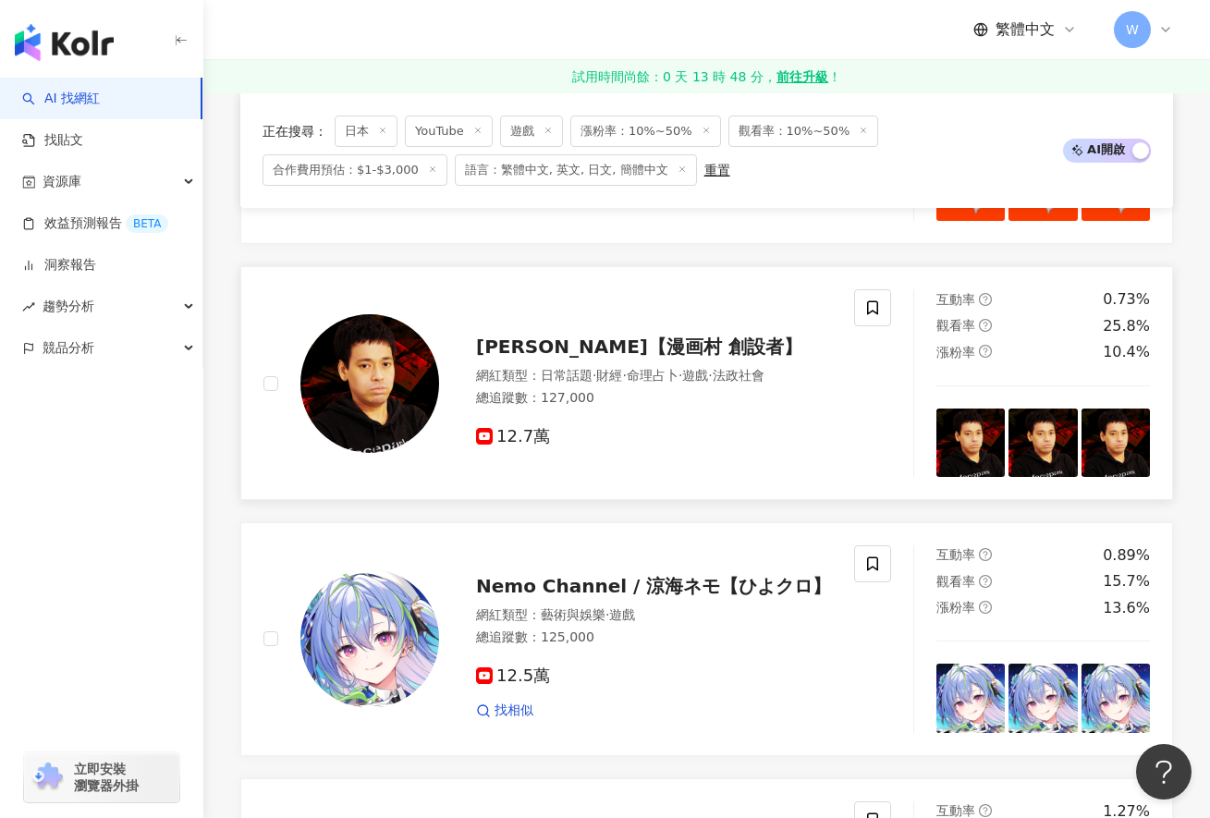
scroll to position [2876, 0]
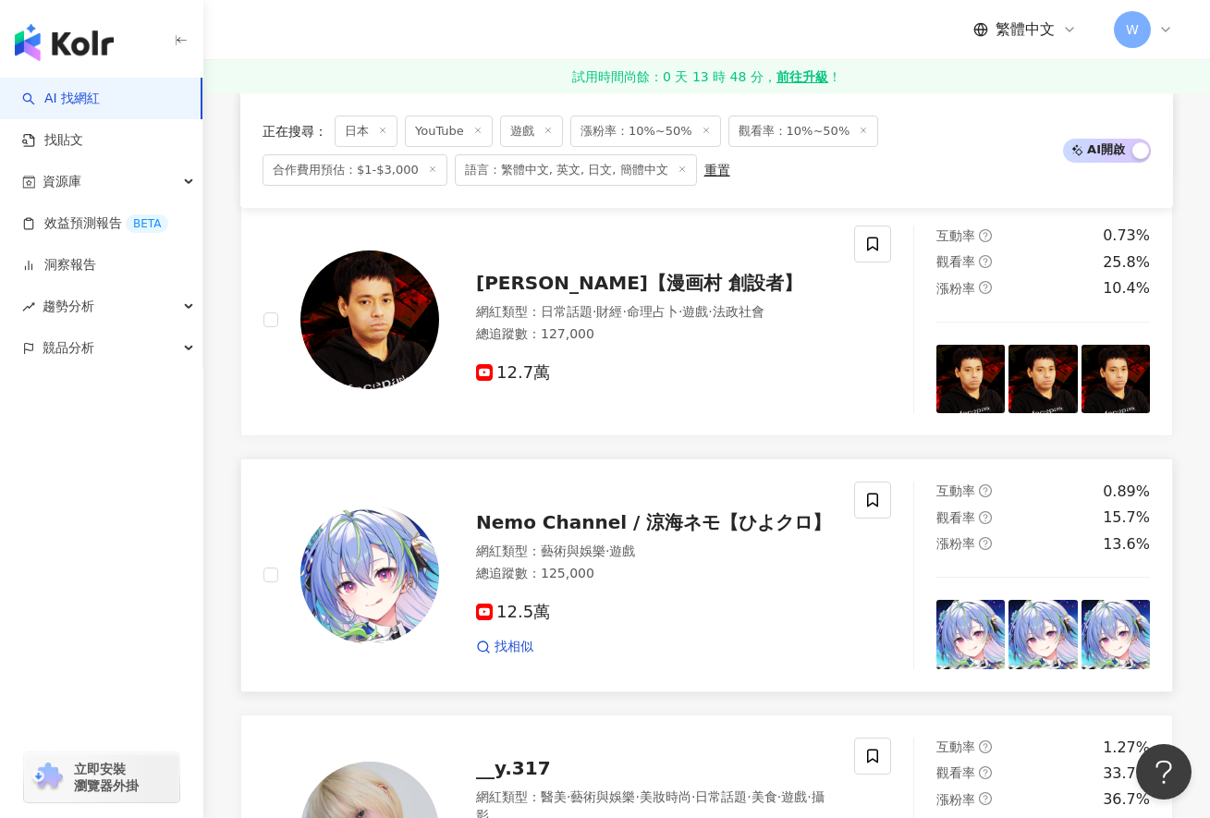
click at [544, 533] on span "Nemo Channel / 涼海ネモ【ひよクロ】" at bounding box center [653, 522] width 355 height 22
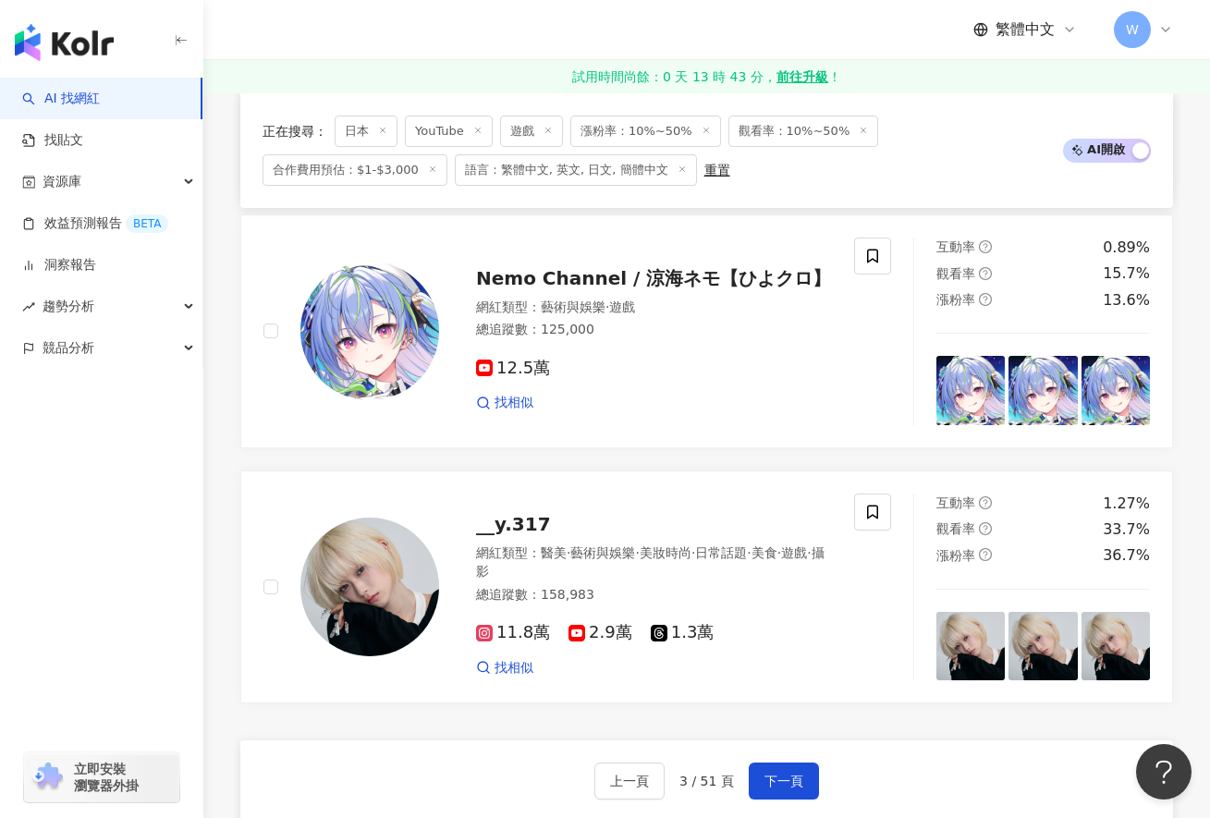
scroll to position [3153, 0]
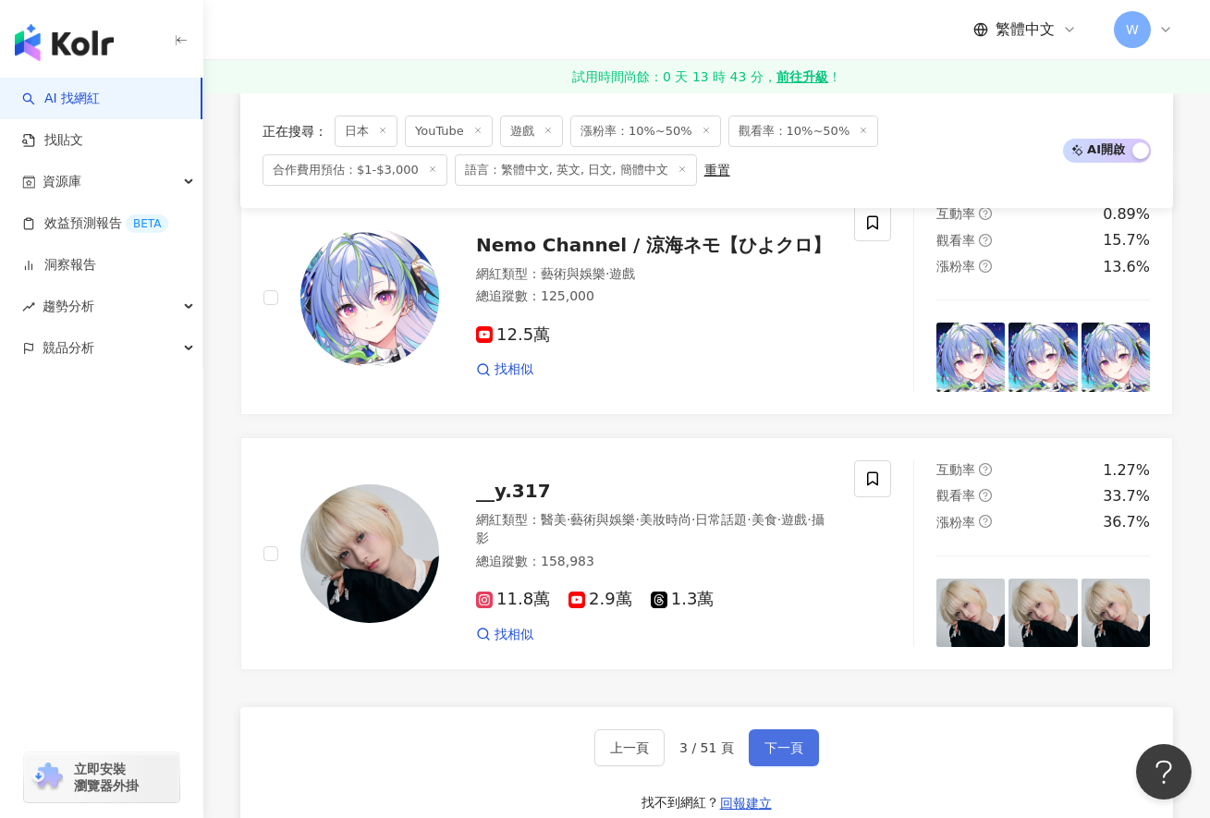
click at [764, 755] on span "下一頁" at bounding box center [783, 747] width 39 height 15
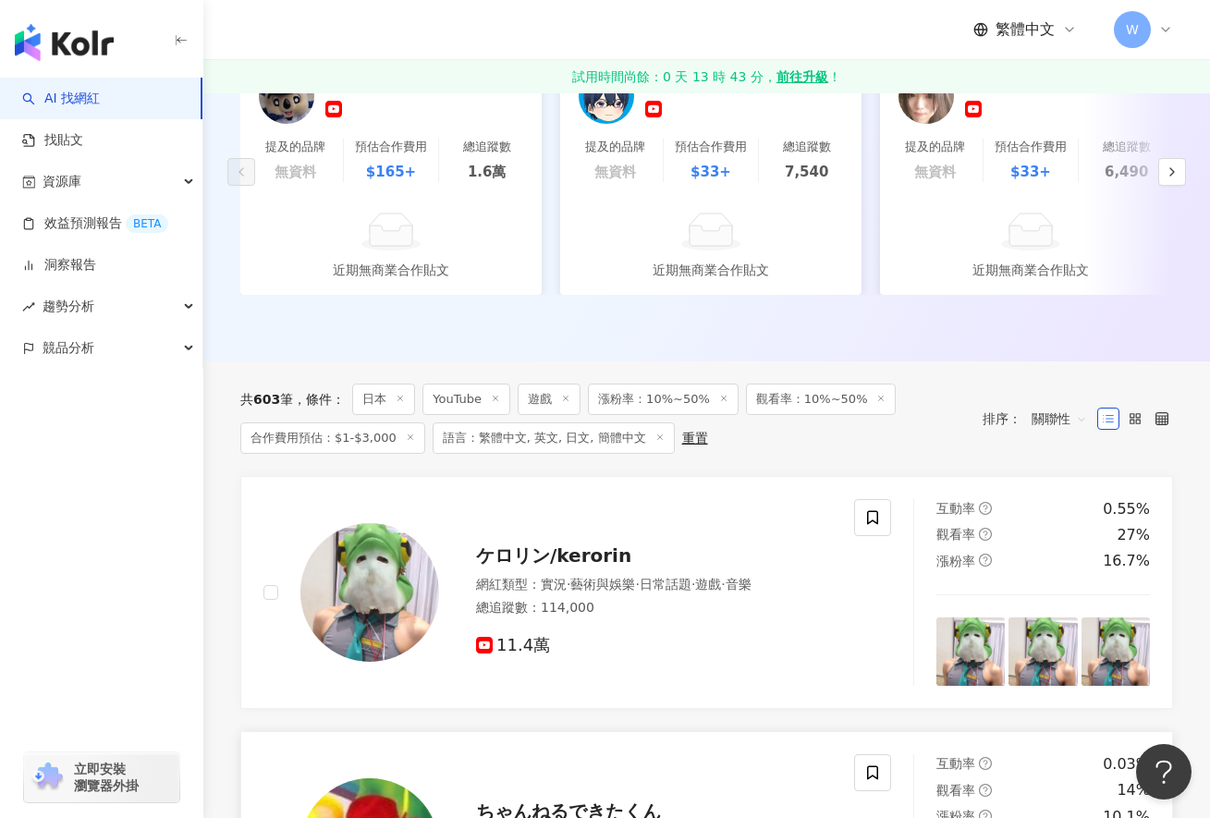
scroll to position [462, 0]
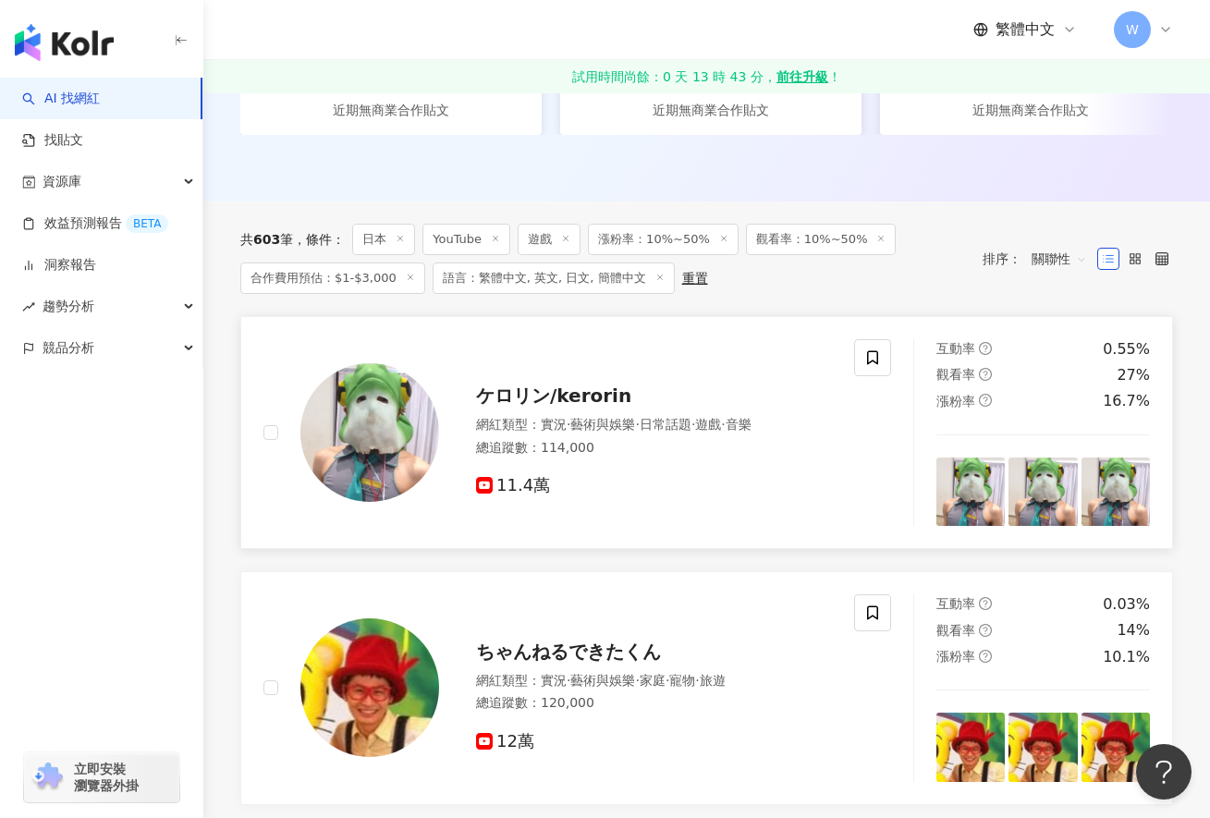
click at [565, 402] on span "ケロリン/kerorin" at bounding box center [553, 396] width 155 height 22
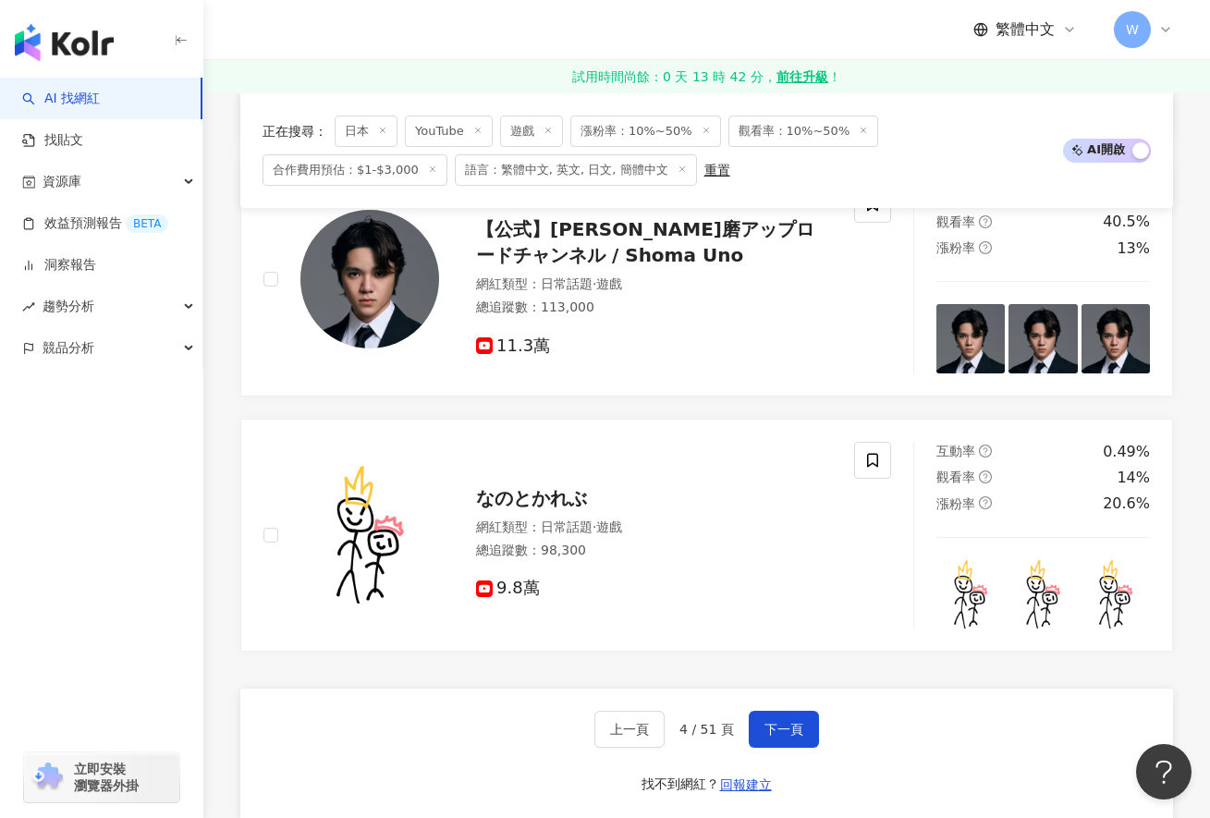
scroll to position [3328, 0]
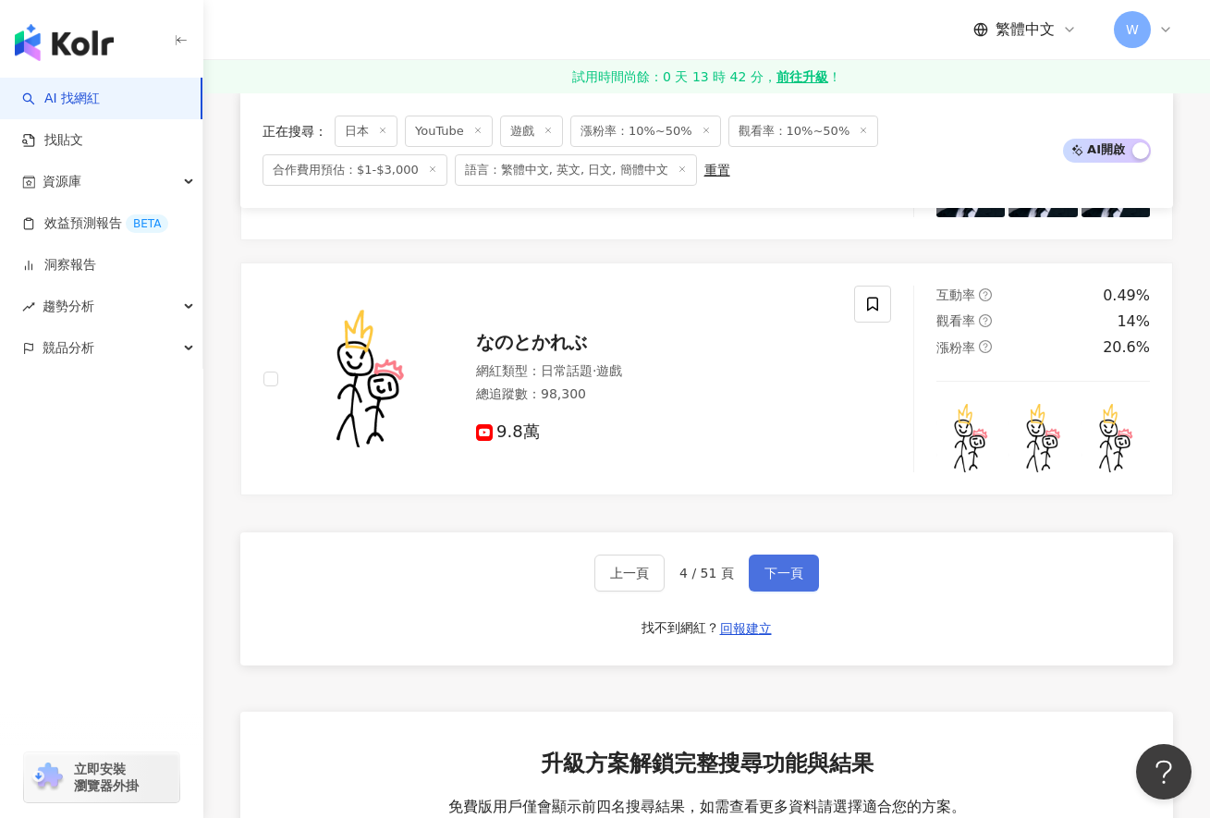
click at [773, 580] on span "下一頁" at bounding box center [783, 573] width 39 height 15
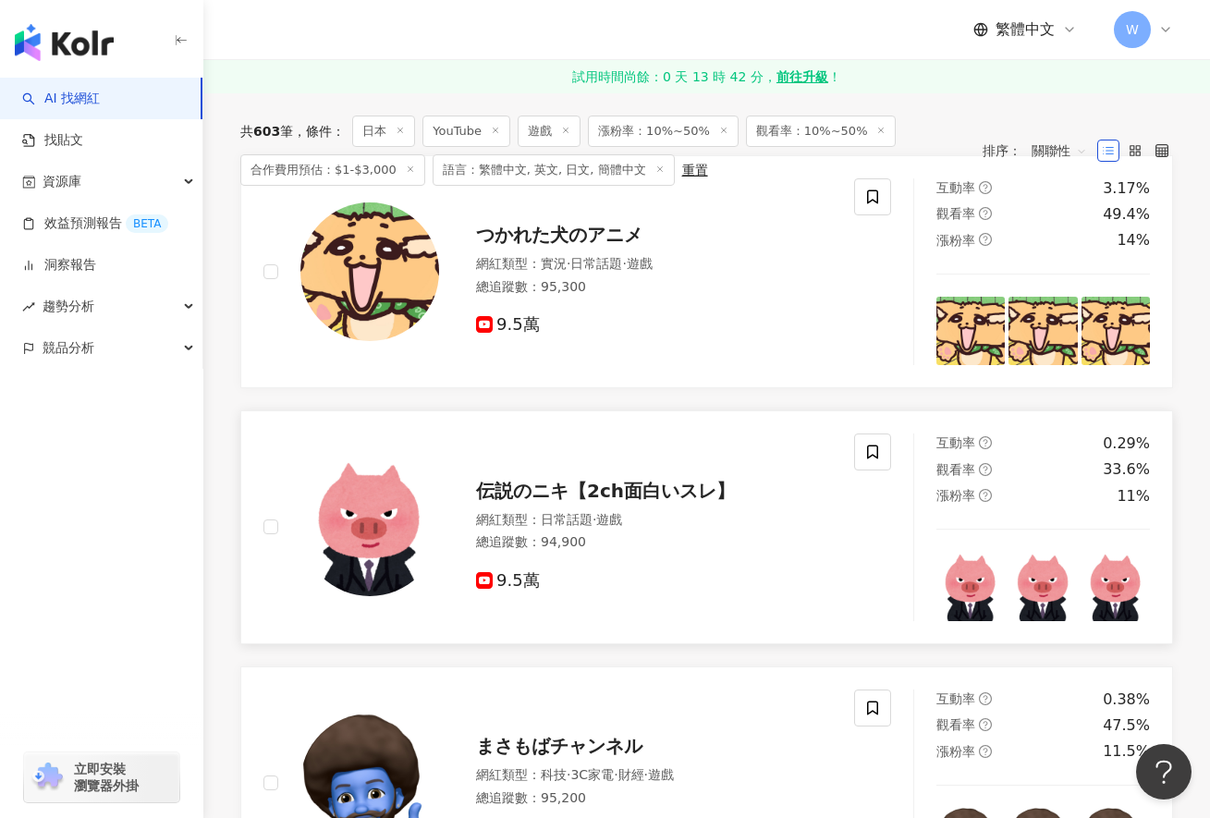
scroll to position [647, 0]
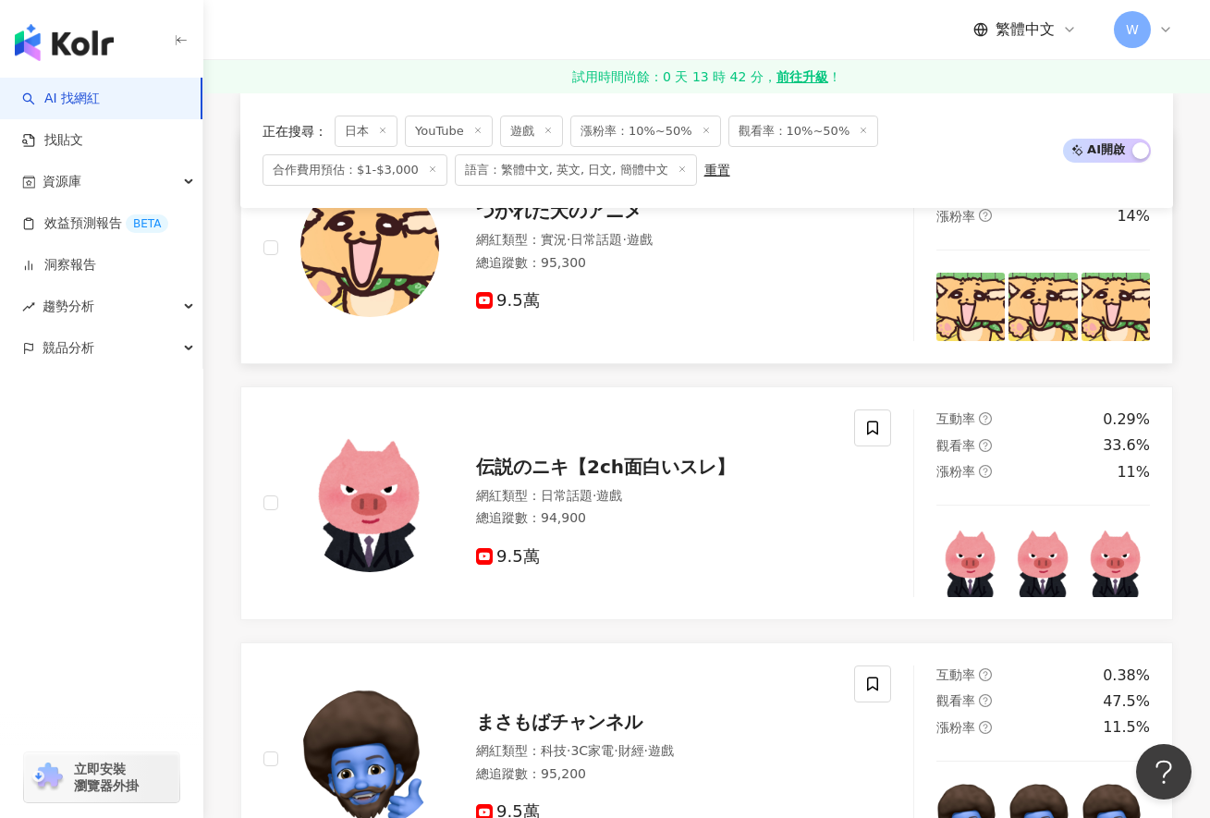
click at [540, 222] on span "つかれた犬のアニメ" at bounding box center [559, 211] width 166 height 22
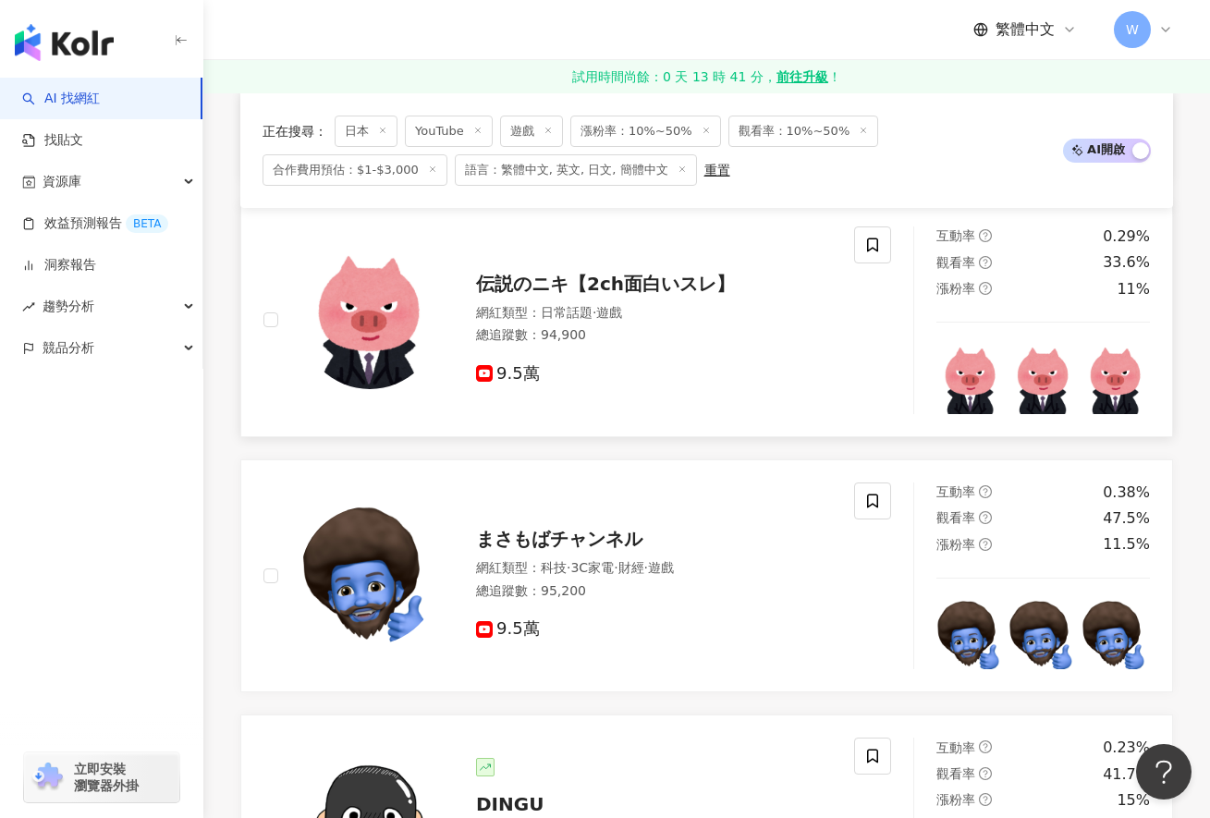
scroll to position [832, 0]
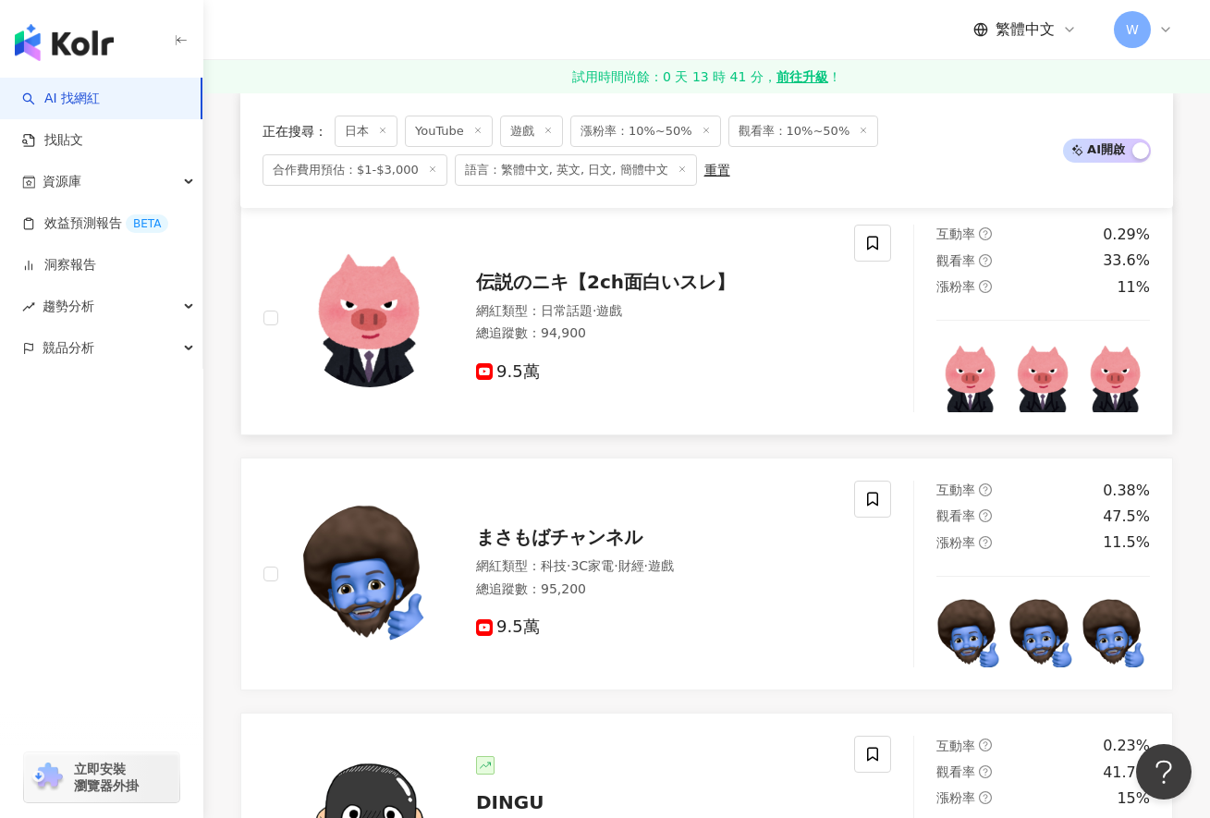
click at [593, 292] on span "伝説のニキ【2ch面白いスレ】" at bounding box center [605, 282] width 259 height 22
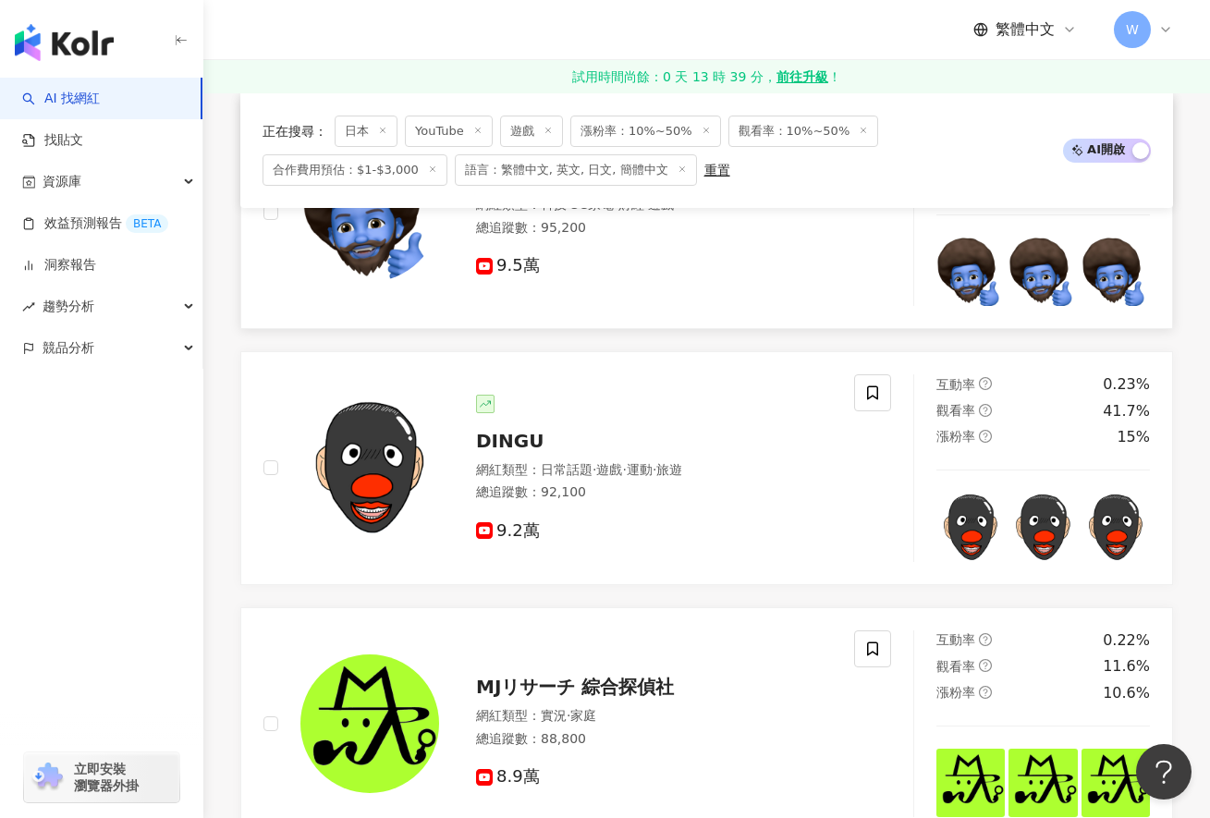
scroll to position [1202, 0]
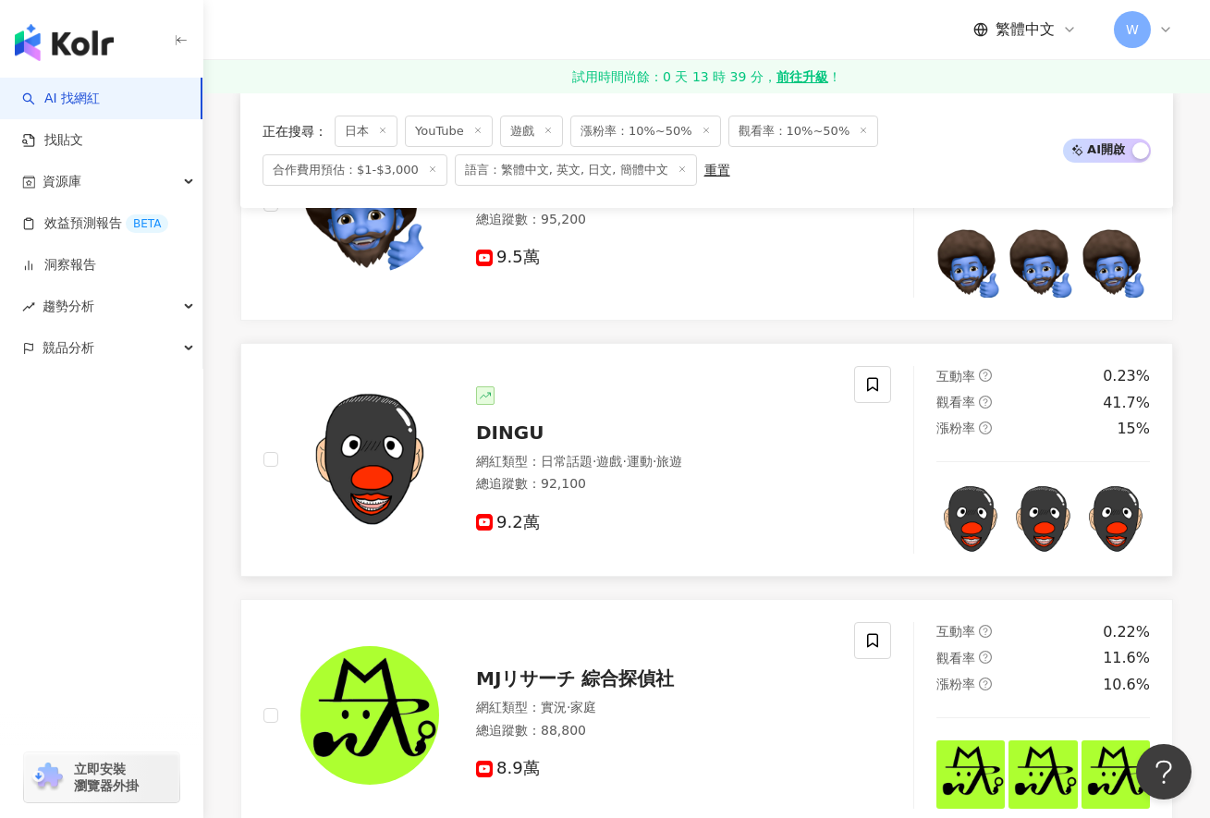
click at [508, 437] on span "DINGU" at bounding box center [509, 433] width 67 height 22
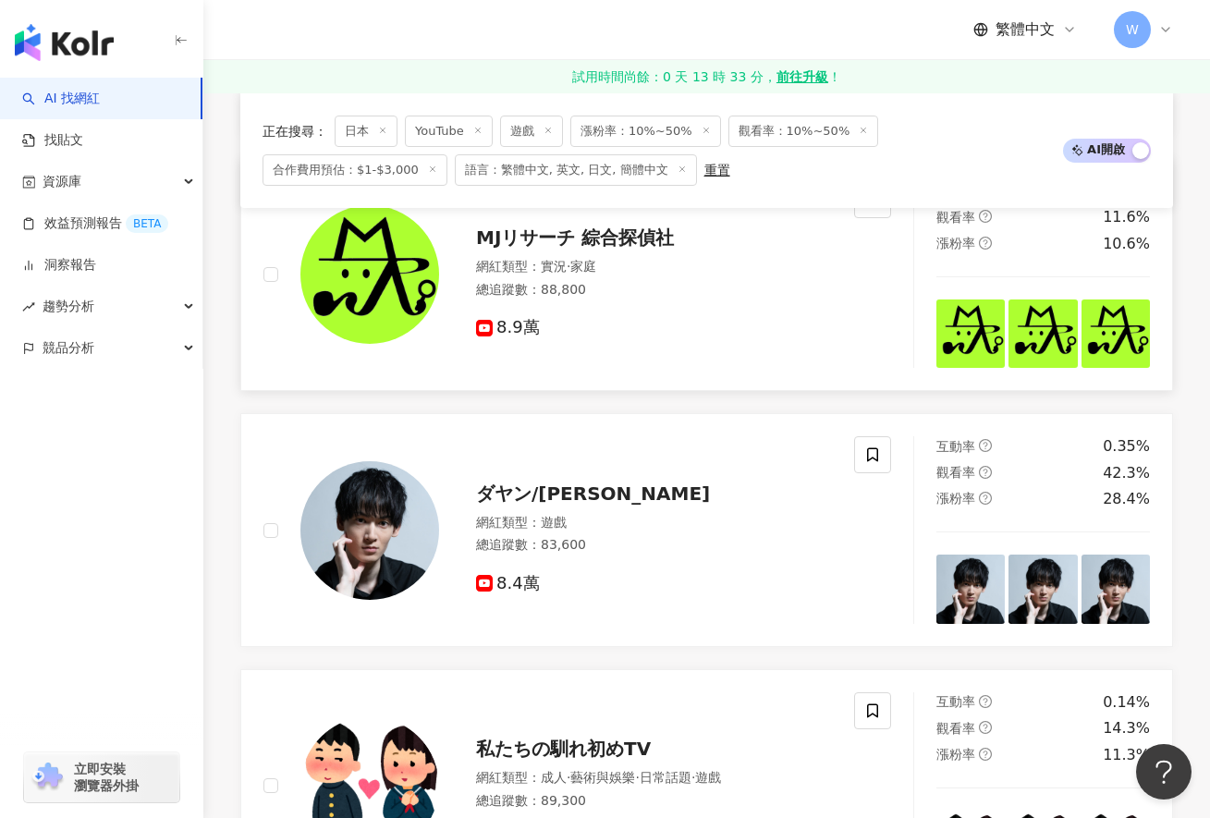
scroll to position [1664, 0]
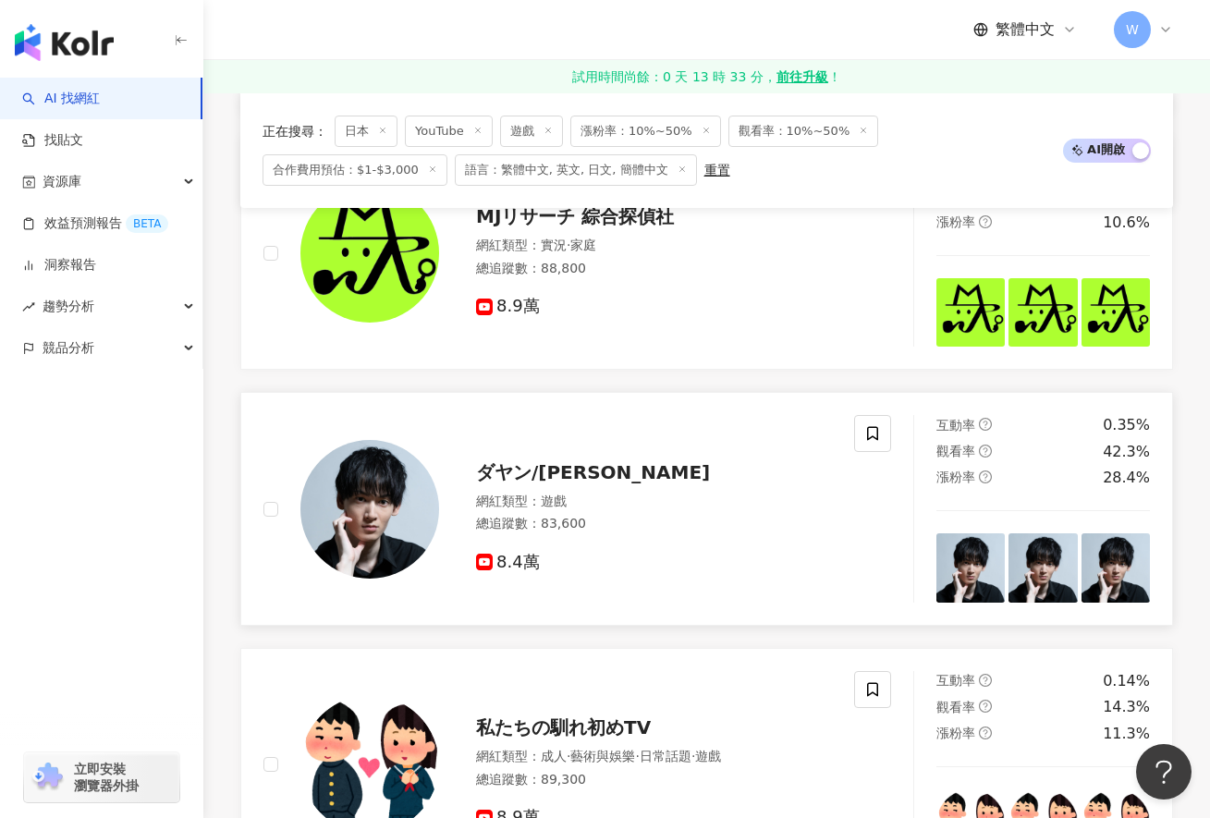
click at [544, 483] on span "ダヤン/Dayan" at bounding box center [593, 472] width 234 height 22
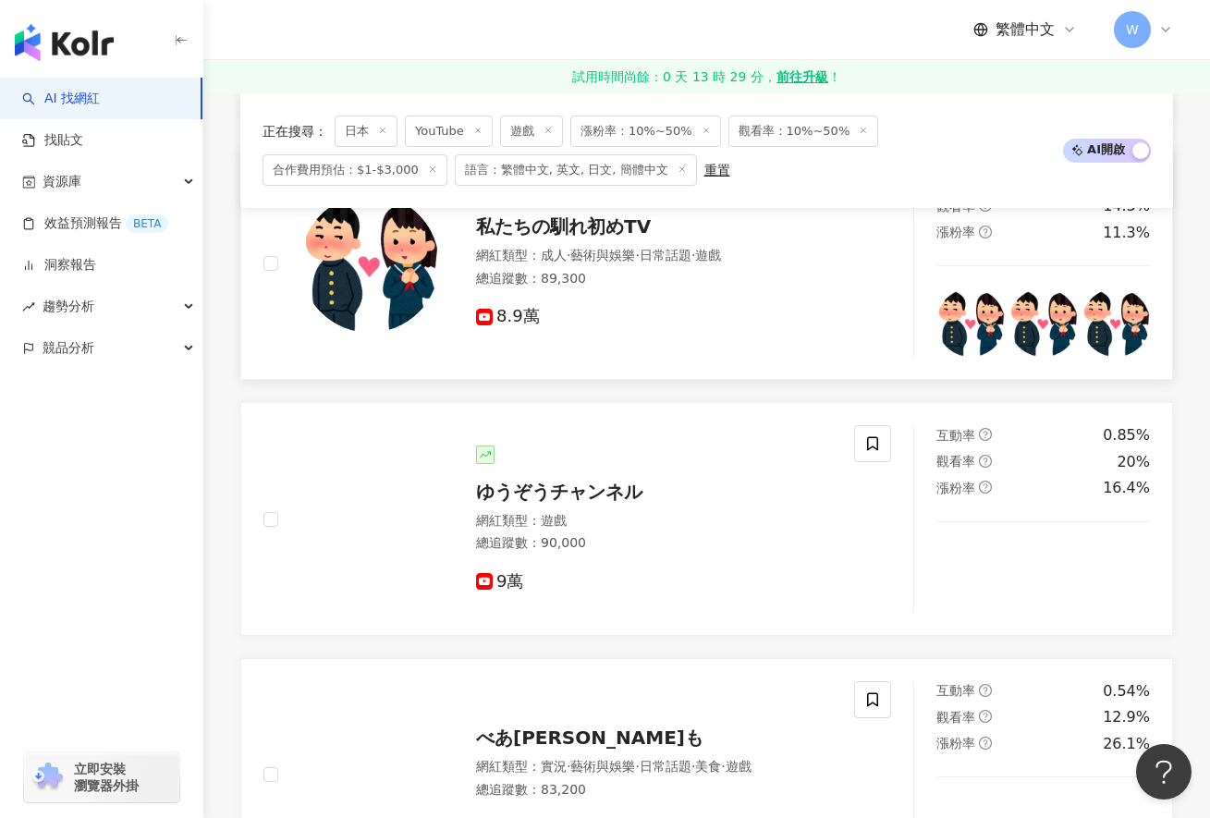
scroll to position [2218, 0]
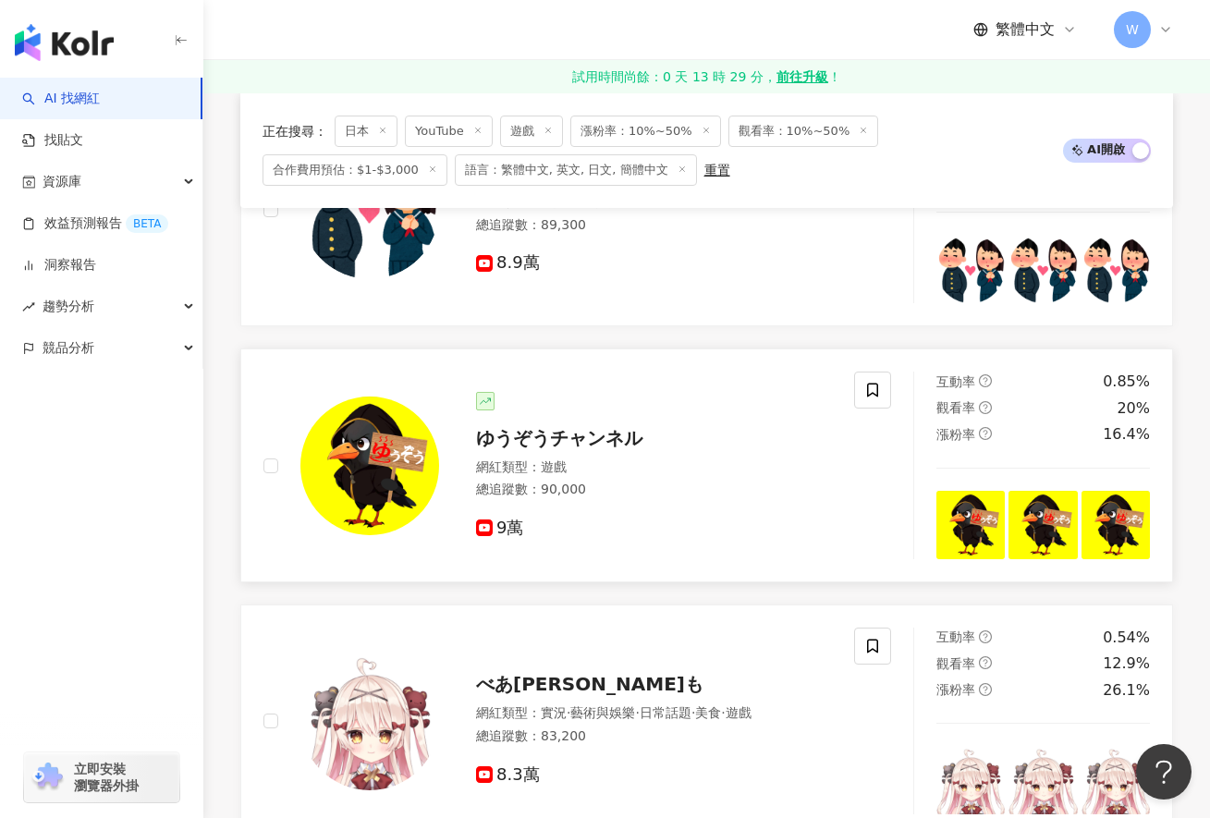
click at [544, 449] on span "ゆうぞうチャンネル" at bounding box center [559, 438] width 166 height 22
click at [670, 451] on div "ゆうぞうチャンネル" at bounding box center [654, 438] width 356 height 26
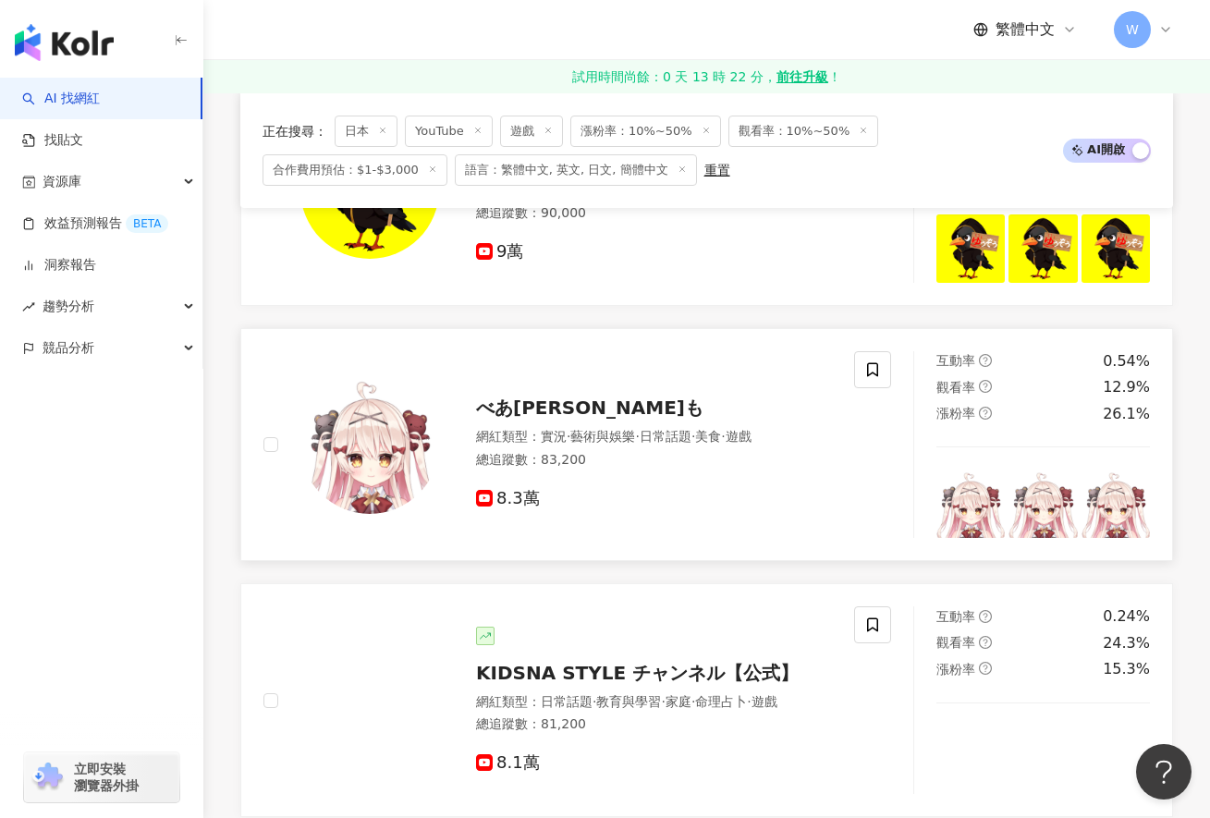
scroll to position [2496, 0]
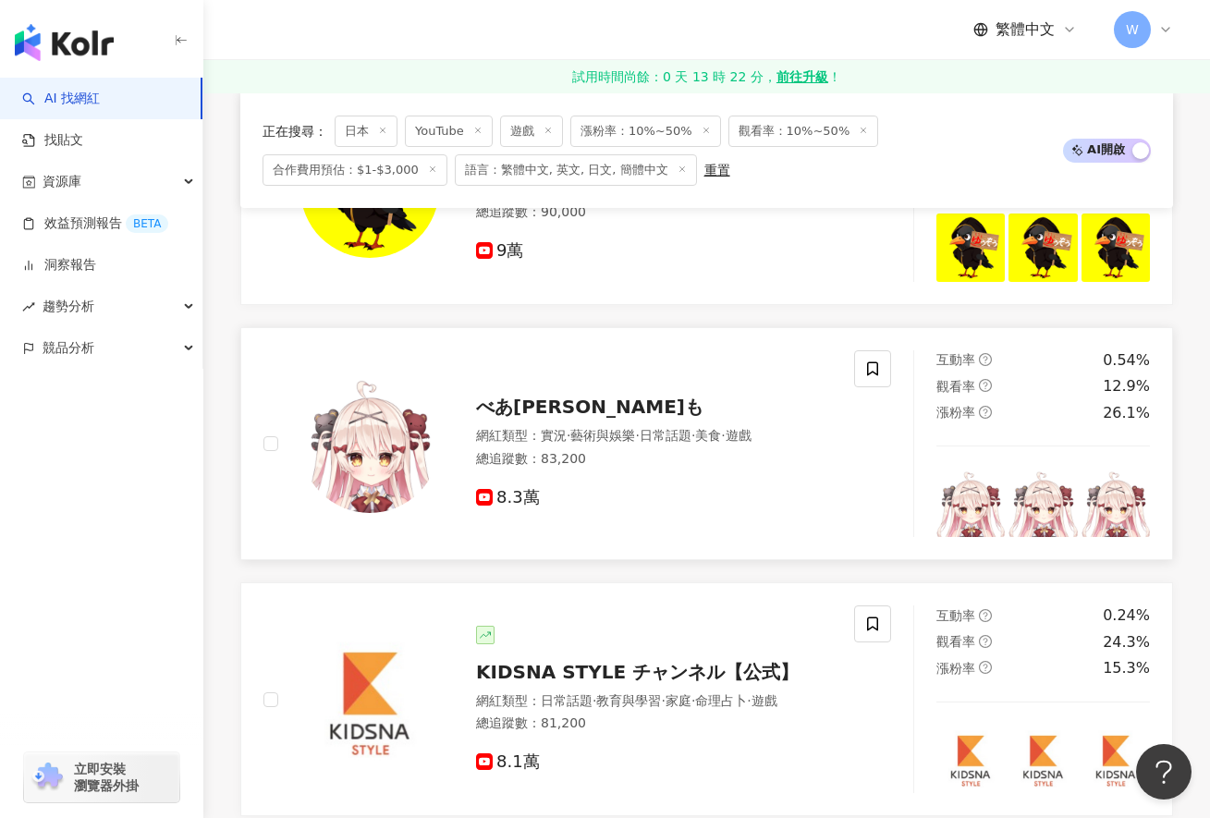
click at [509, 418] on span "べあもりゆるも" at bounding box center [589, 407] width 227 height 22
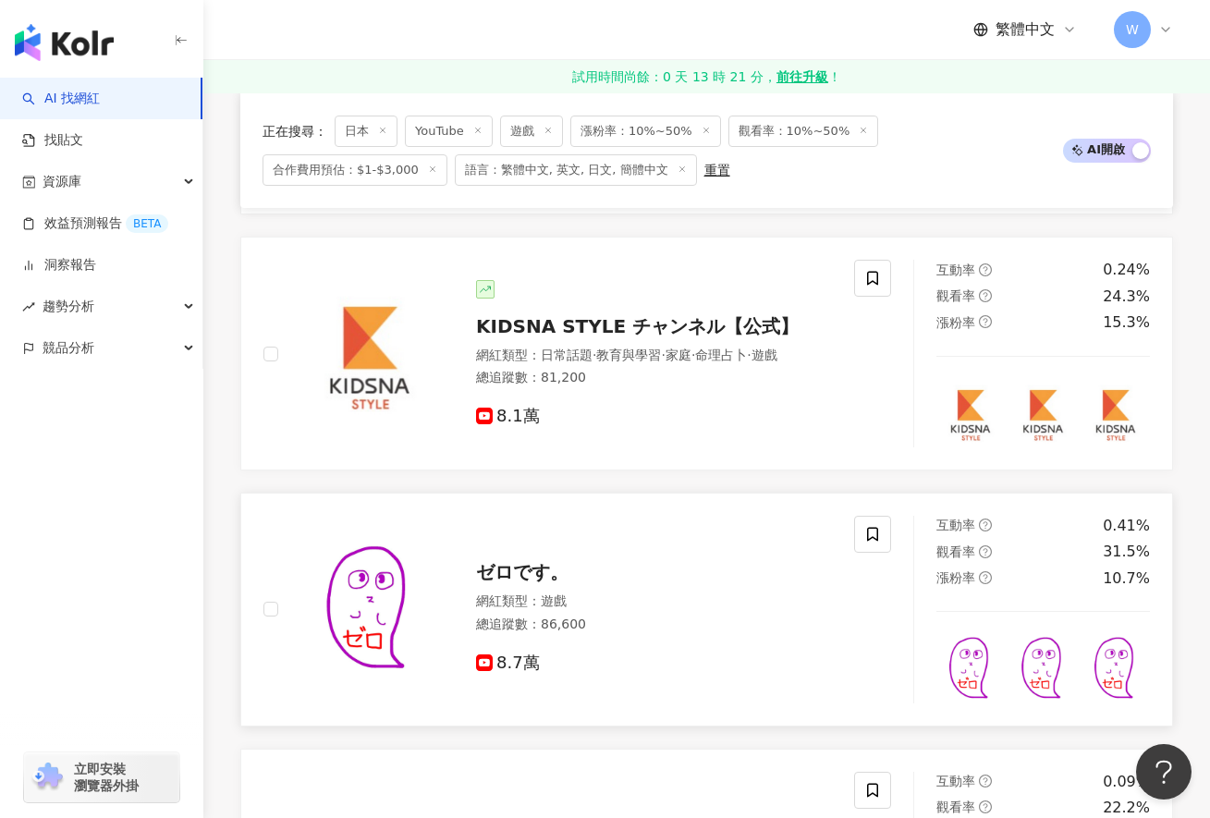
scroll to position [2958, 0]
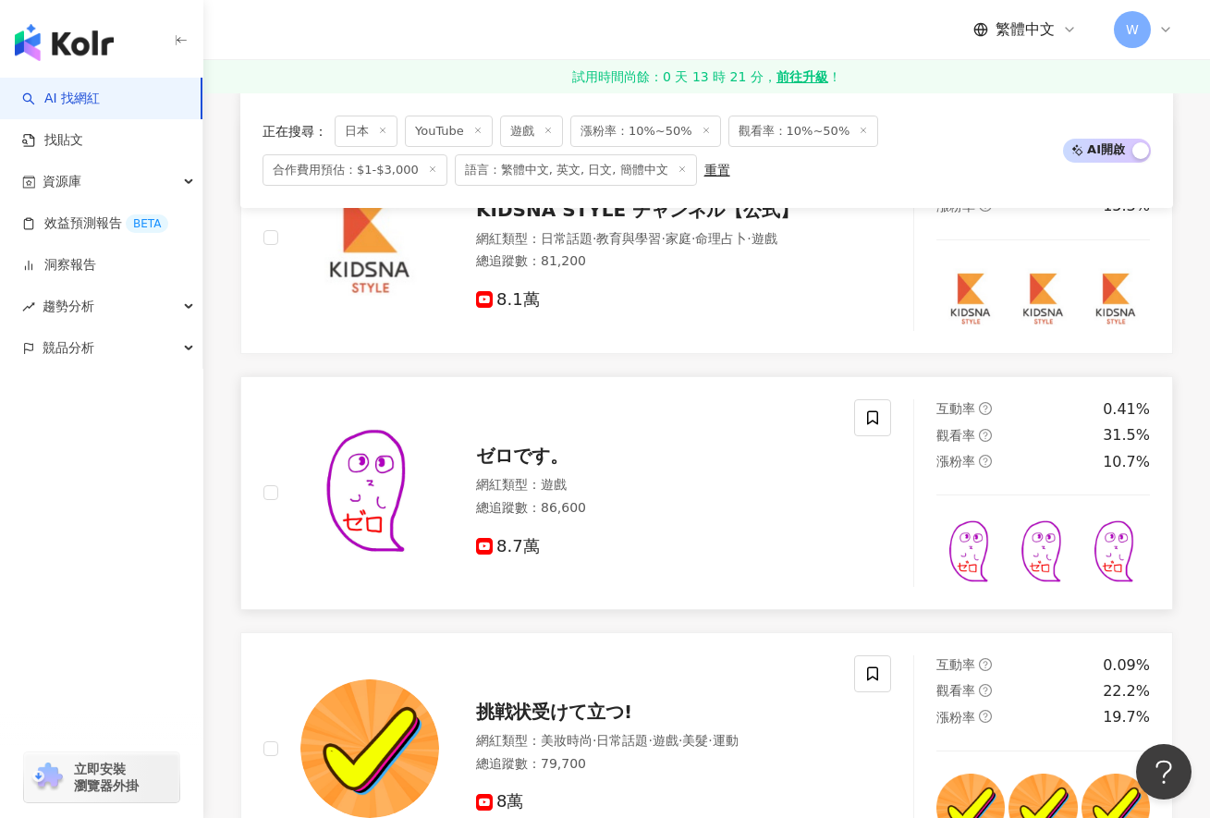
click at [507, 467] on span "ゼロです。" at bounding box center [522, 456] width 92 height 22
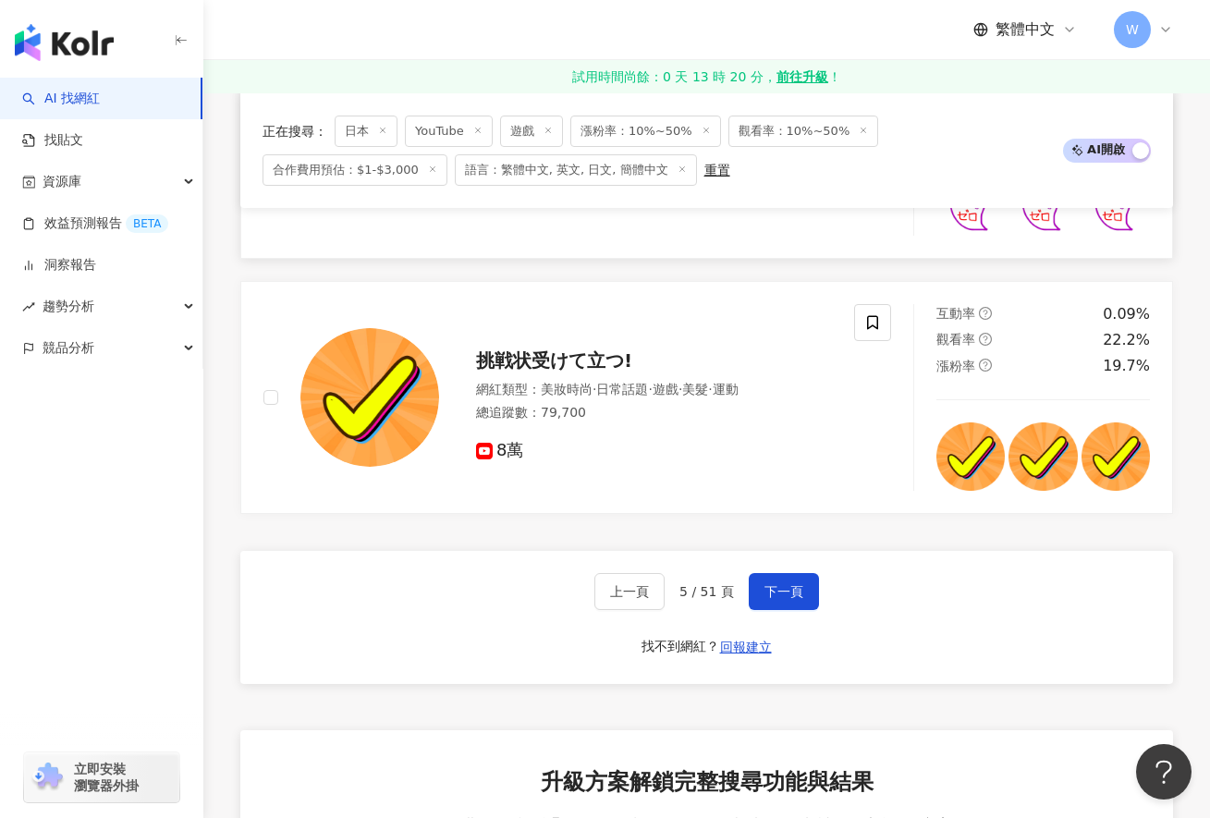
scroll to position [3328, 0]
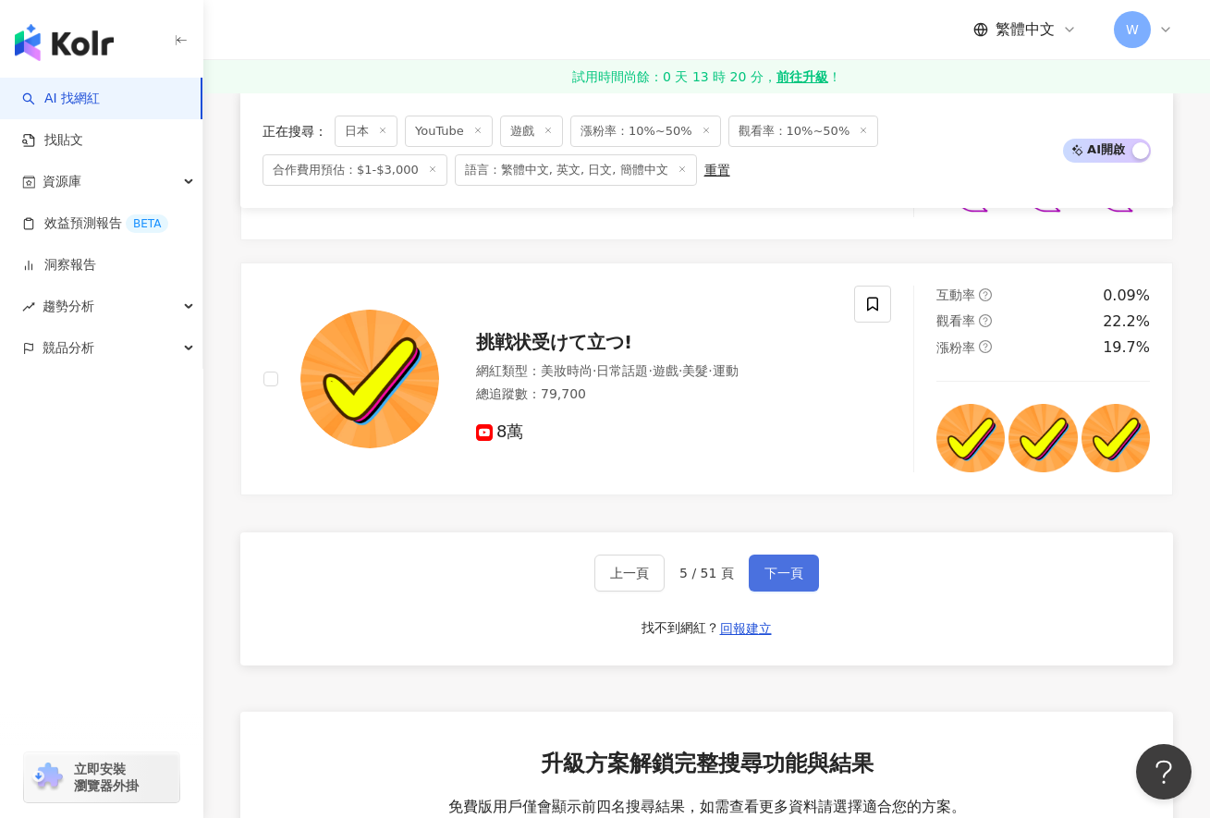
click at [798, 580] on span "下一頁" at bounding box center [783, 573] width 39 height 15
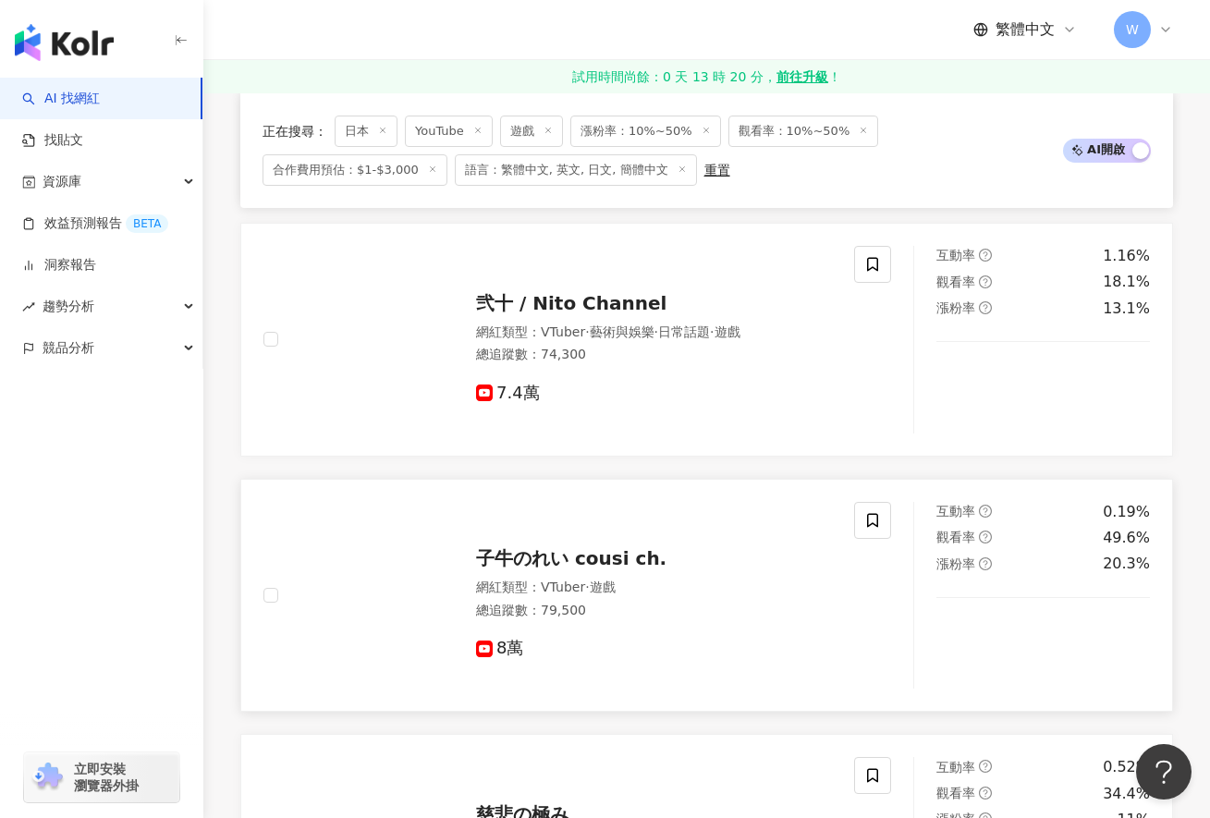
scroll to position [832, 0]
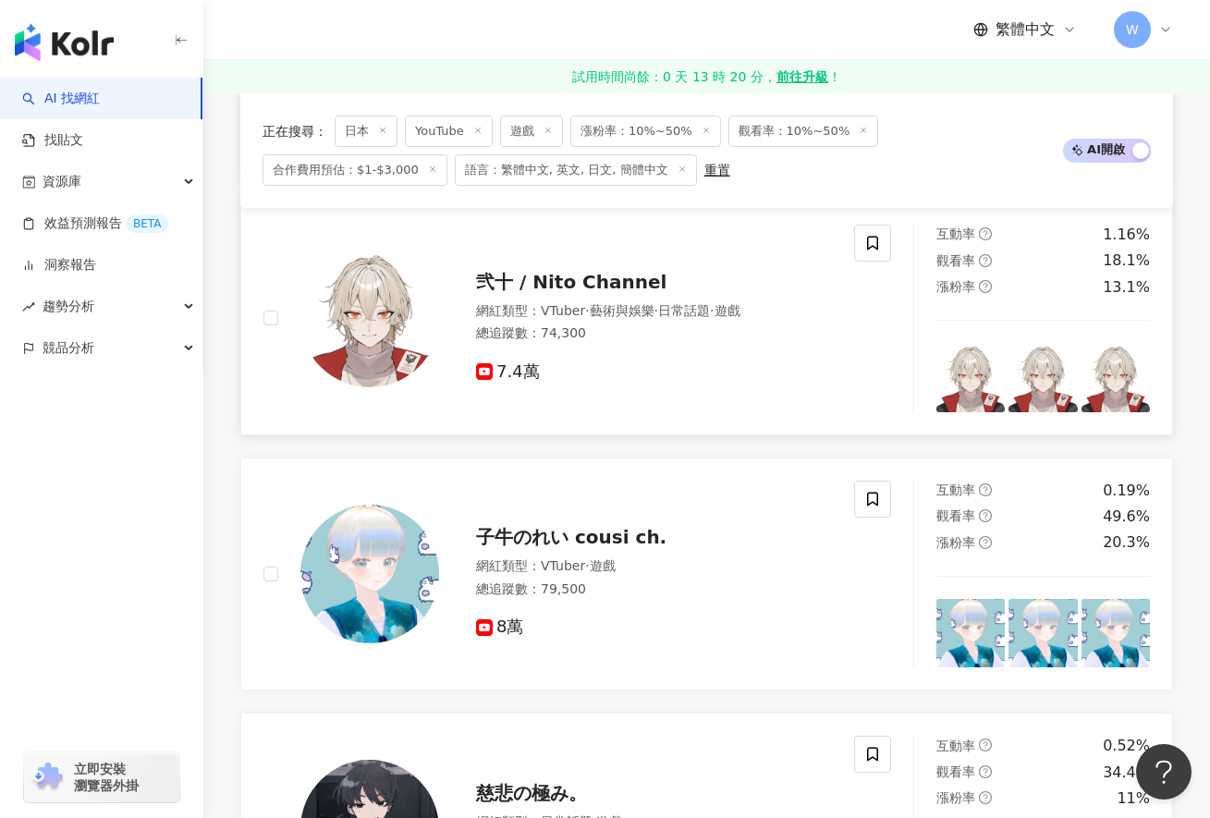
click at [559, 286] on span "弐十 / Nito Channel" at bounding box center [571, 282] width 190 height 22
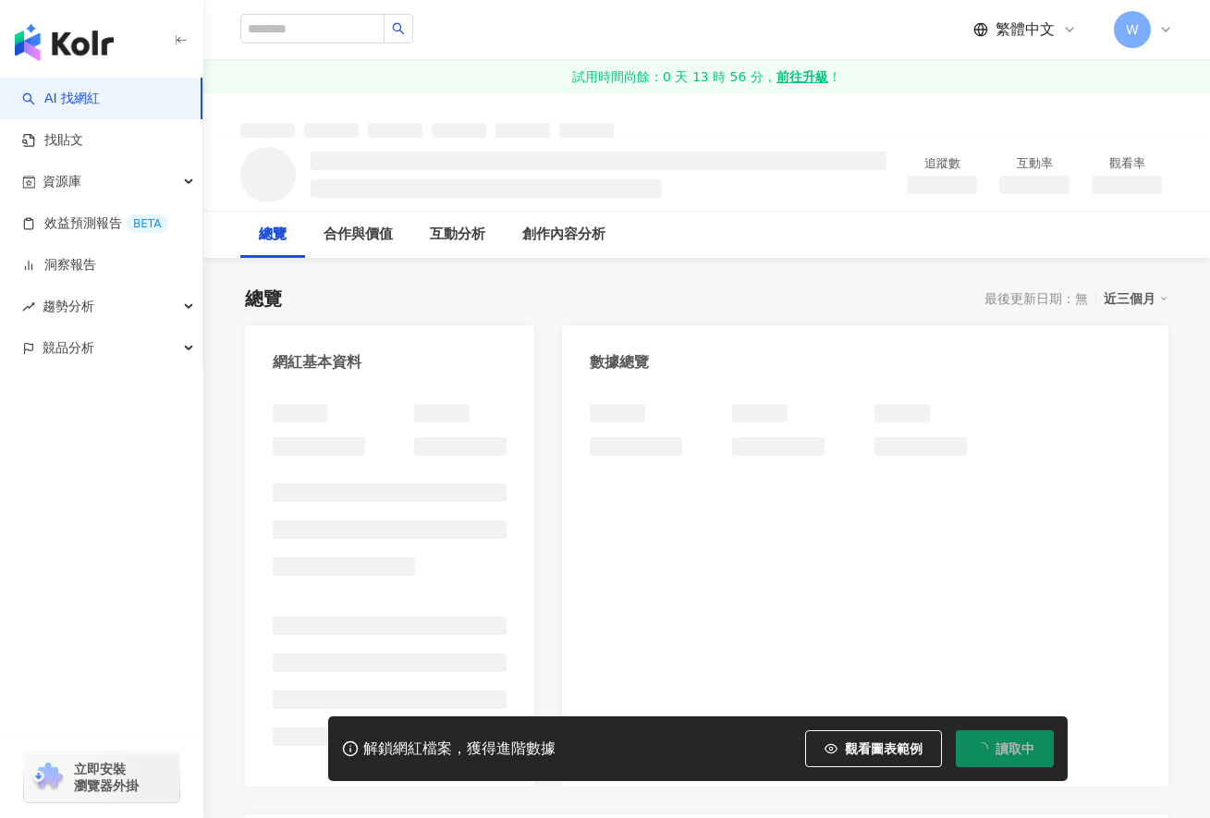
scroll to position [92, 0]
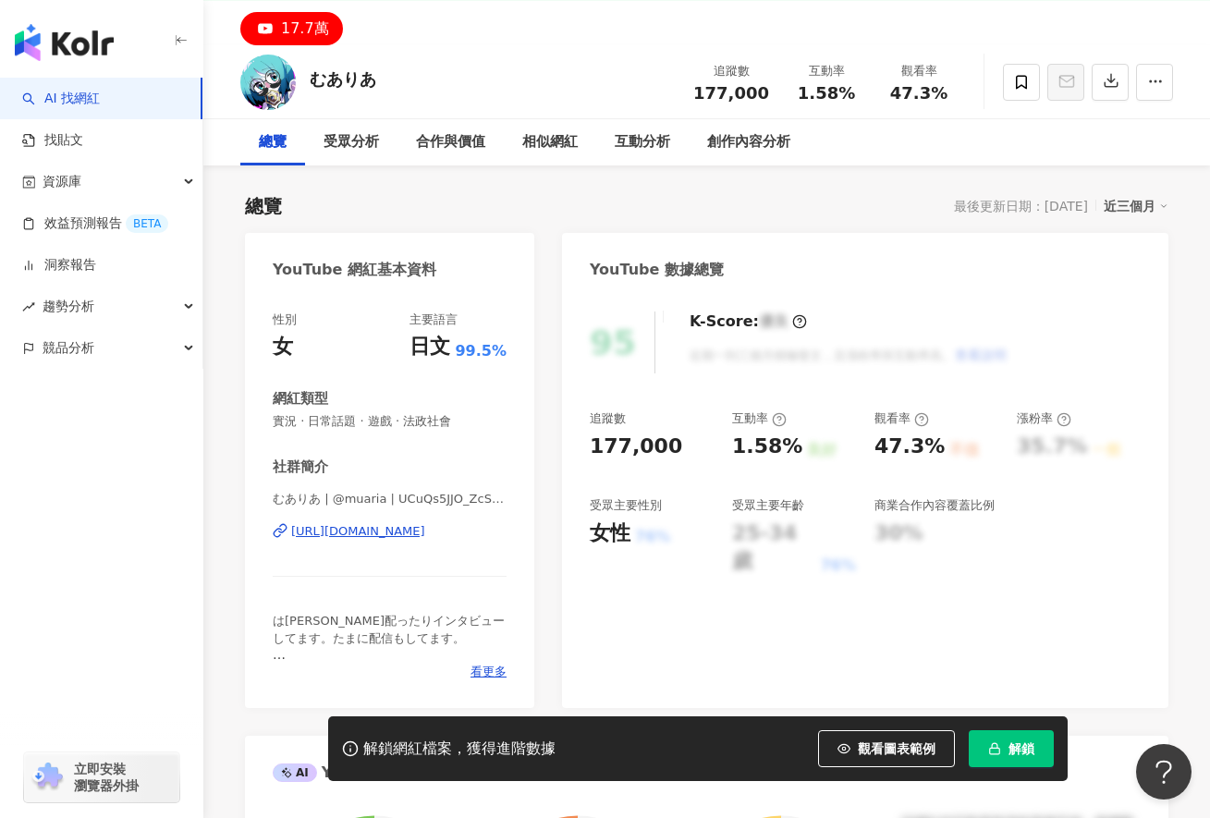
click at [411, 535] on div "https://www.youtube.com/channel/UCuQs5JJO_ZcS_NMxwF33U0g" at bounding box center [358, 531] width 134 height 17
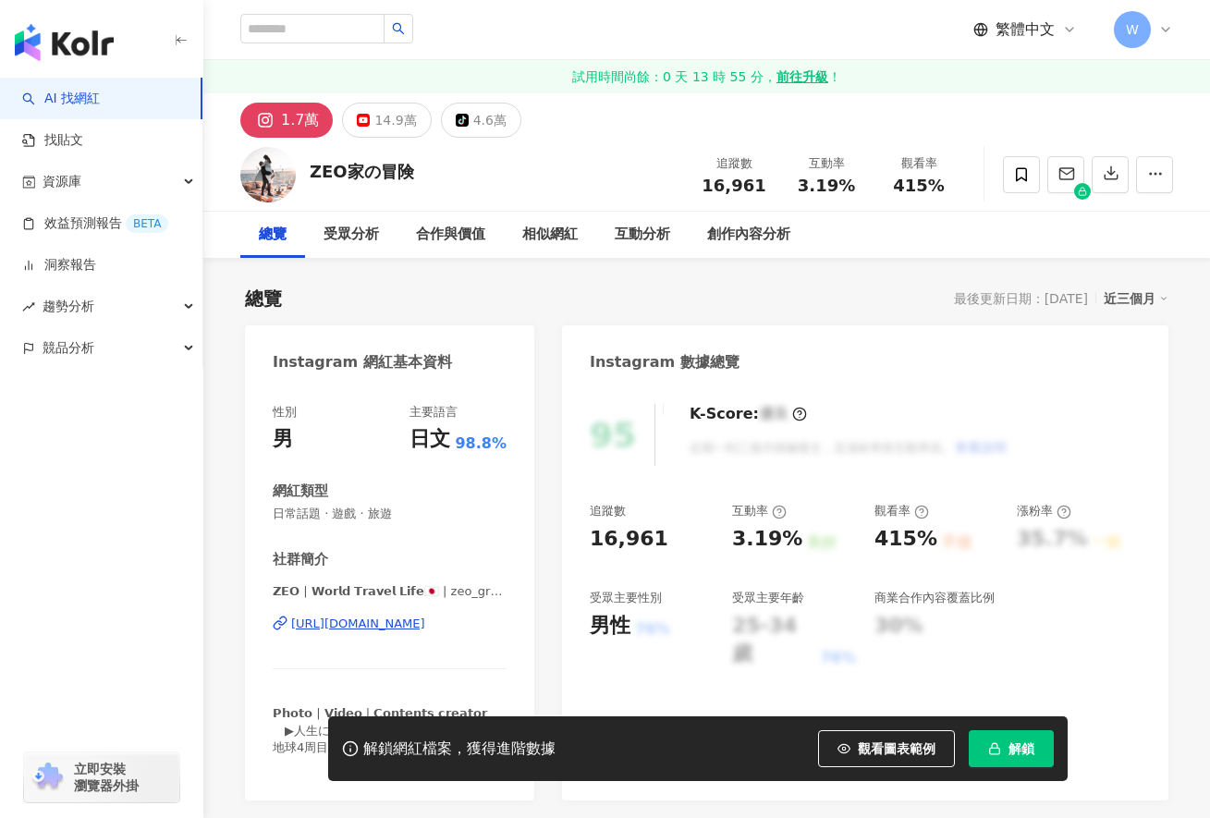
drag, startPoint x: 518, startPoint y: 347, endPoint x: 423, endPoint y: 438, distance: 131.4
click at [423, 616] on div "https://www.instagram.com/zeo_graphy/" at bounding box center [358, 624] width 134 height 17
click at [384, 128] on div "14.9萬" at bounding box center [395, 120] width 42 height 26
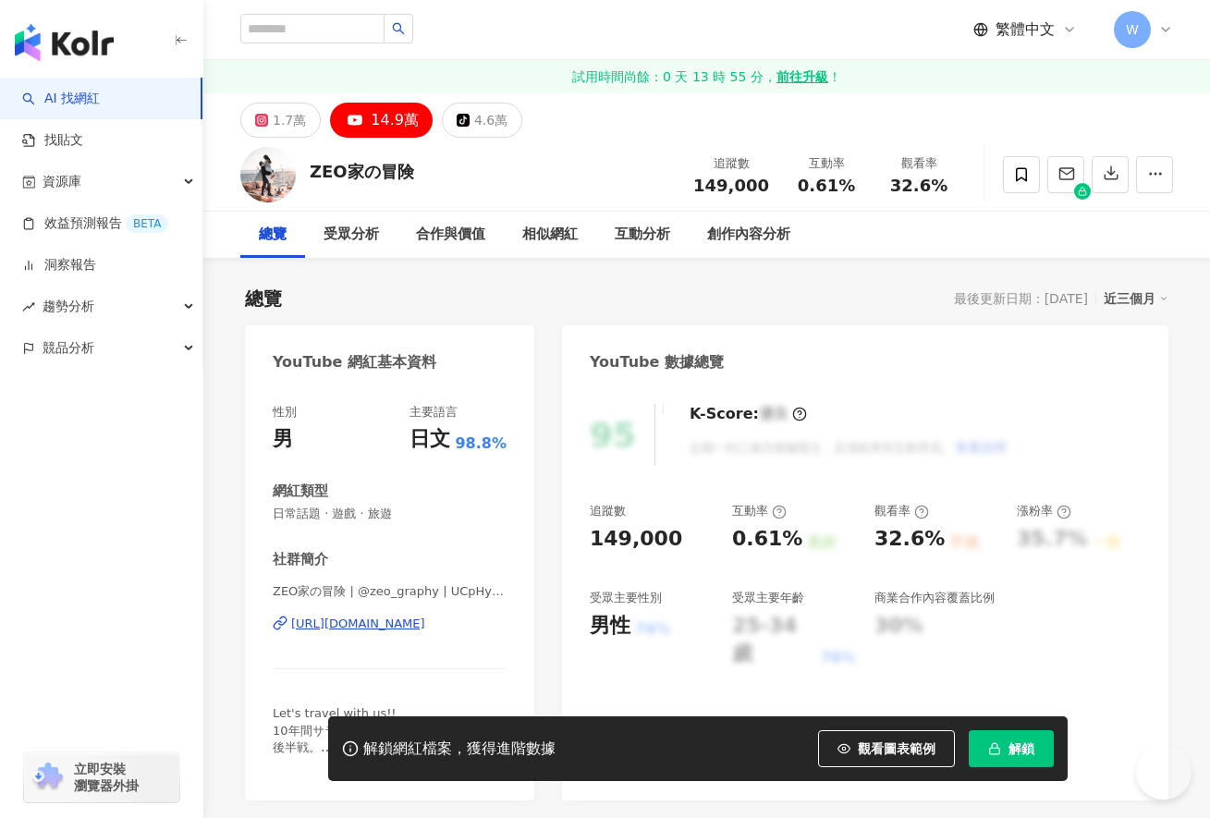
scroll to position [92, 0]
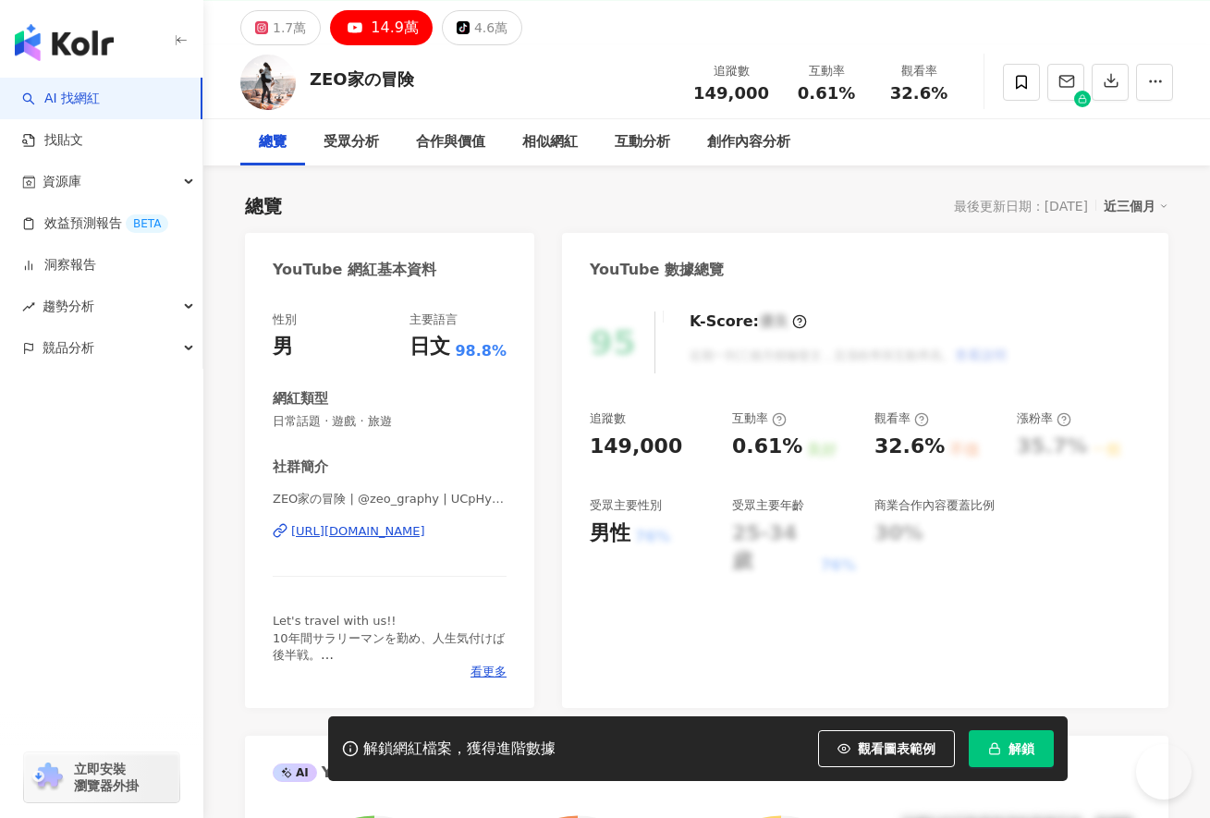
click at [411, 528] on div "https://www.youtube.com/channel/UCpHyc0WYE_tN0IznyjnGL3A" at bounding box center [358, 531] width 134 height 17
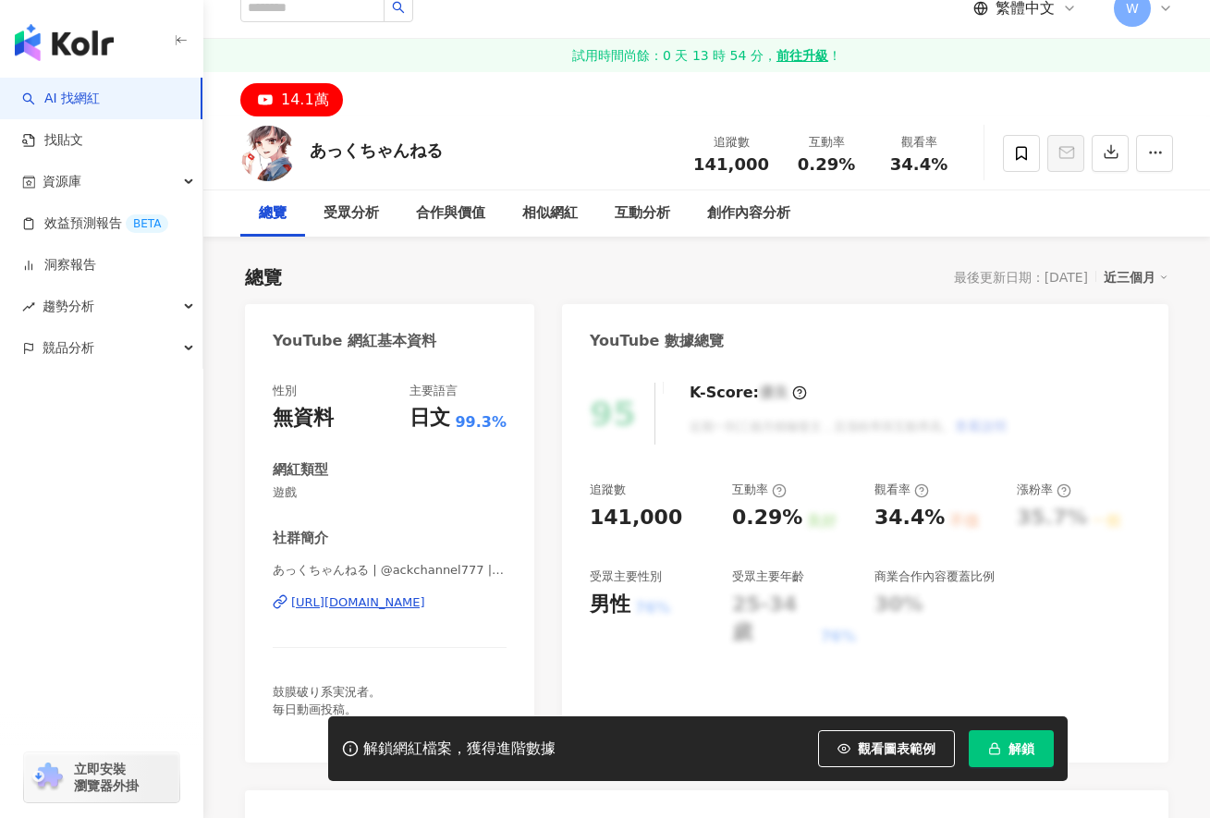
scroll to position [185, 0]
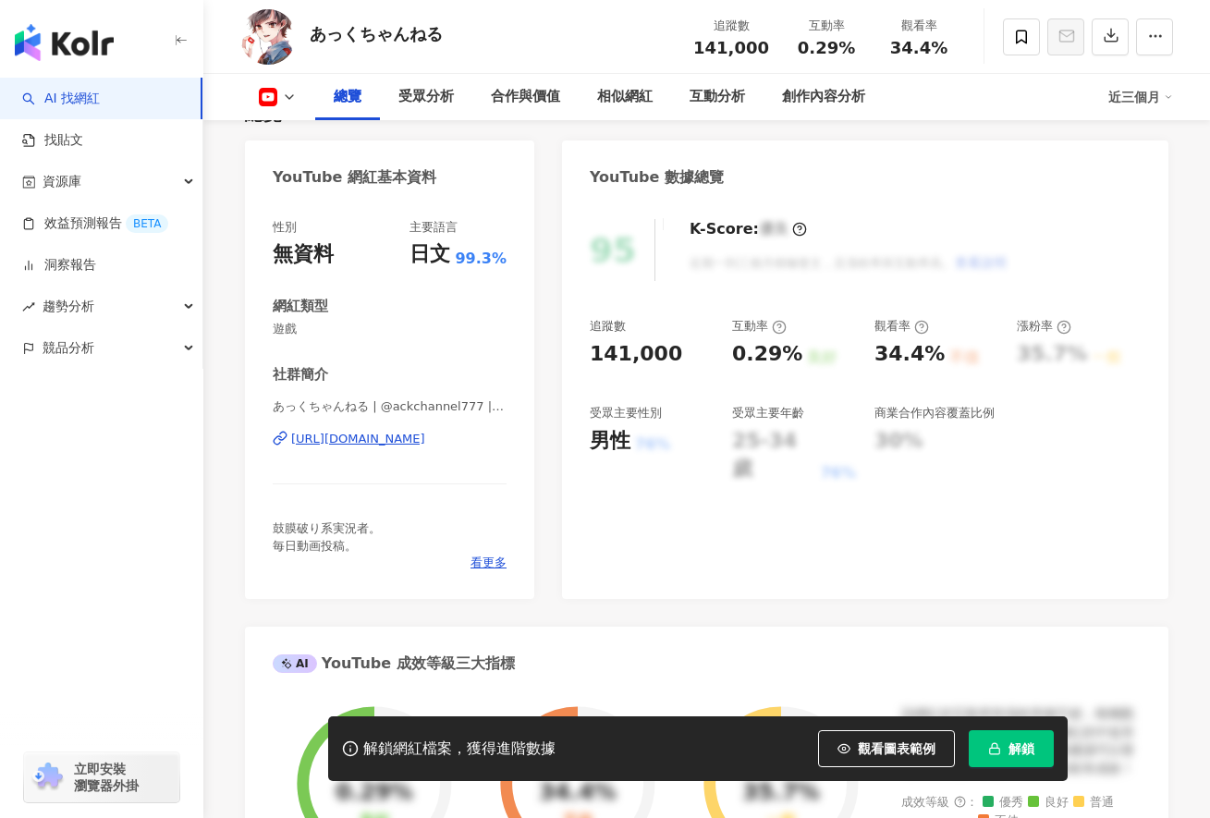
click at [380, 439] on div "[URL][DOMAIN_NAME]" at bounding box center [358, 439] width 134 height 17
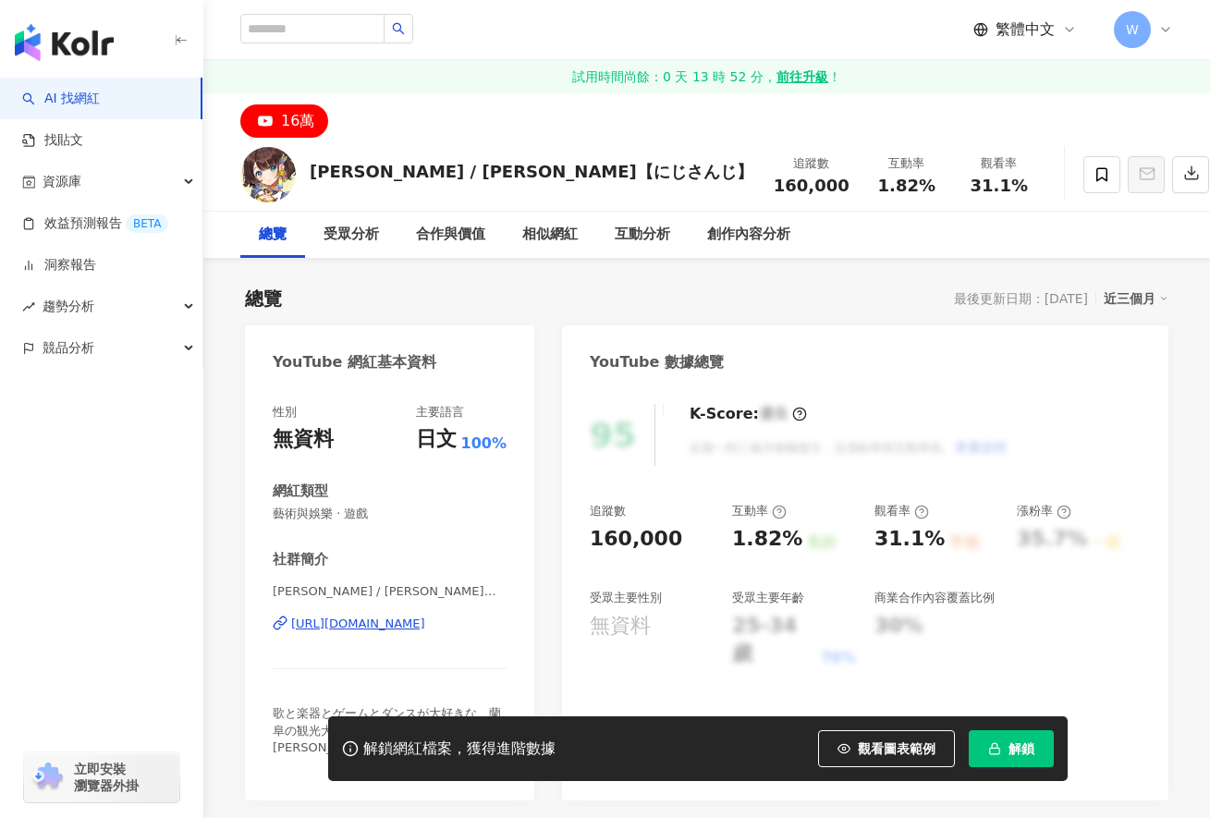
click at [425, 628] on div "[URL][DOMAIN_NAME]" at bounding box center [358, 624] width 134 height 17
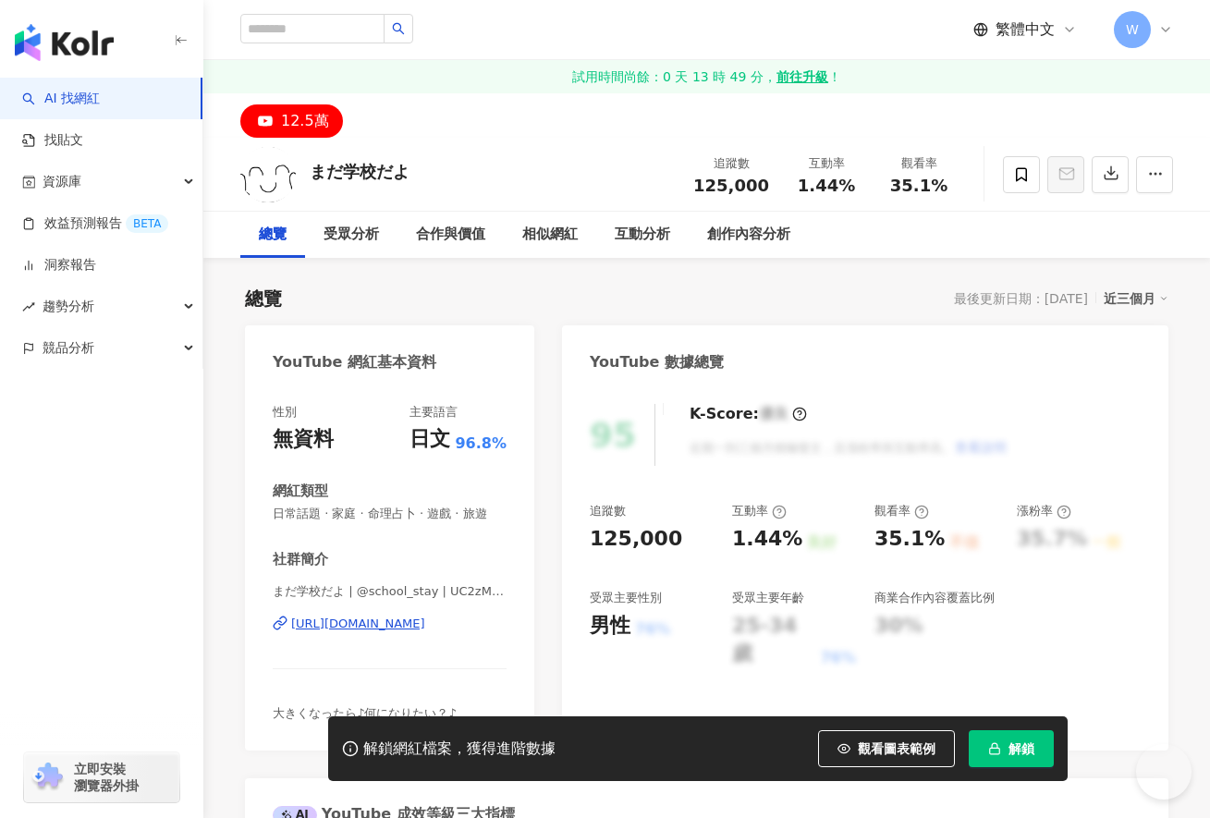
scroll to position [92, 0]
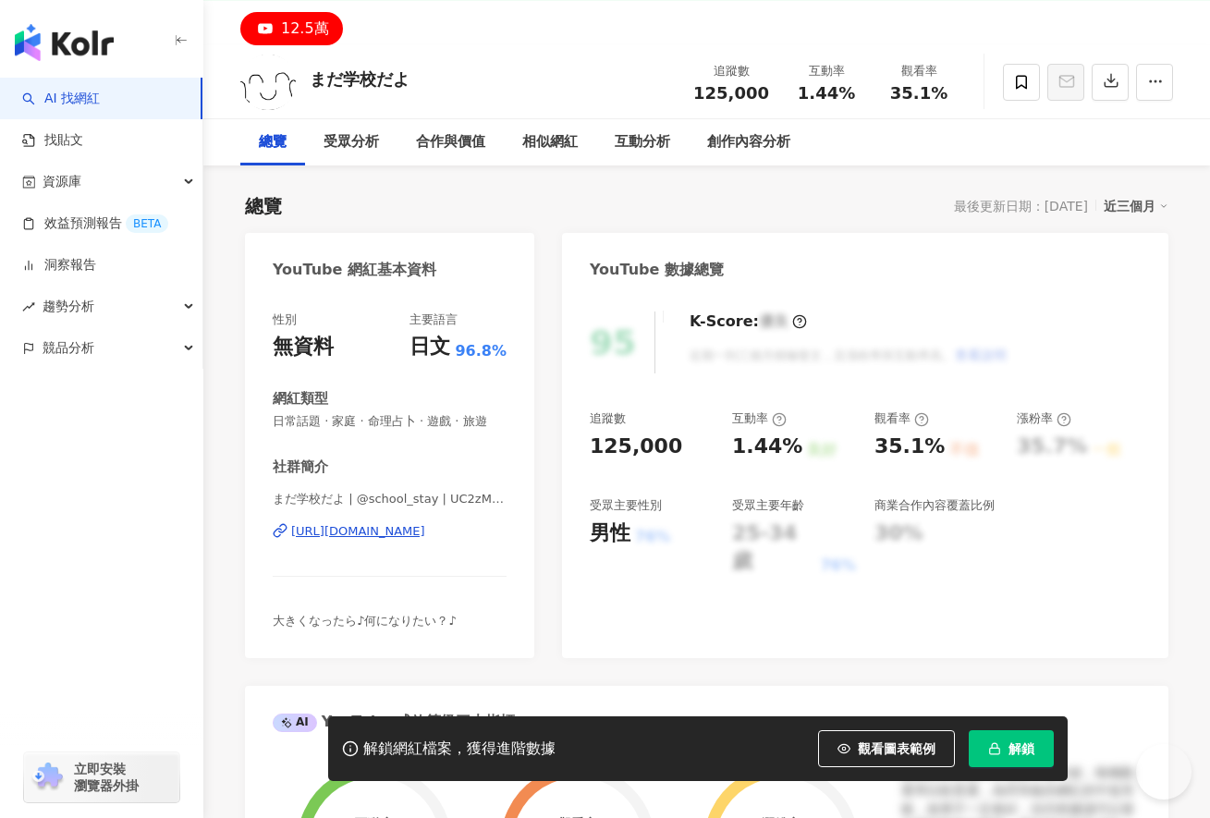
click at [412, 530] on div "[URL][DOMAIN_NAME]" at bounding box center [358, 531] width 134 height 17
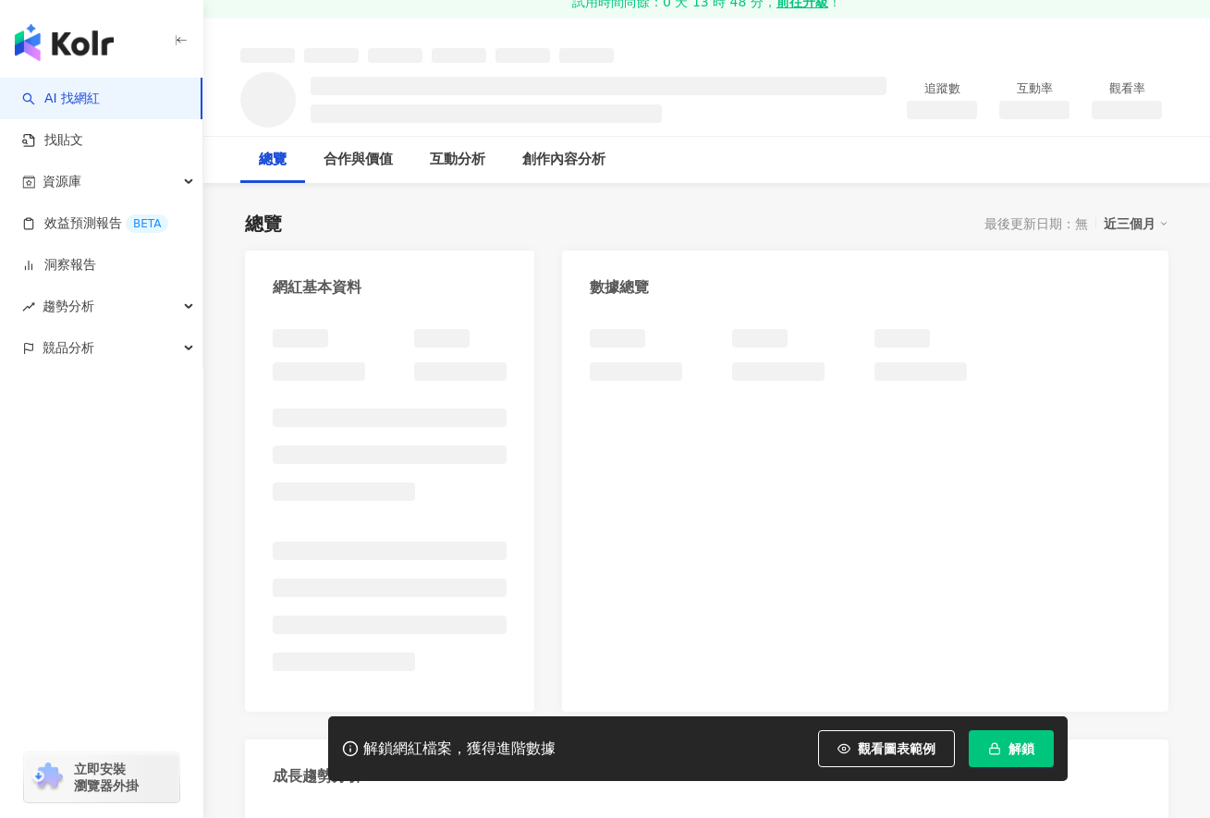
scroll to position [92, 0]
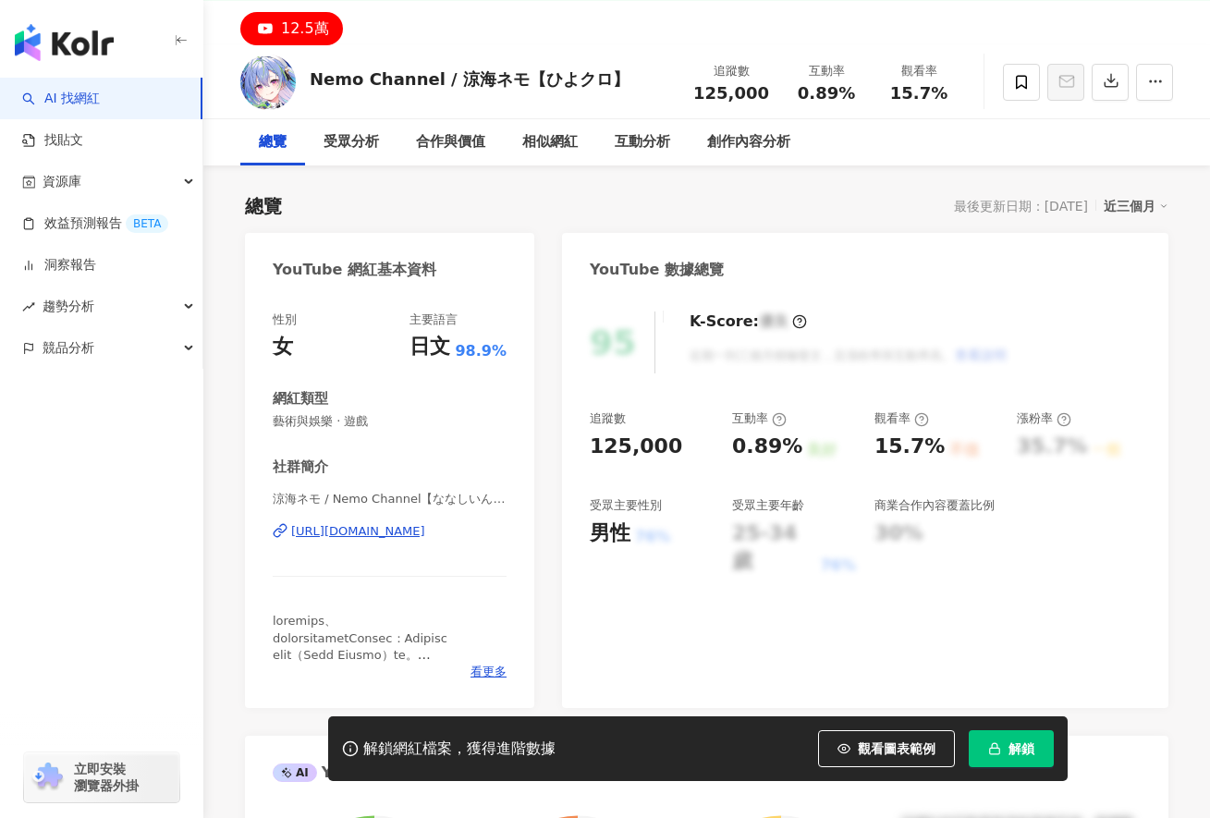
click at [425, 530] on div "[URL][DOMAIN_NAME]" at bounding box center [358, 531] width 134 height 17
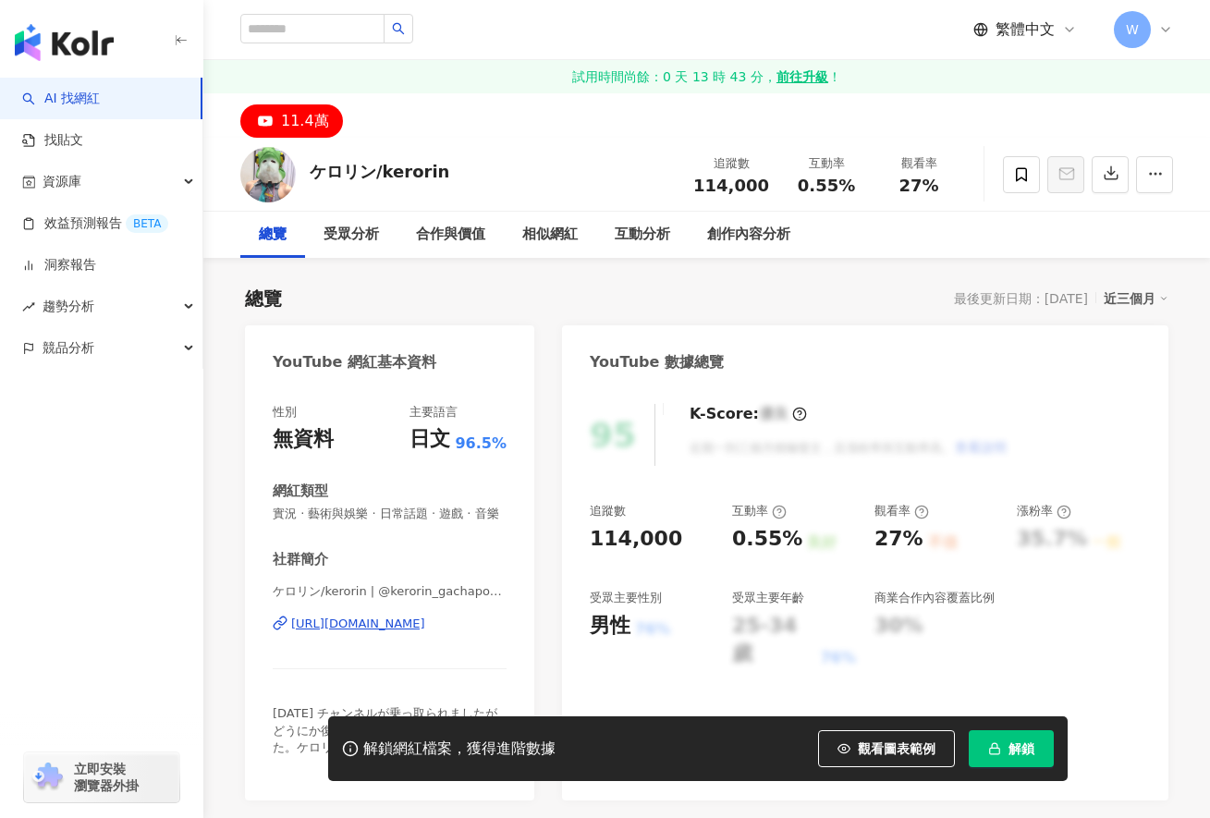
scroll to position [185, 0]
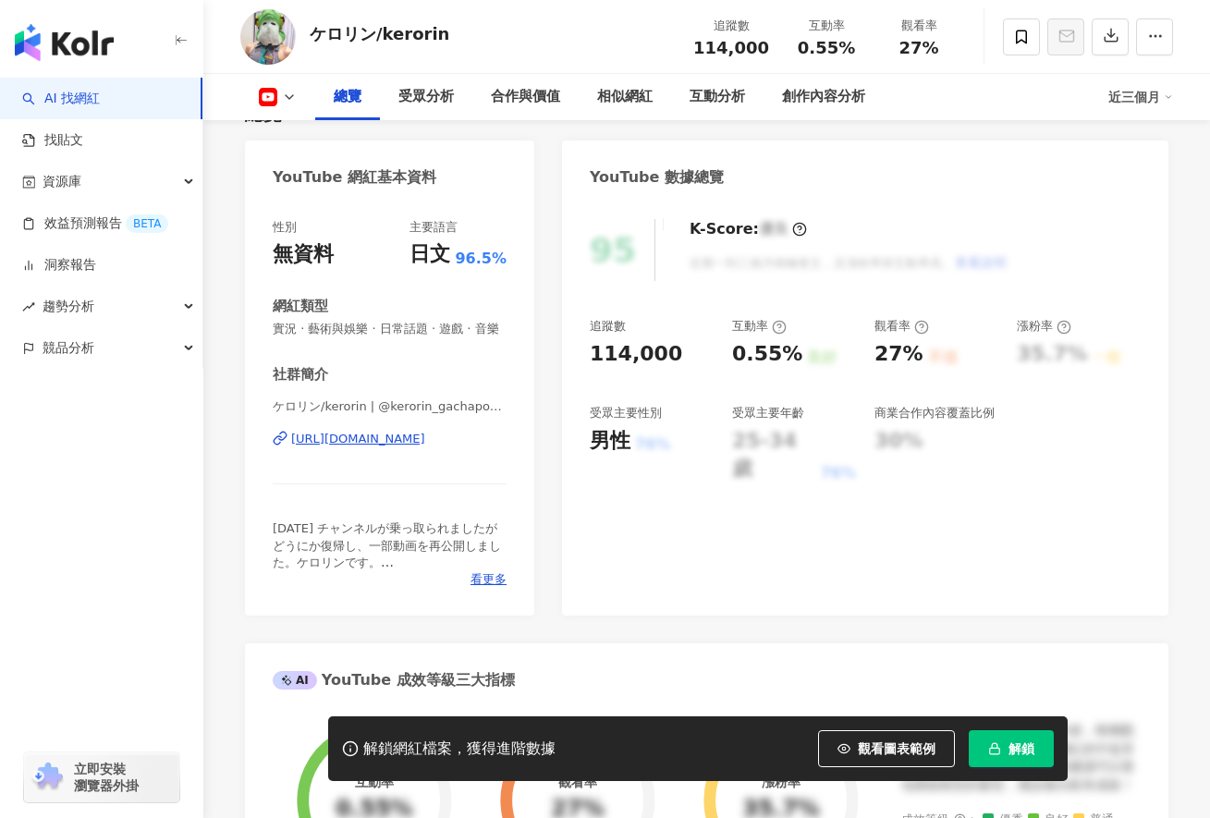
click at [424, 442] on div "[URL][DOMAIN_NAME]" at bounding box center [358, 439] width 134 height 17
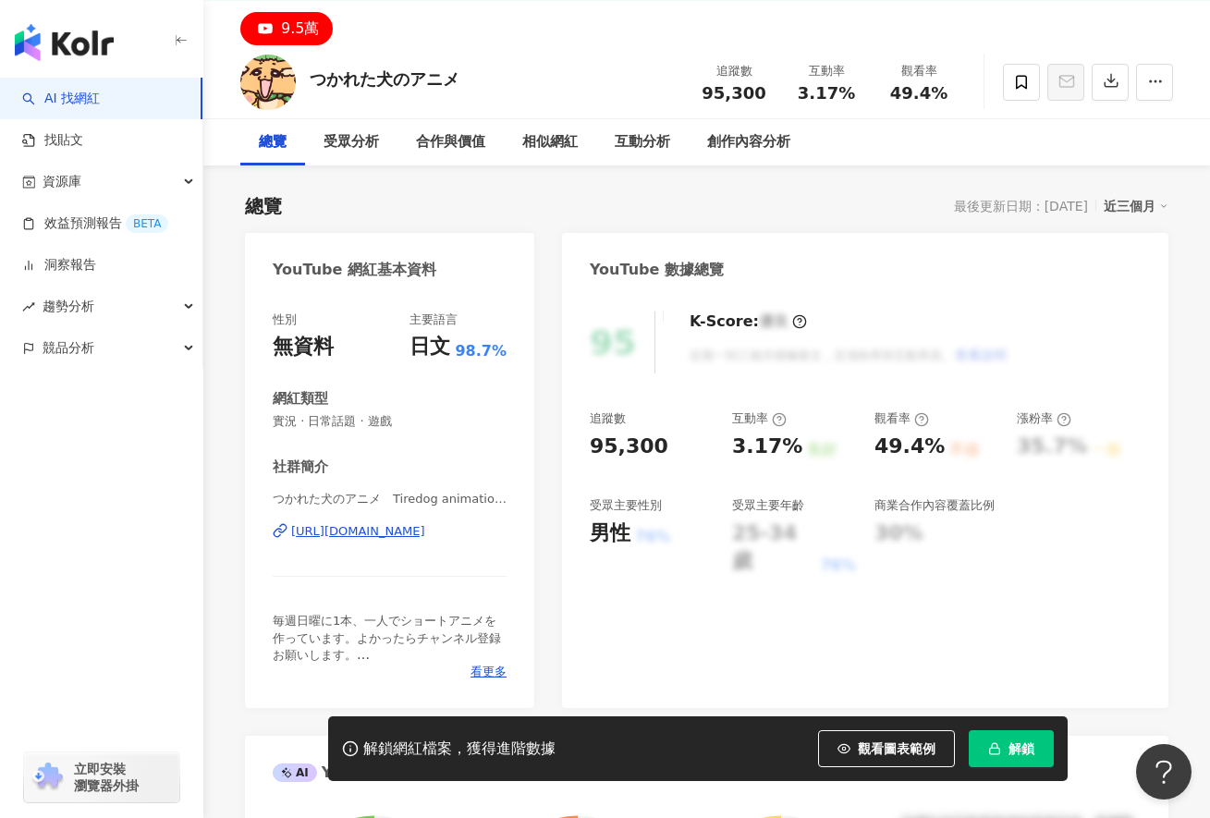
click at [413, 532] on div "[URL][DOMAIN_NAME]" at bounding box center [358, 531] width 134 height 17
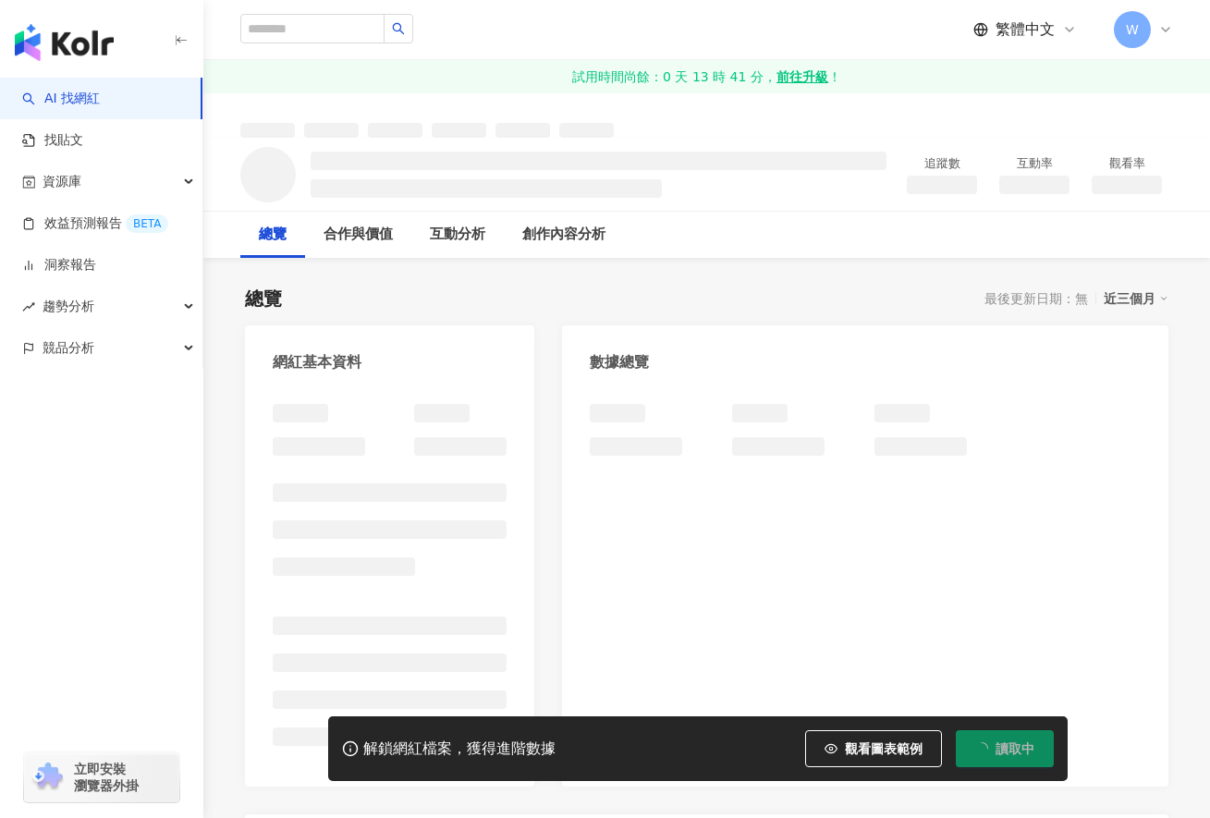
scroll to position [92, 0]
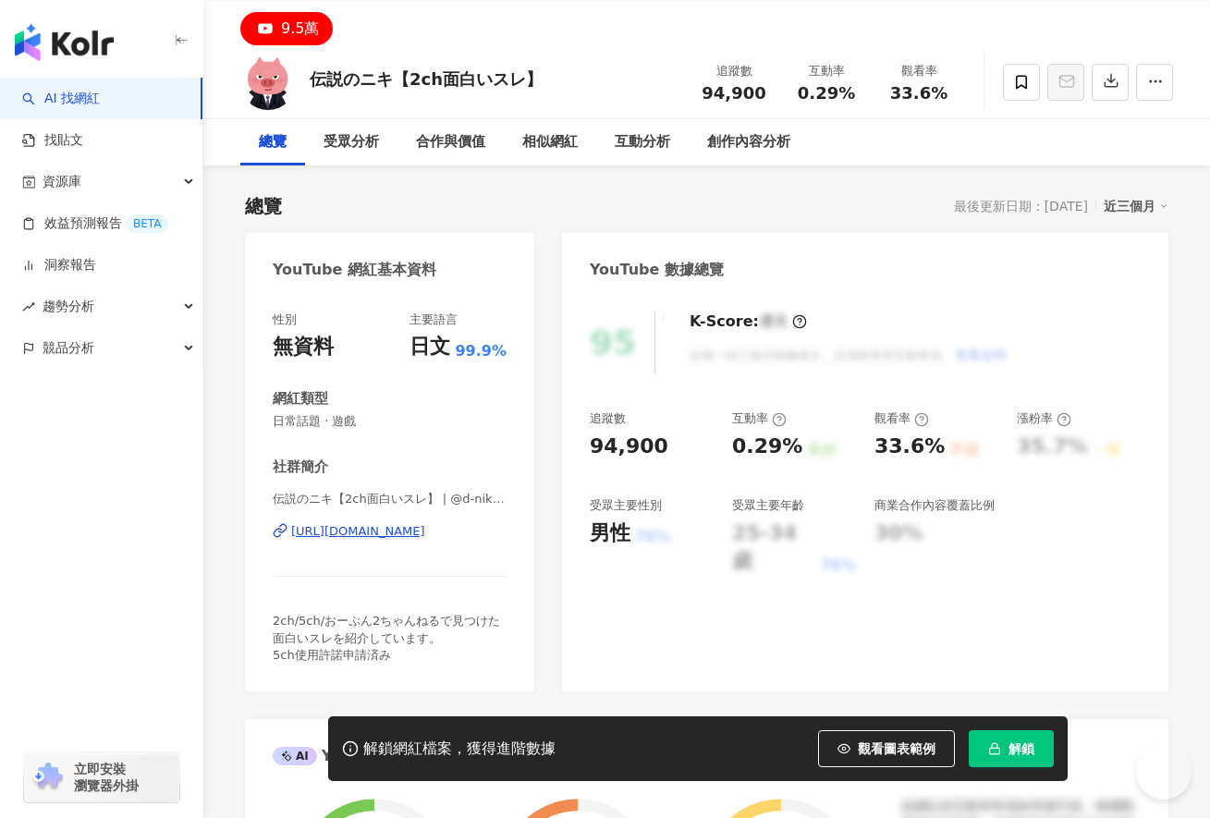
click at [425, 532] on div "[URL][DOMAIN_NAME]" at bounding box center [358, 531] width 134 height 17
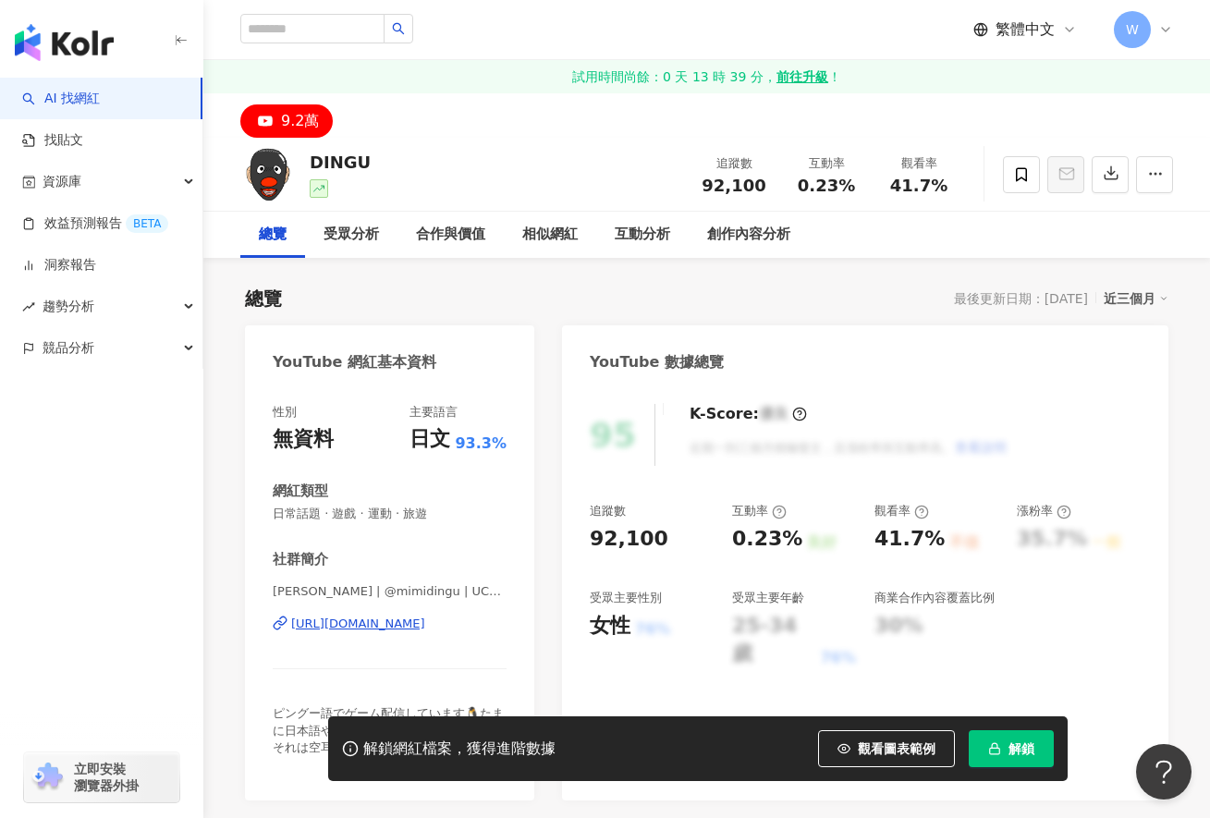
click at [425, 629] on div "https://www.youtube.com/channel/UCpvS7mq6hrhvUj2kh4XAlLA" at bounding box center [358, 624] width 134 height 17
click at [525, 292] on div "總覽 最後更新日期：2025/9/15 近三個月" at bounding box center [706, 299] width 923 height 26
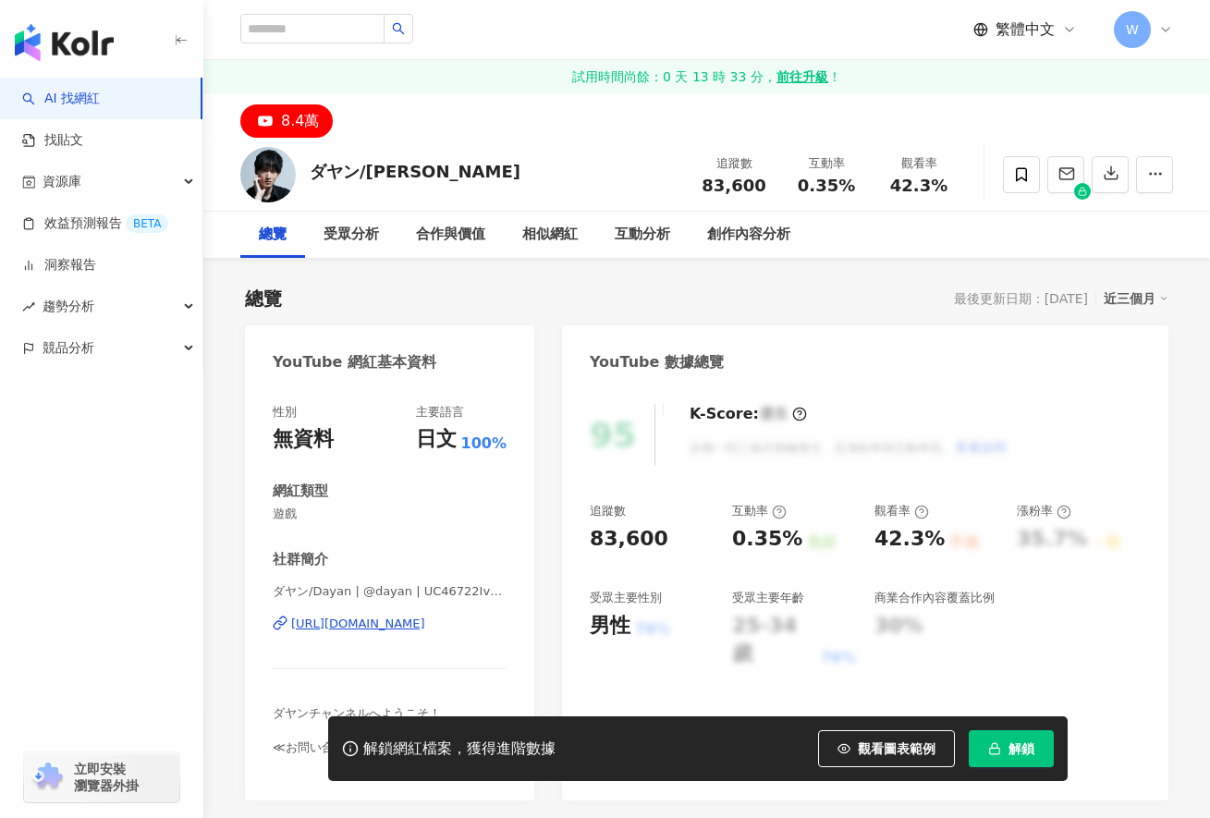
scroll to position [92, 0]
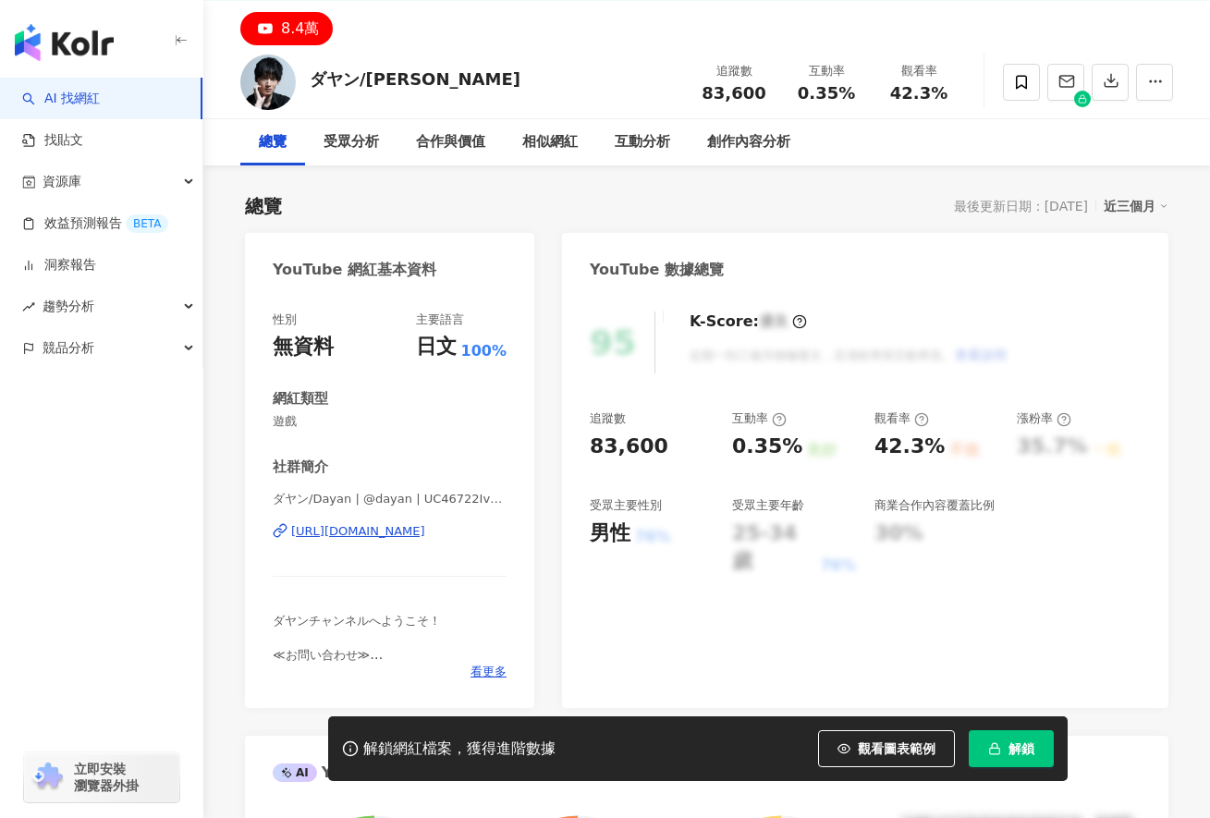
click at [425, 527] on div "https://www.youtube.com/channel/UC46722IvX8grn-jkZvr8zZw" at bounding box center [358, 531] width 134 height 17
click at [661, 588] on div "95 K-Score : 優良 近期一到三個月積極發文，且漲粉率與互動率高。 查看說明 追蹤數 83,600 互動率 0.35% 良好 觀看率 42.3% 不…" at bounding box center [865, 500] width 606 height 415
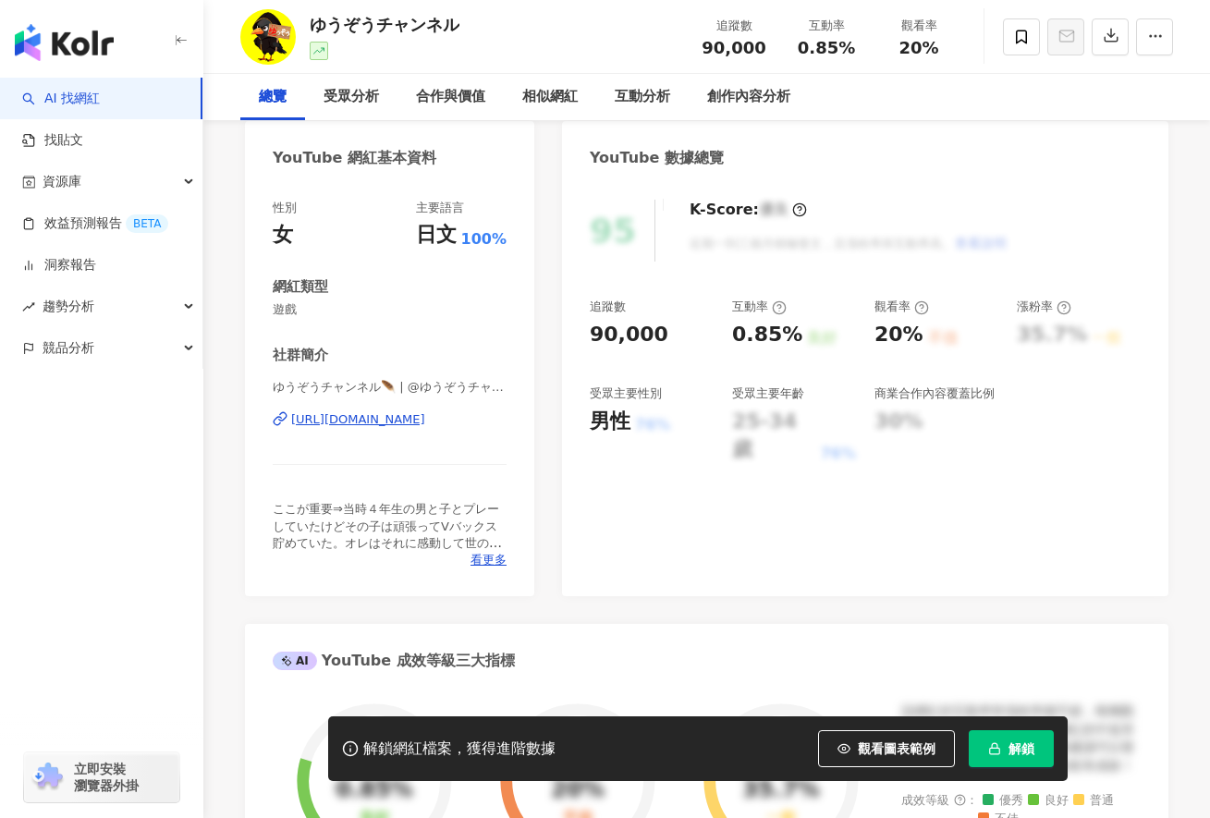
scroll to position [277, 0]
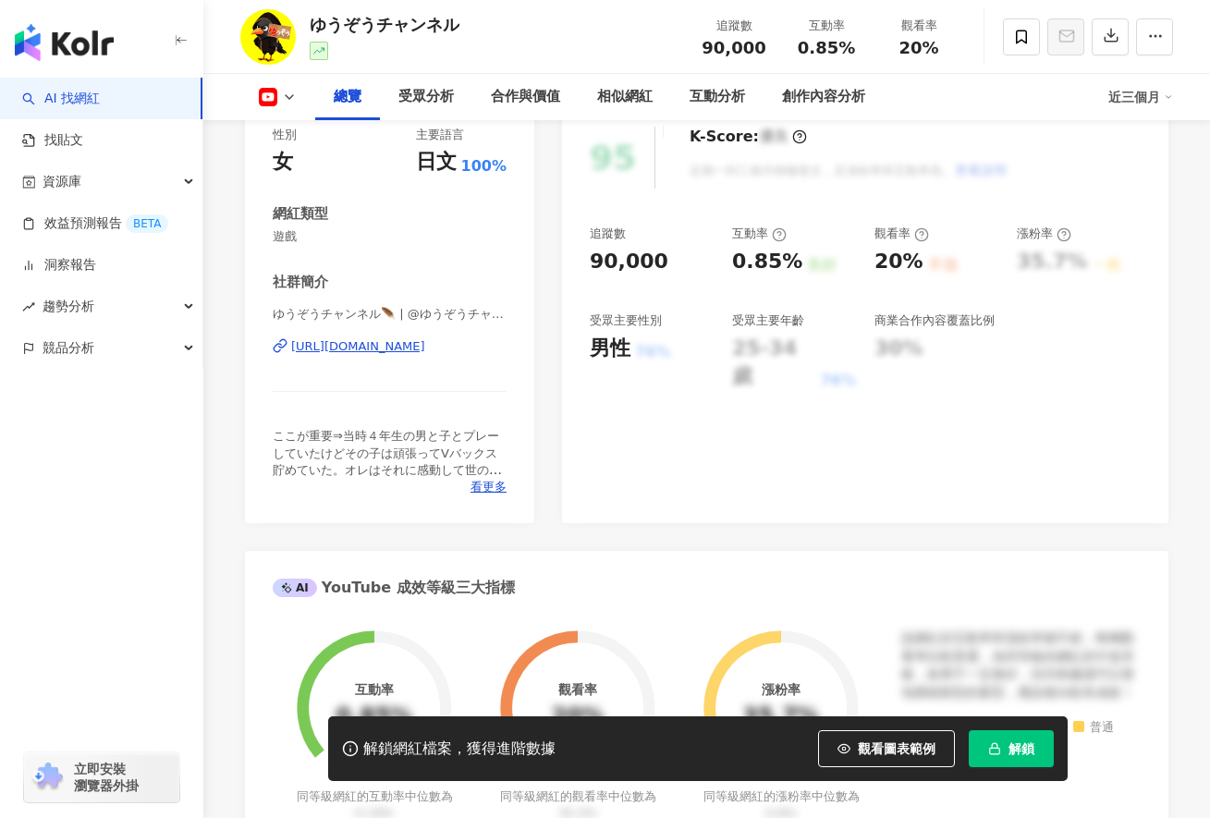
click at [424, 348] on div "https://www.youtube.com/channel/UCj1lhD6ZoIj2R-Pe69y_48g" at bounding box center [358, 346] width 134 height 17
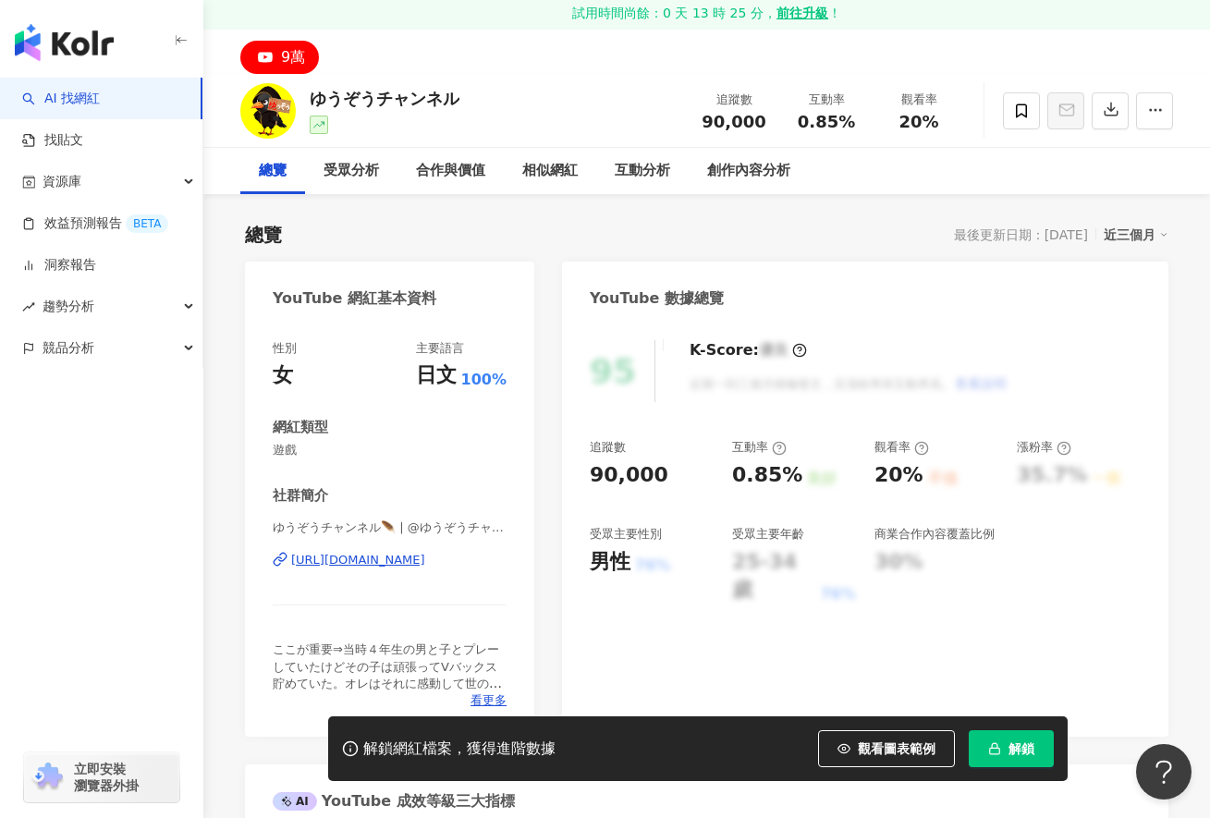
scroll to position [92, 0]
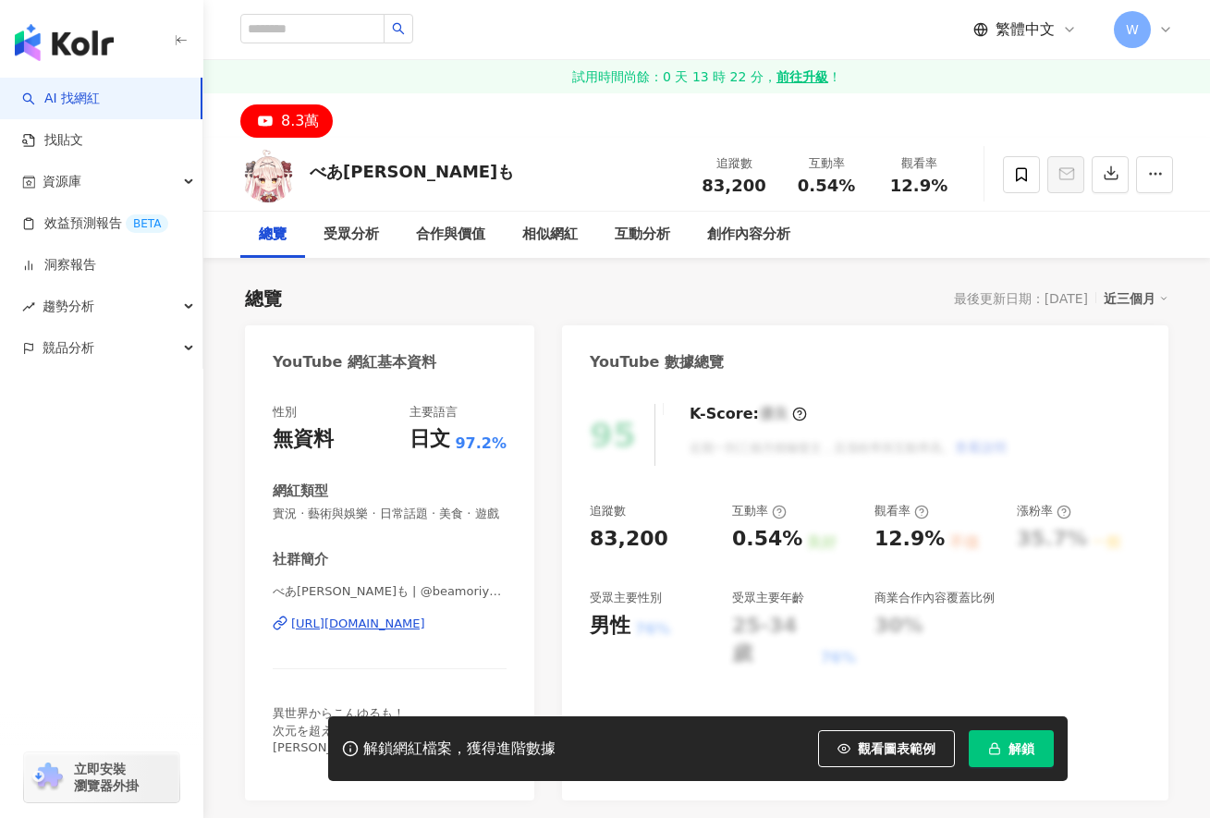
scroll to position [92, 0]
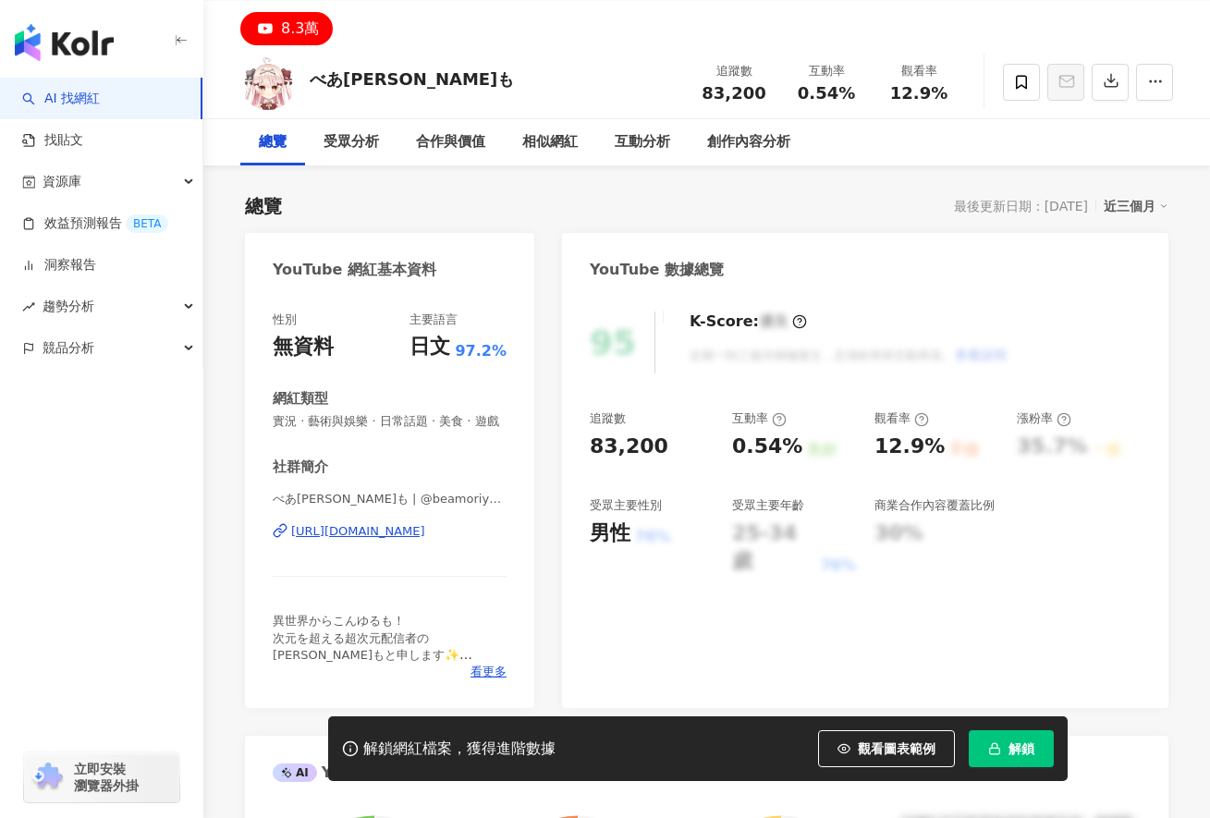
click at [425, 527] on div "https://www.youtube.com/channel/UC2as8NfFit2_74h6sjUq2eA" at bounding box center [358, 531] width 134 height 17
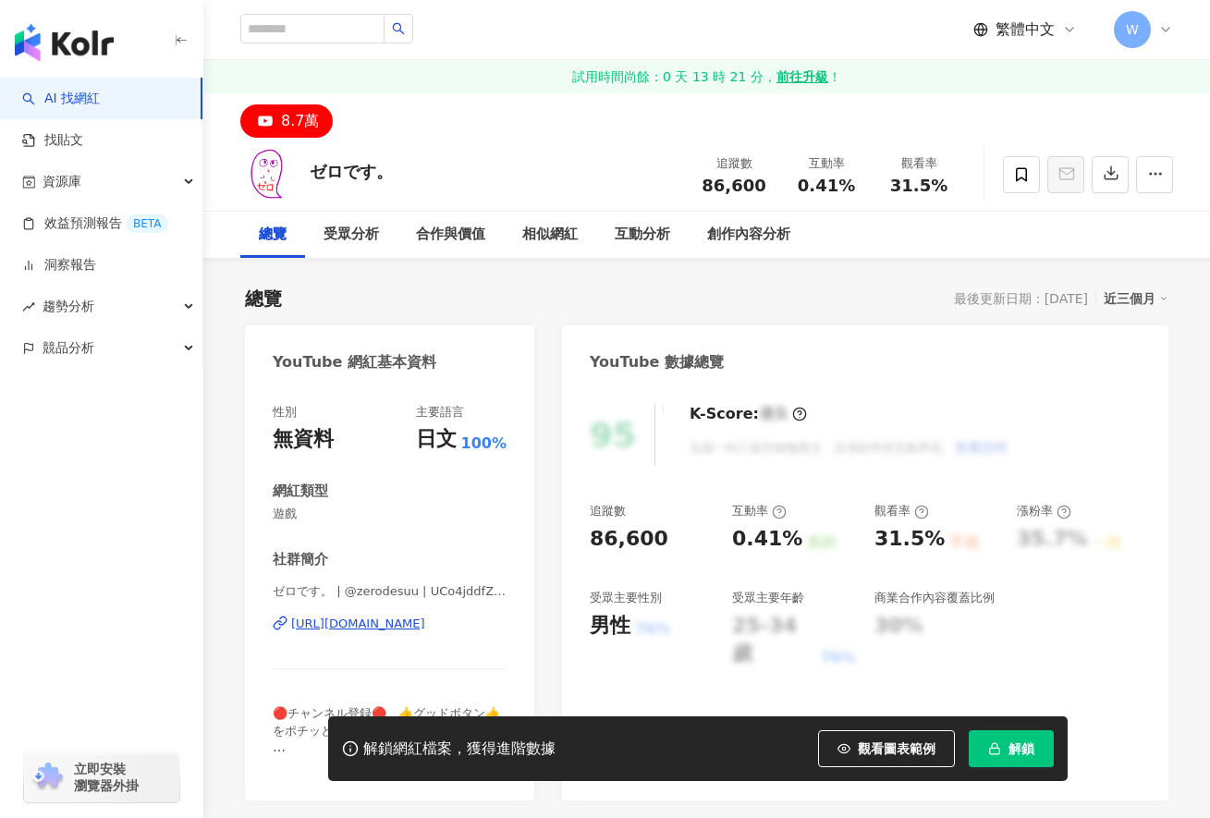
click at [409, 616] on div "https://www.youtube.com/channel/UCo4jddfZ8c9WV7zrfzarvvw" at bounding box center [358, 624] width 134 height 17
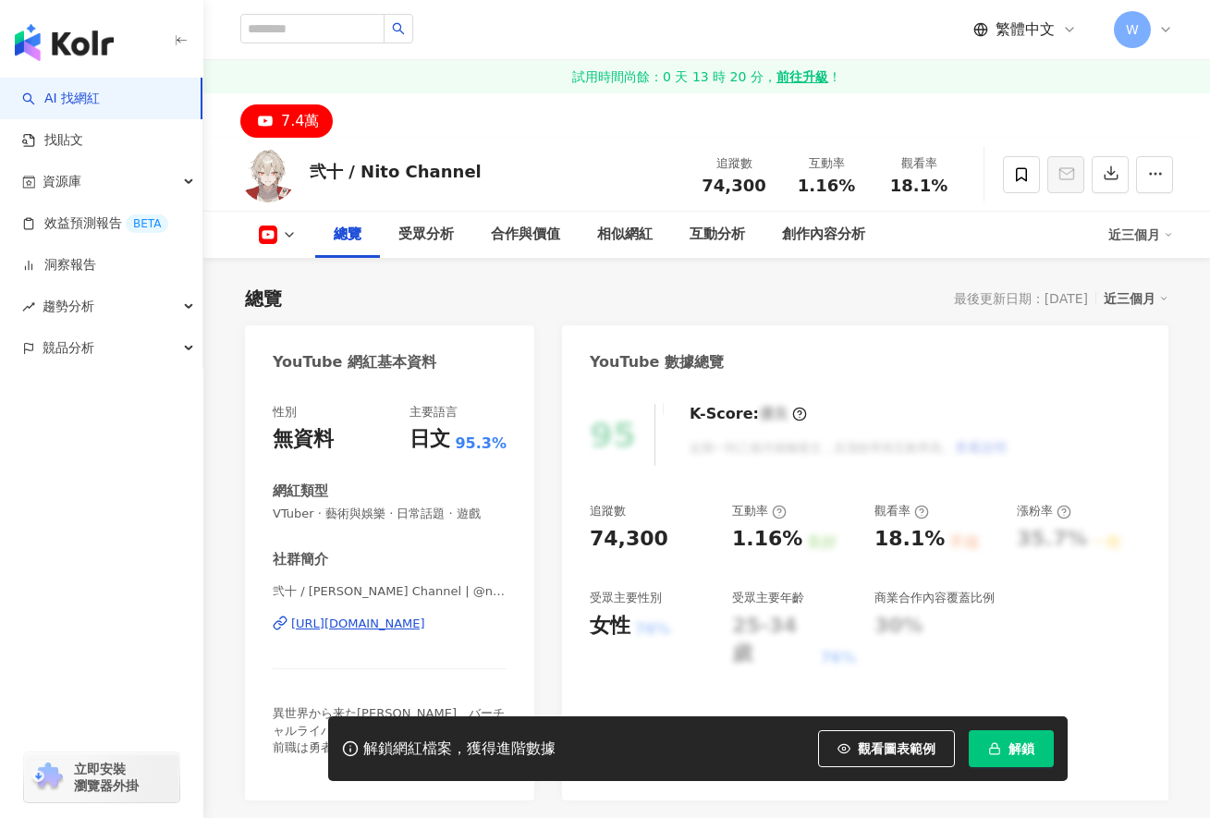
click at [425, 616] on div "[URL][DOMAIN_NAME]" at bounding box center [358, 624] width 134 height 17
